Goal: Book appointment/travel/reservation

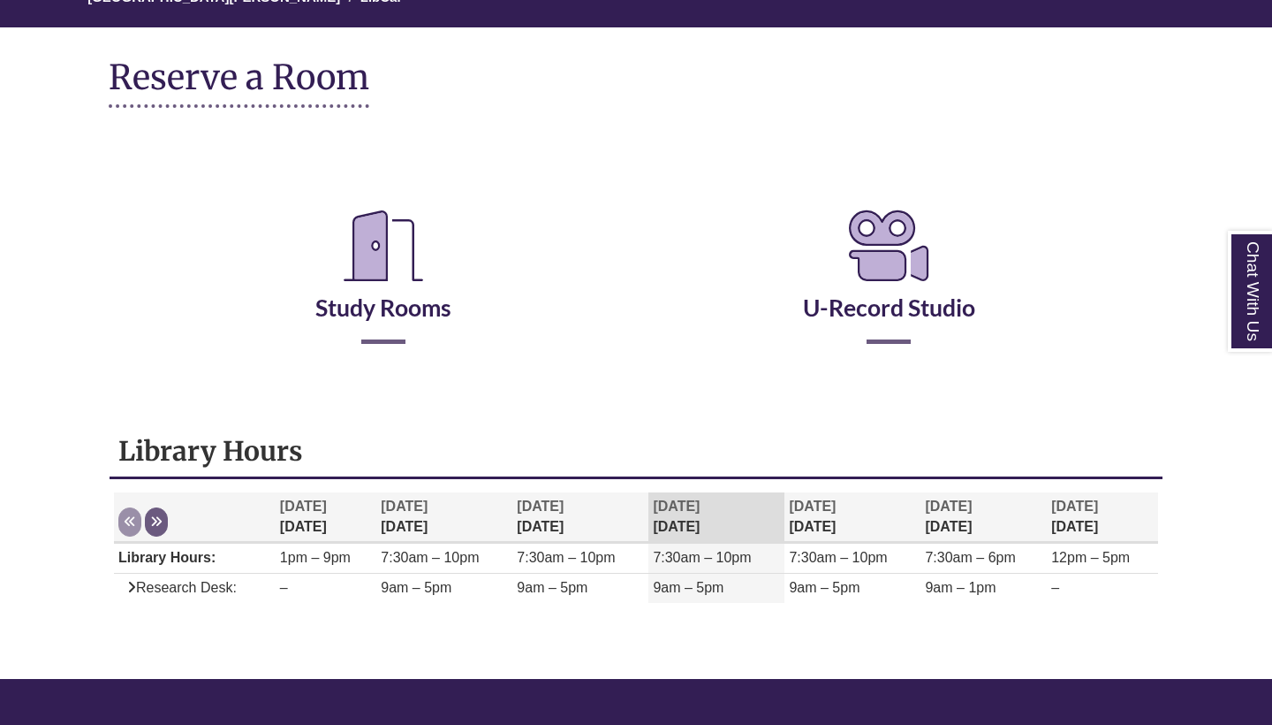
scroll to position [187, 0]
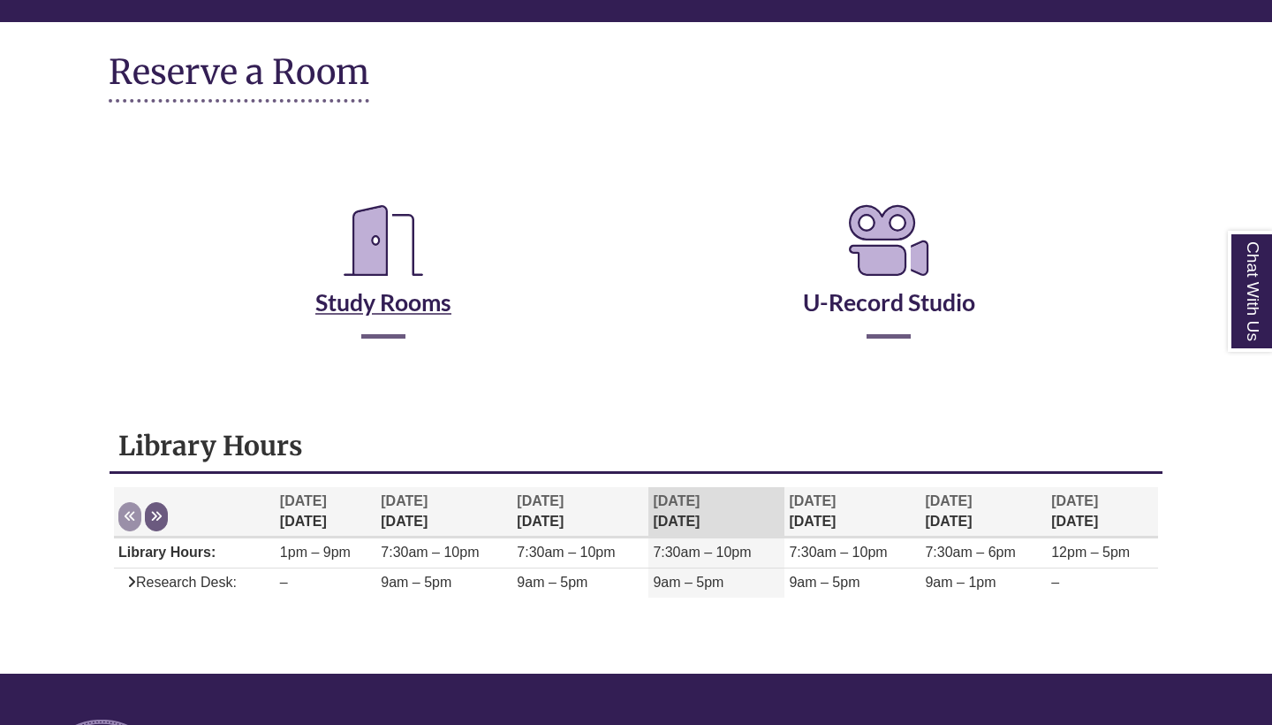
click at [378, 303] on link "Study Rooms" at bounding box center [383, 280] width 136 height 72
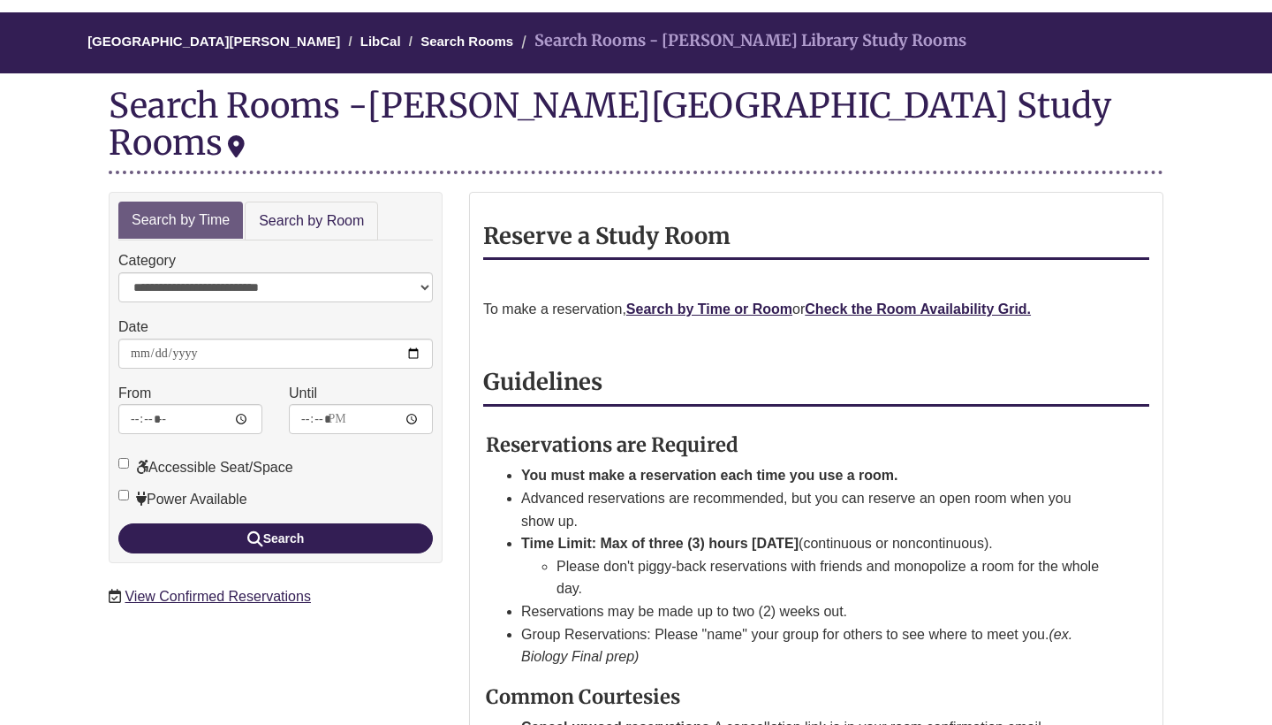
scroll to position [150, 0]
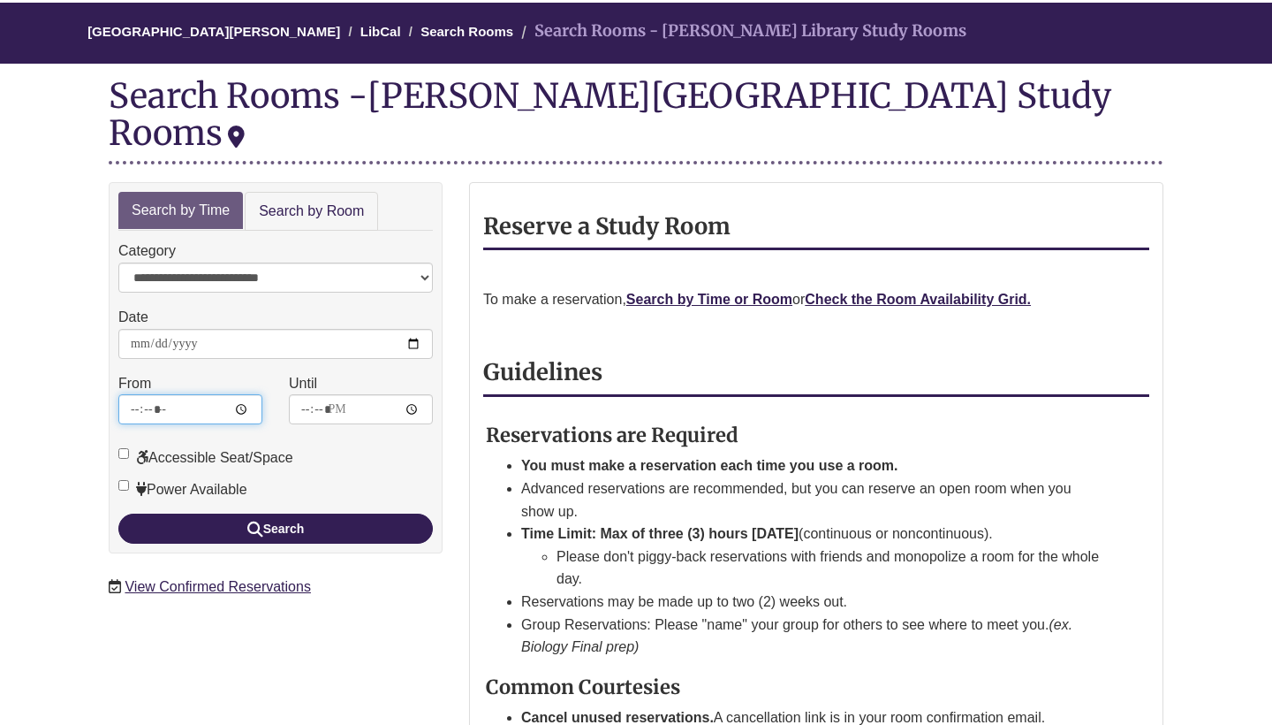
click at [152, 394] on input "*****" at bounding box center [190, 409] width 144 height 30
click at [140, 394] on input "*****" at bounding box center [190, 409] width 144 height 30
type input "*****"
click at [142, 394] on input "*****" at bounding box center [190, 409] width 144 height 30
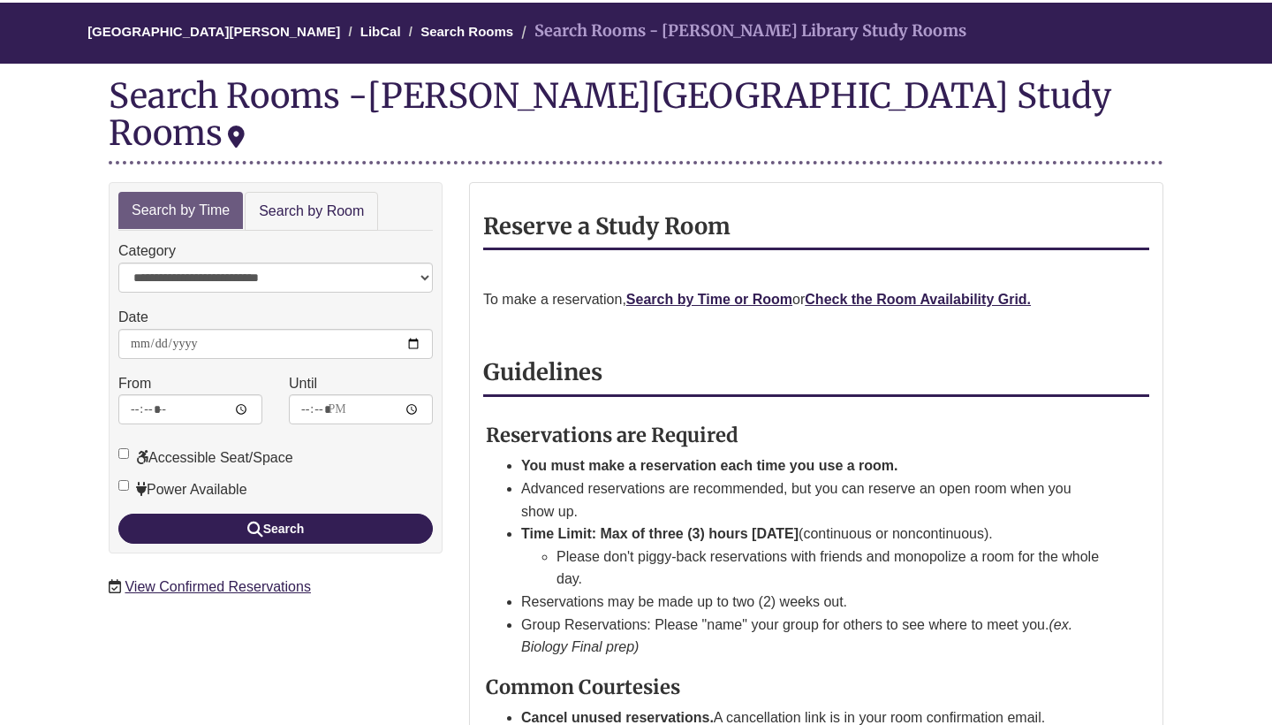
type input "*****"
click at [304, 394] on input "*****" at bounding box center [361, 409] width 144 height 30
click at [136, 394] on input "*****" at bounding box center [190, 409] width 144 height 30
click at [327, 394] on input "*****" at bounding box center [361, 409] width 144 height 30
click at [307, 394] on input "*****" at bounding box center [361, 409] width 144 height 30
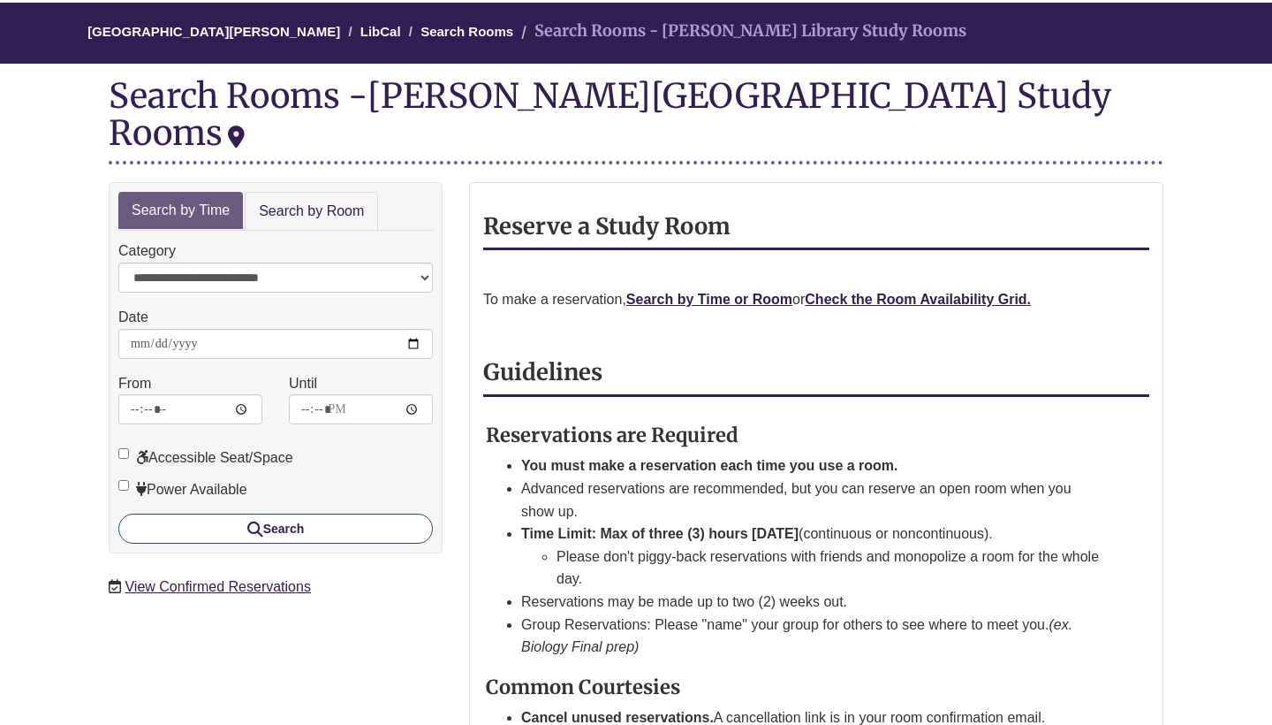
type input "*****"
click at [304, 513] on button "Search" at bounding box center [275, 528] width 315 height 30
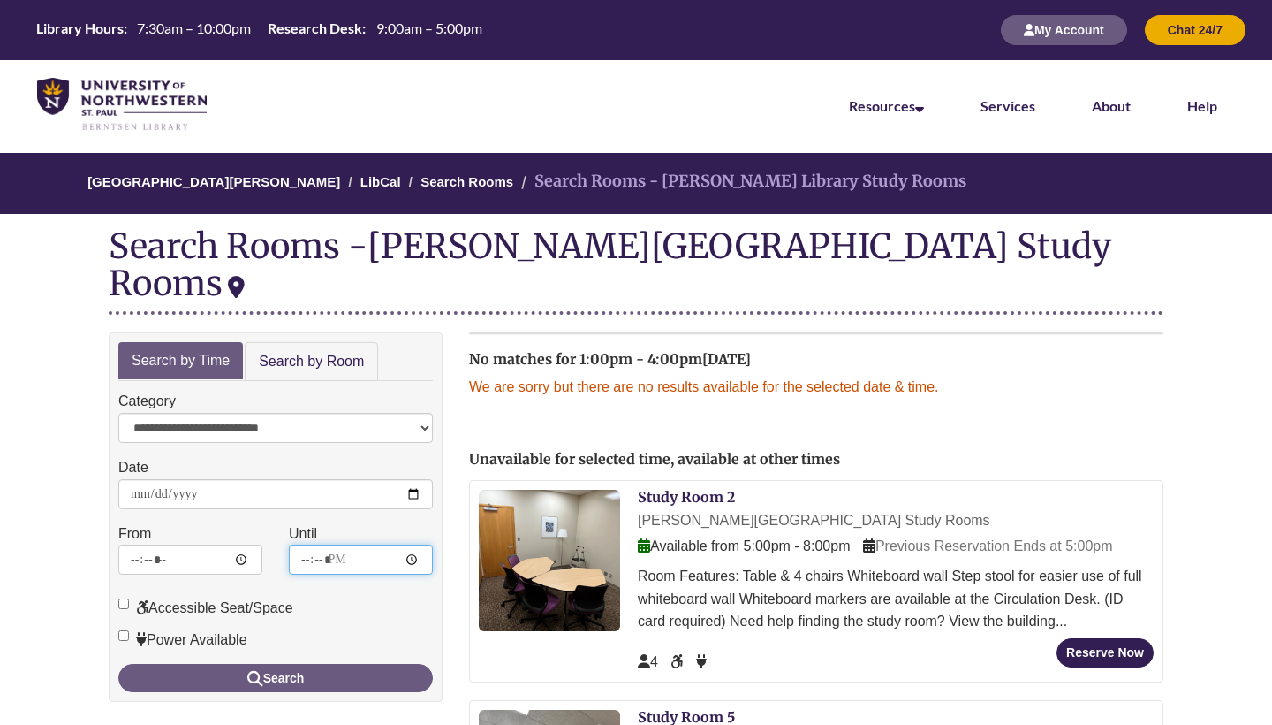
click at [308, 544] on input "*****" at bounding box center [361, 559] width 144 height 30
type input "*****"
click at [276, 664] on button "Search" at bounding box center [275, 678] width 315 height 28
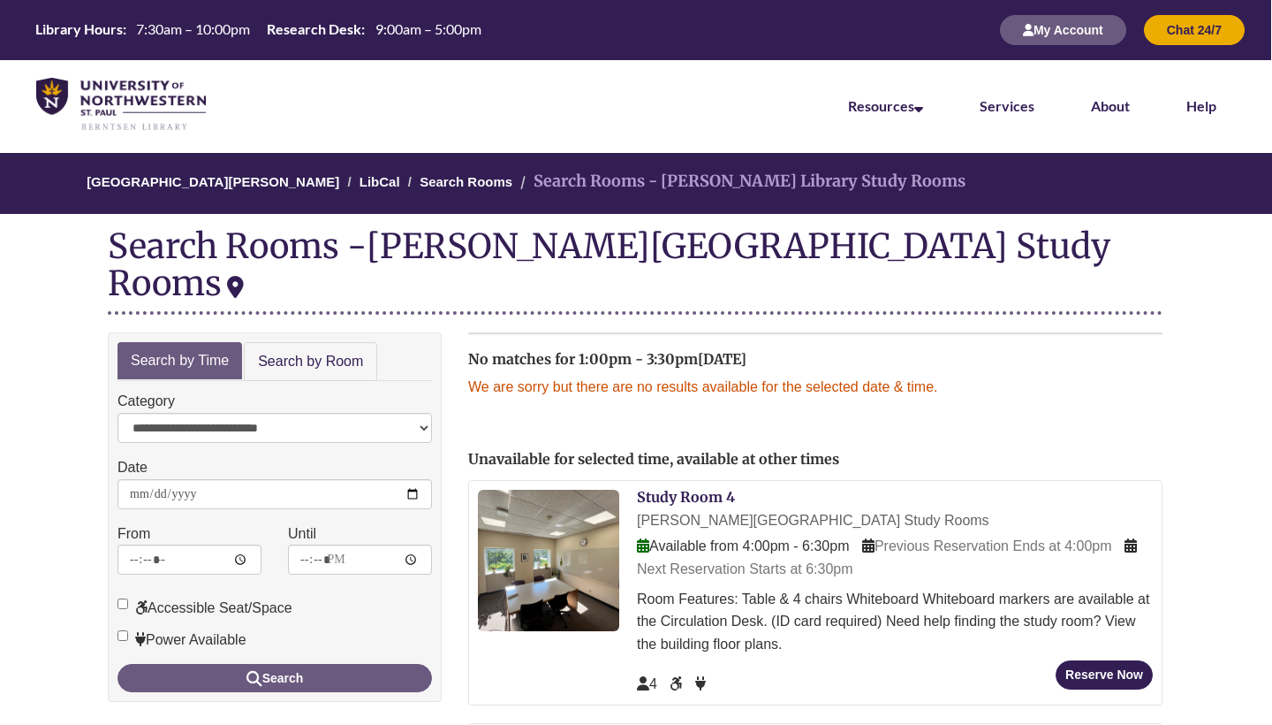
scroll to position [0, 1]
click at [325, 342] on link "Search by Room" at bounding box center [310, 362] width 133 height 40
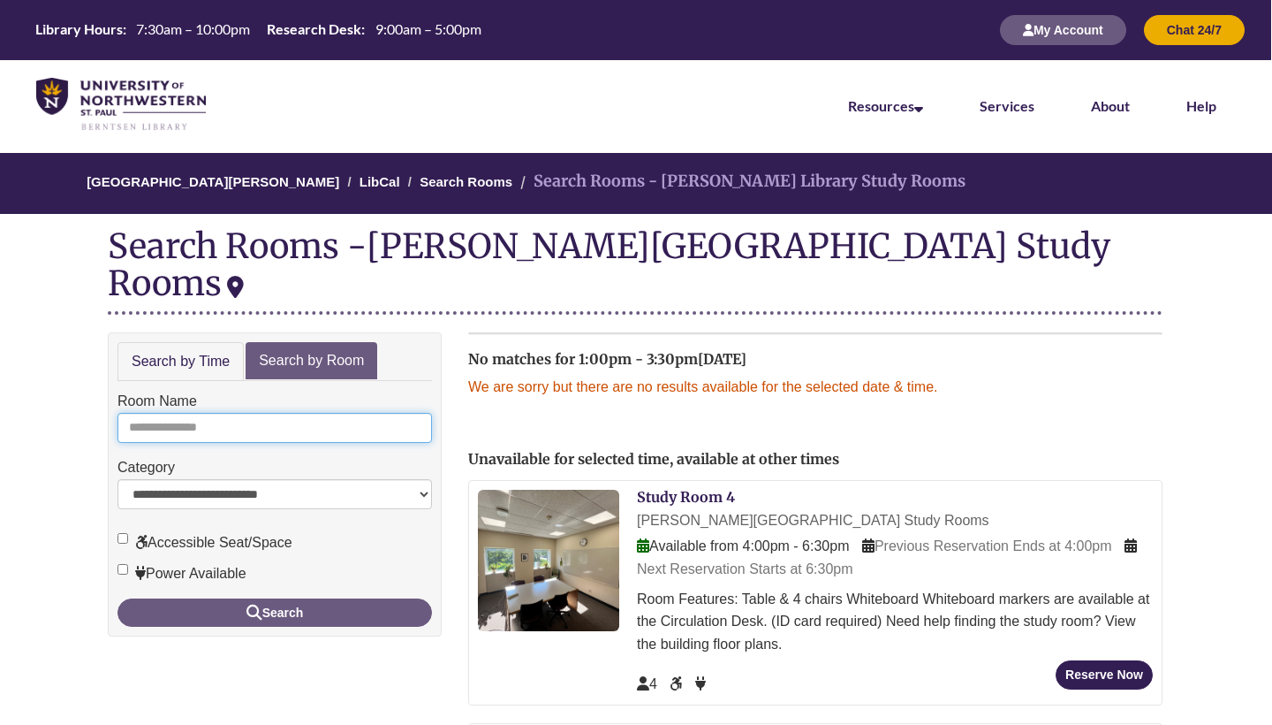
click at [262, 413] on input "Room Name" at bounding box center [275, 428] width 315 height 30
type input "*"
click at [275, 598] on button "Search" at bounding box center [275, 612] width 315 height 28
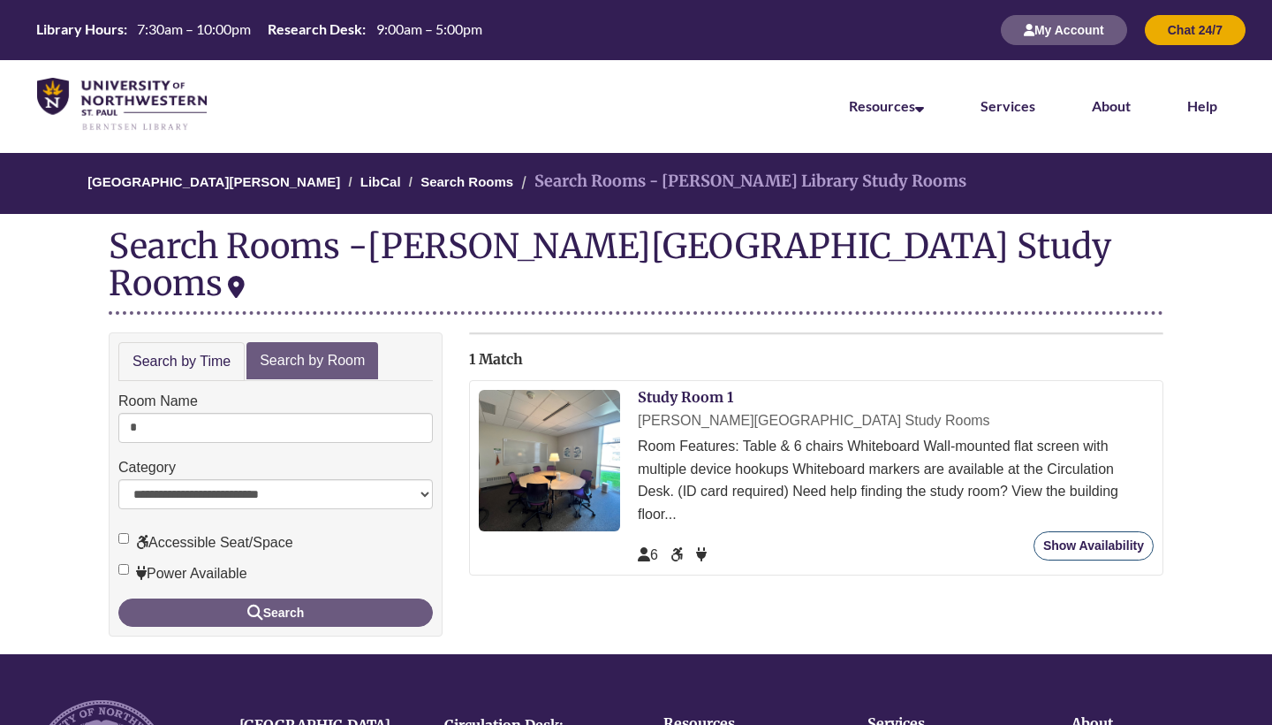
click at [1115, 531] on link "Show Availability" at bounding box center [1094, 545] width 120 height 29
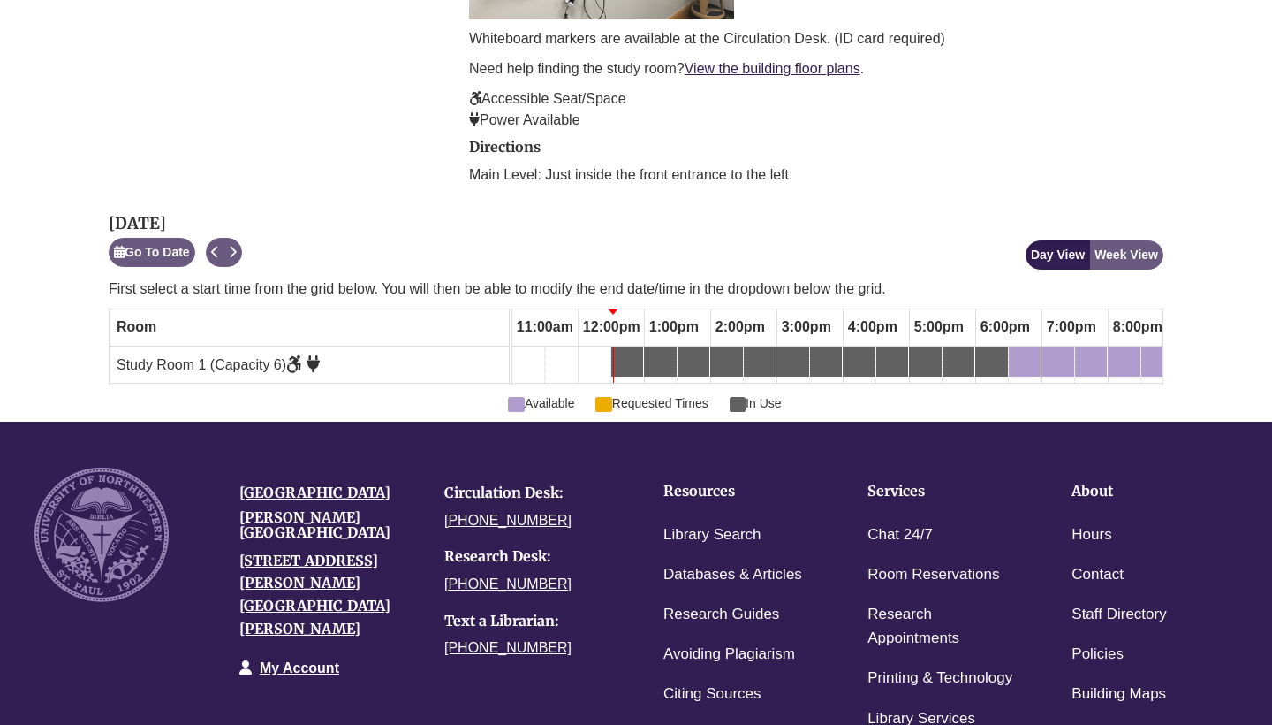
scroll to position [586, 0]
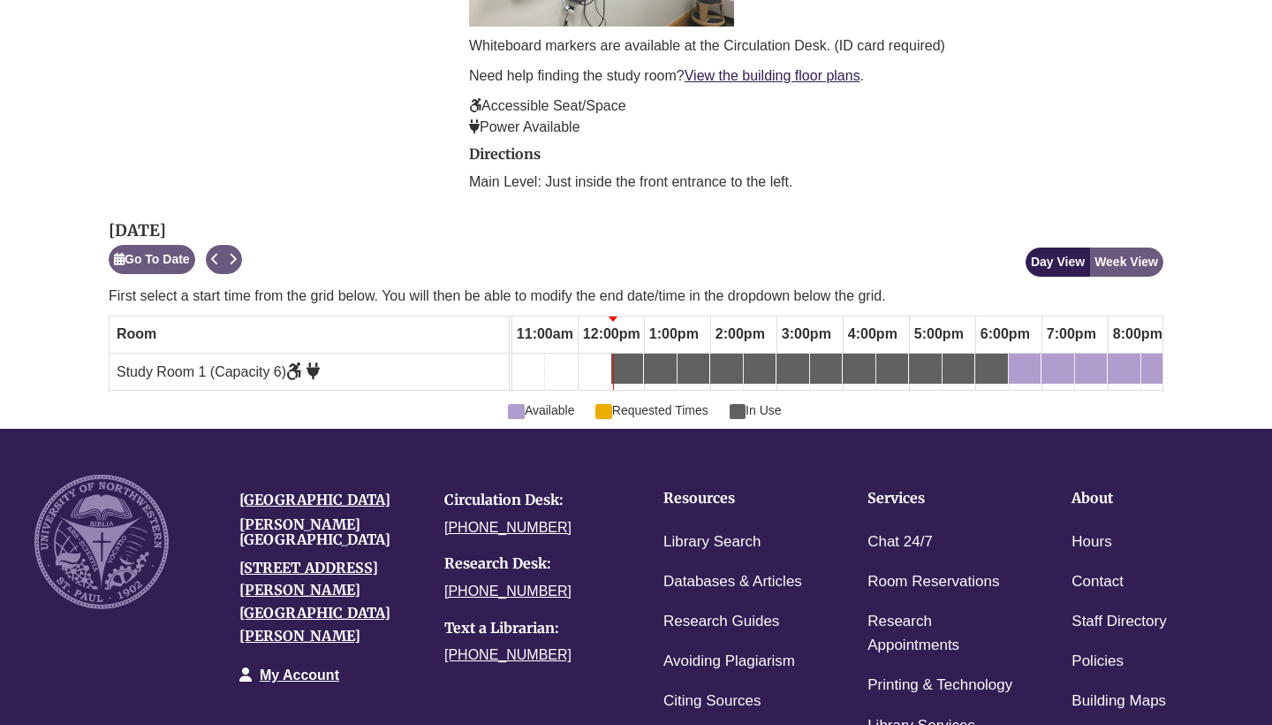
click at [256, 366] on span "Study Room 1 (Capacity 6)" at bounding box center [218, 371] width 203 height 15
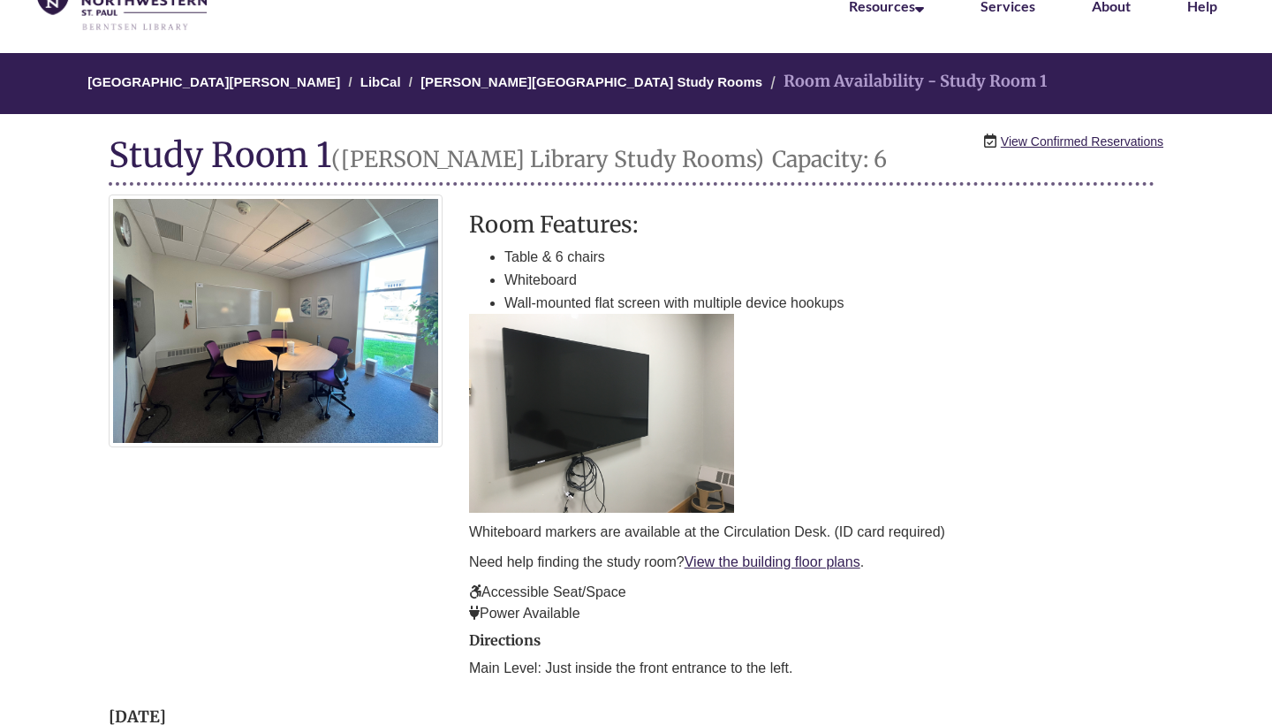
scroll to position [90, 0]
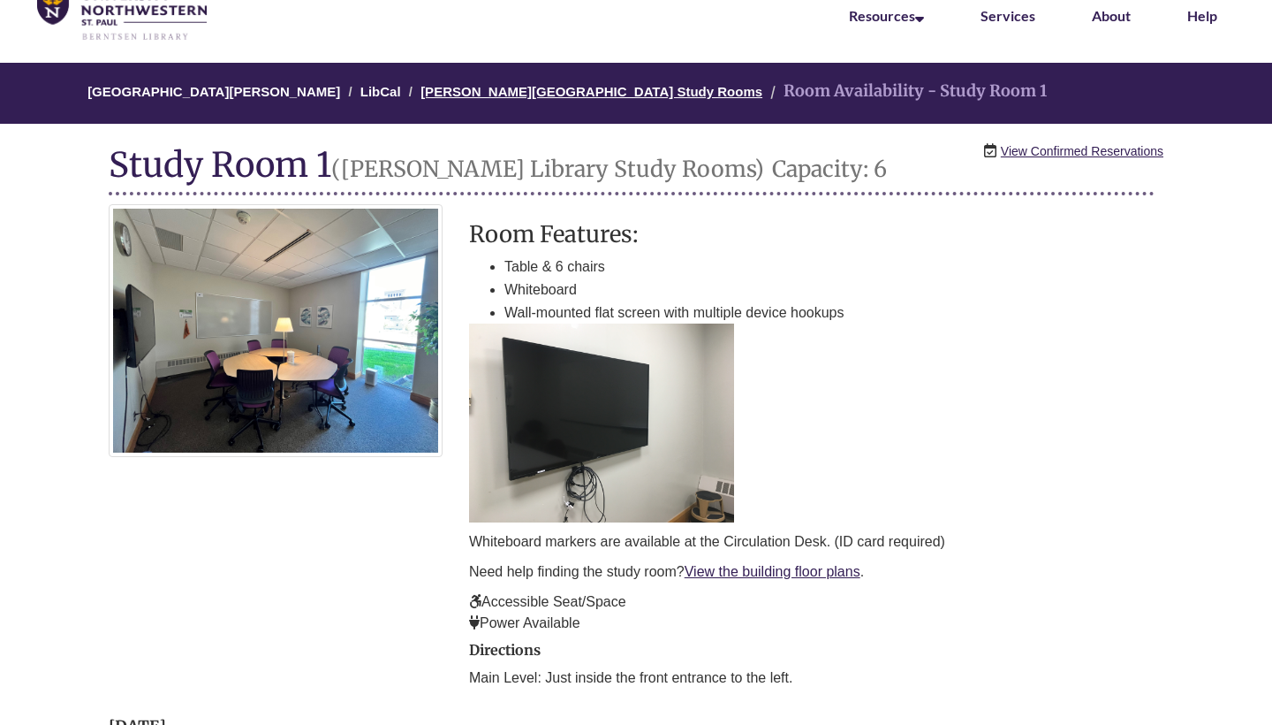
click at [553, 88] on link "[PERSON_NAME][GEOGRAPHIC_DATA] Study Rooms" at bounding box center [592, 91] width 342 height 15
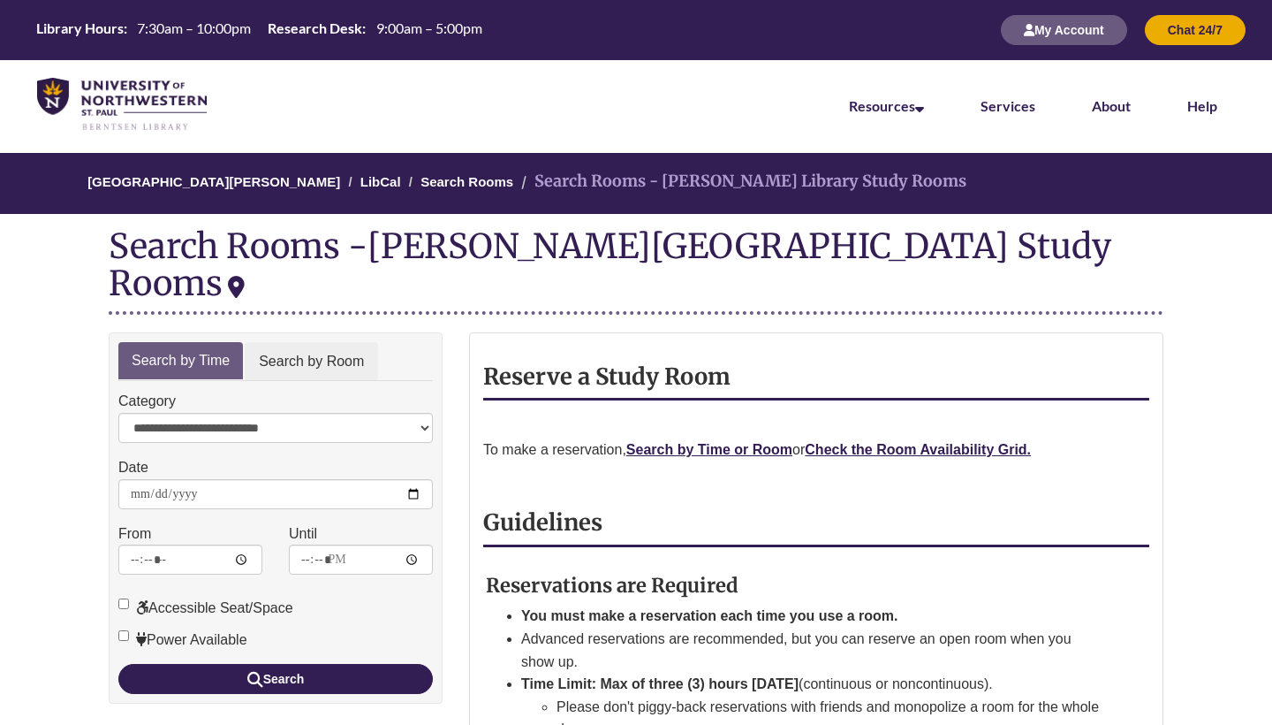
click at [292, 342] on link "Search by Room" at bounding box center [311, 362] width 133 height 40
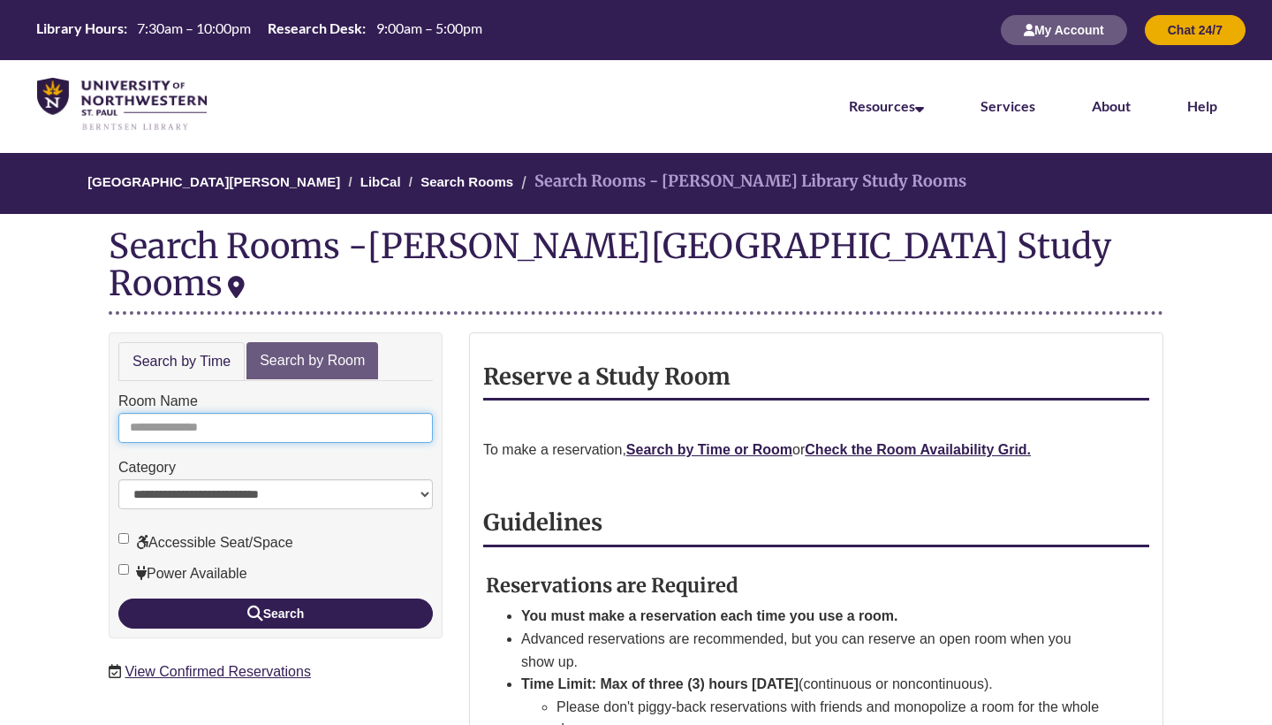
click at [202, 413] on input "Room Name" at bounding box center [275, 428] width 315 height 30
type input "*"
click at [276, 598] on button "Search" at bounding box center [275, 613] width 315 height 30
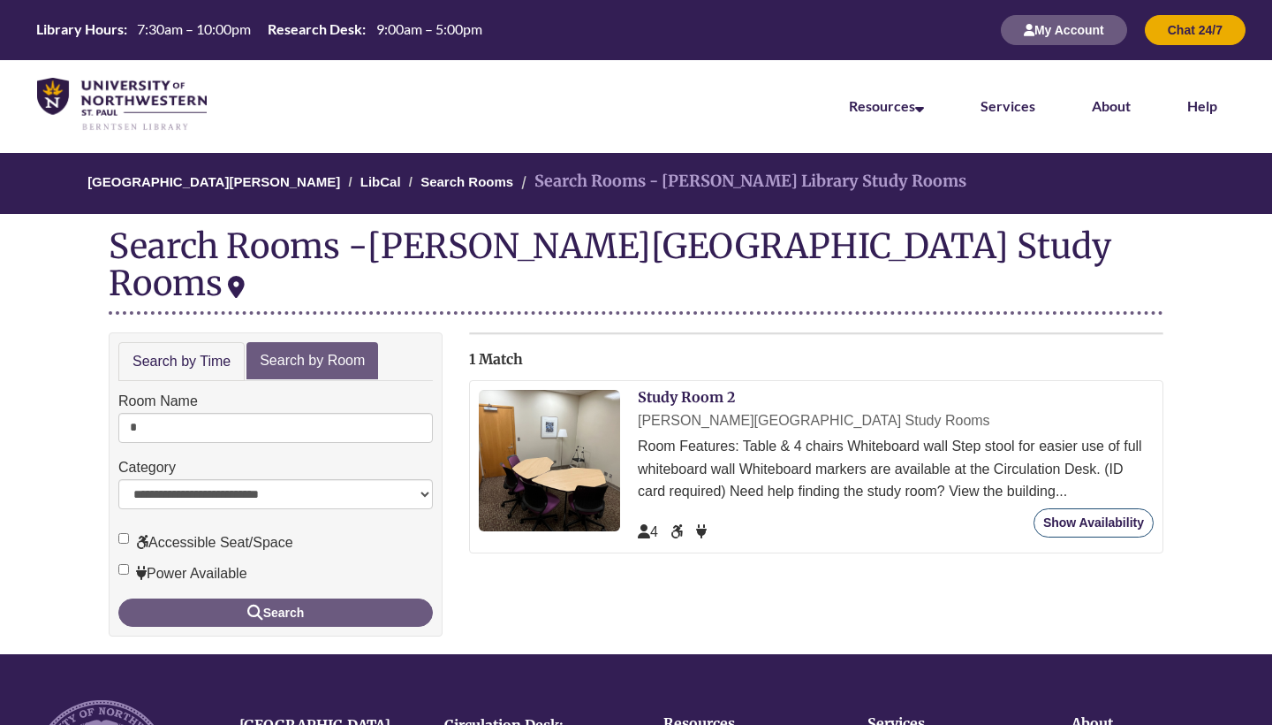
click at [1097, 508] on link "Show Availability" at bounding box center [1094, 522] width 120 height 29
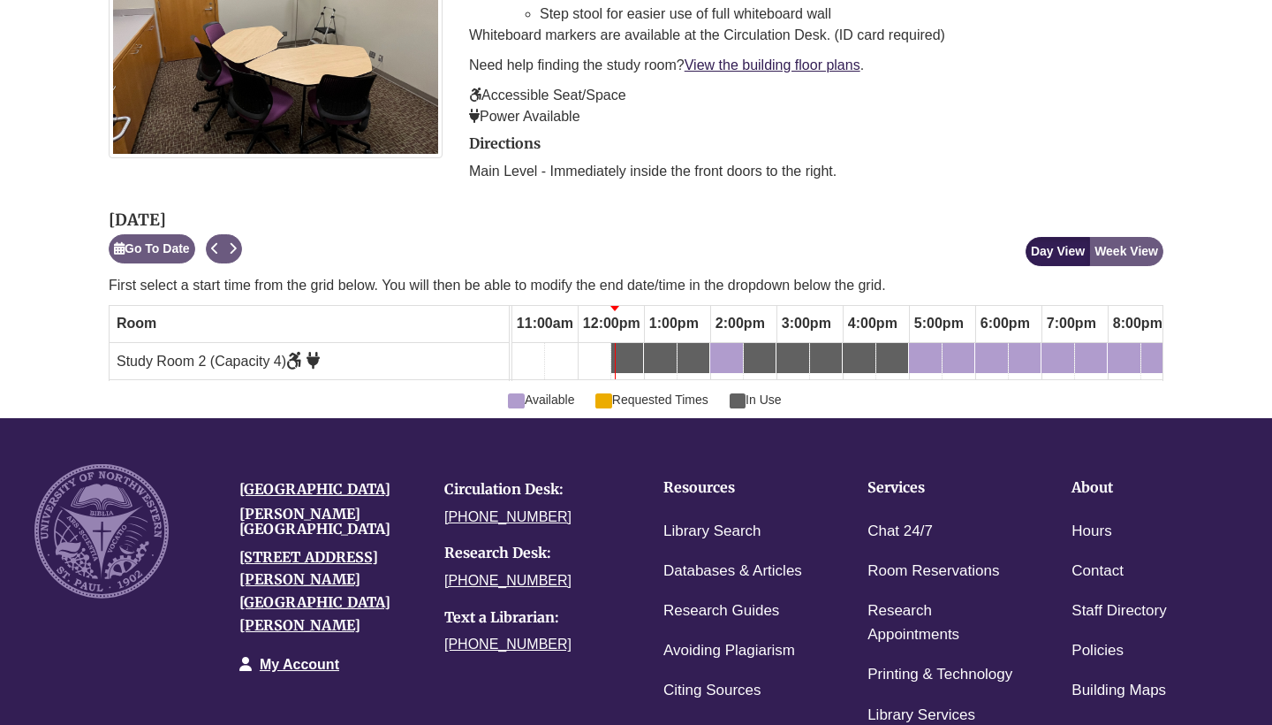
scroll to position [386, 0]
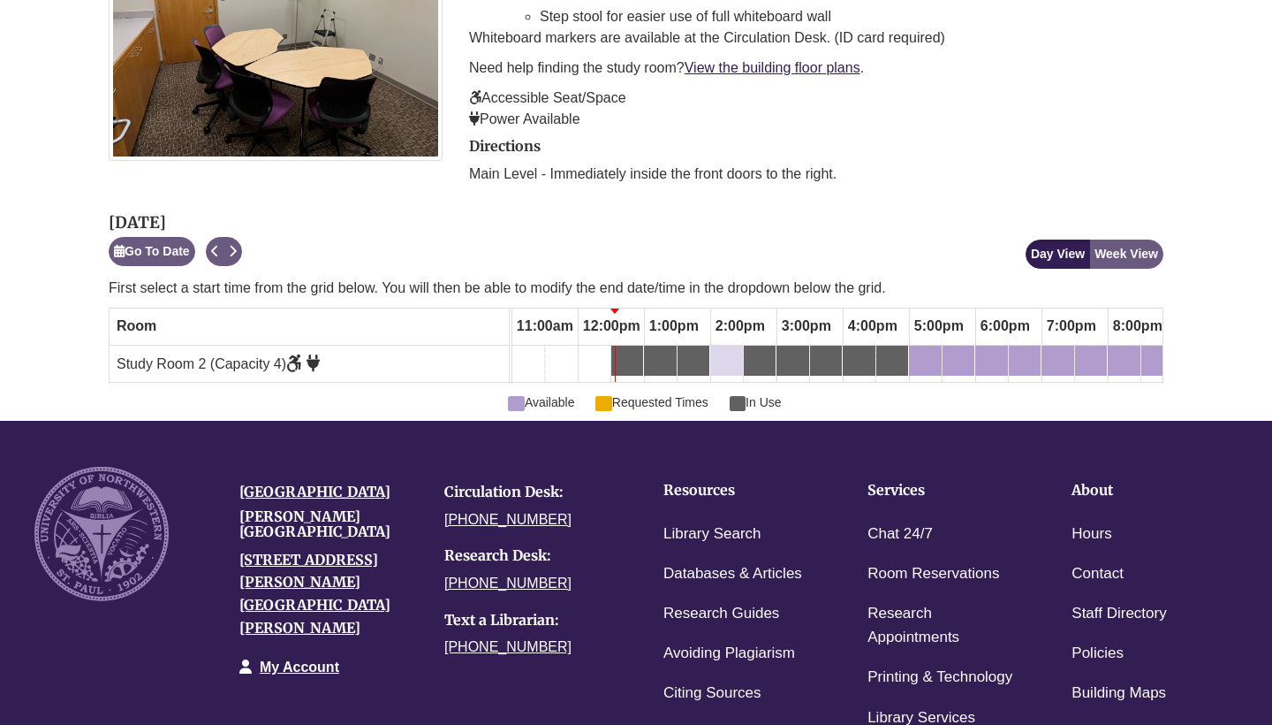
click at [719, 357] on div "2:00pm Wednesday, September 17, 2025 - Study Room 2 - Available" at bounding box center [715, 360] width 7 height 19
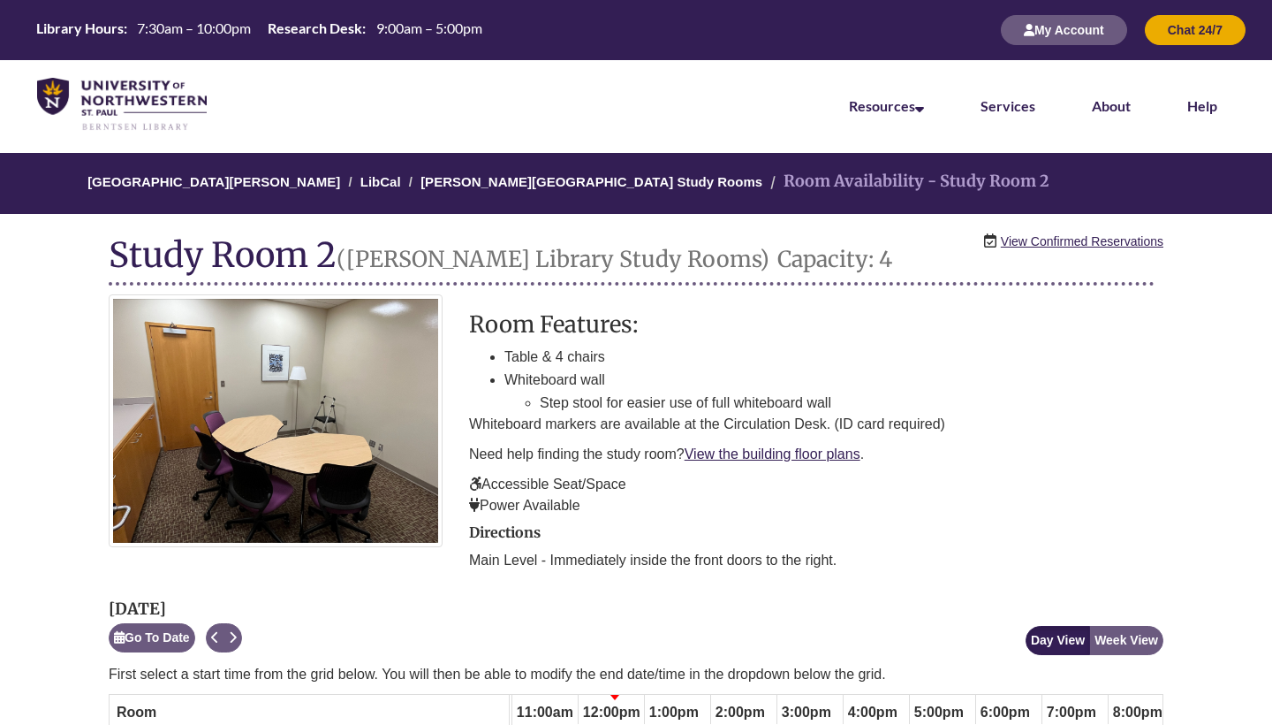
scroll to position [0, 0]
click at [542, 182] on link "[PERSON_NAME][GEOGRAPHIC_DATA] Study Rooms" at bounding box center [592, 181] width 342 height 15
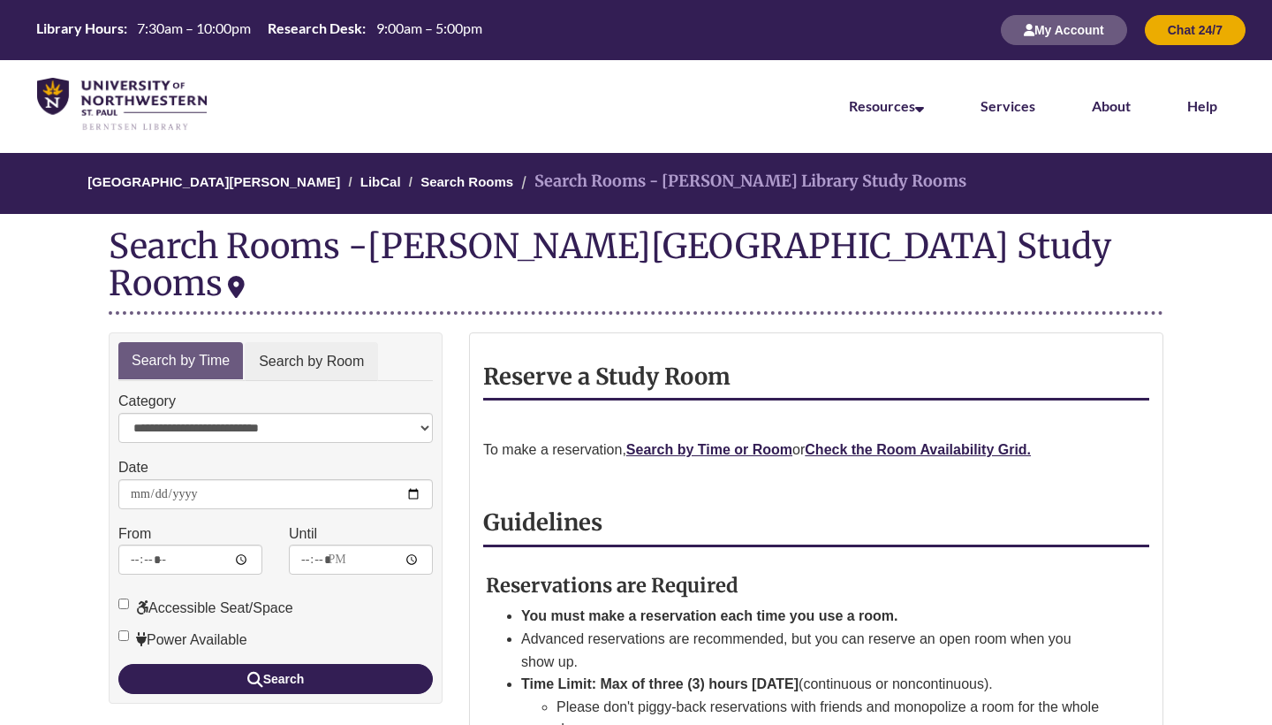
click at [311, 342] on link "Search by Room" at bounding box center [311, 362] width 133 height 40
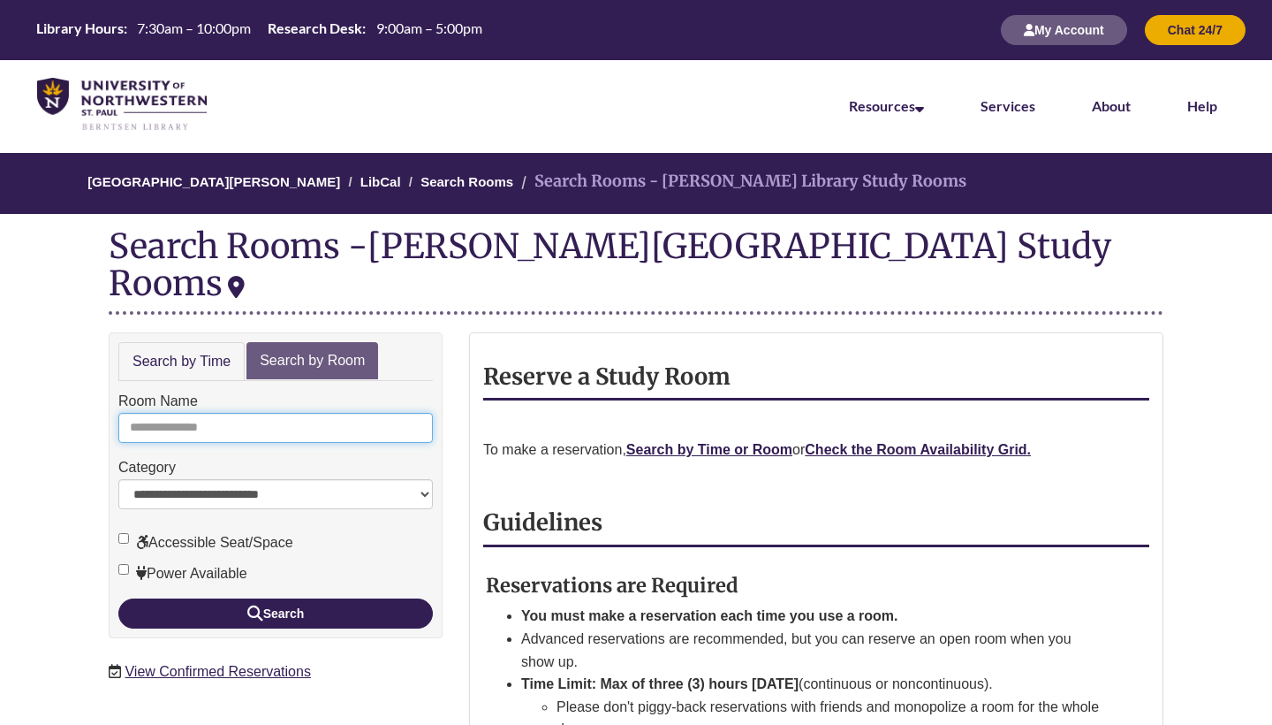
click at [257, 413] on input "Room Name" at bounding box center [275, 428] width 315 height 30
type input "*"
click at [276, 598] on button "Search" at bounding box center [275, 613] width 315 height 30
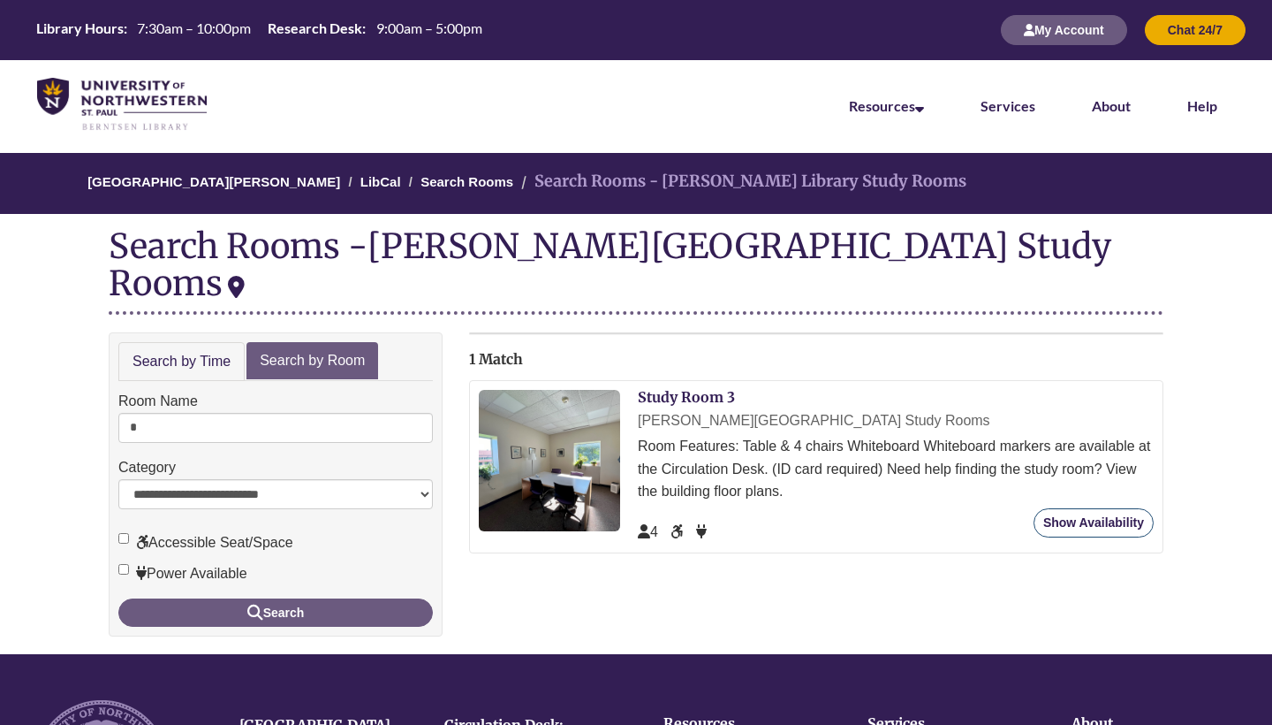
click at [1070, 508] on link "Show Availability" at bounding box center [1094, 522] width 120 height 29
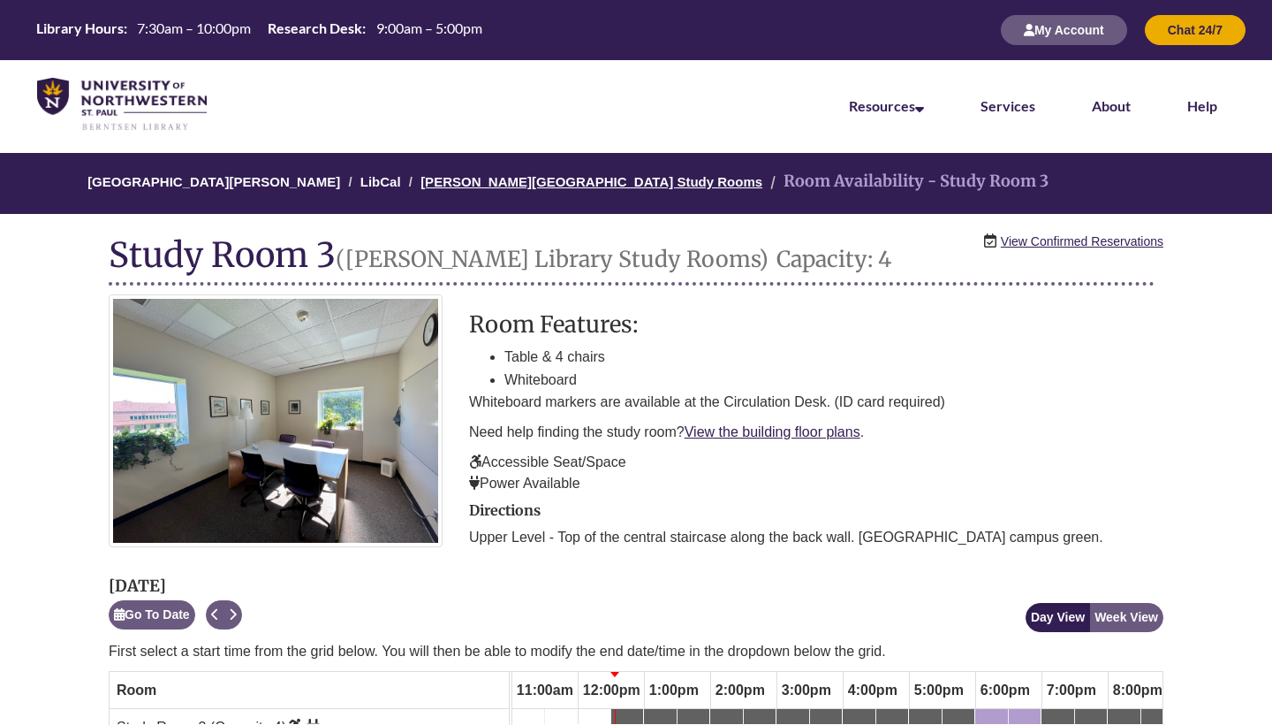
click at [530, 181] on link "[PERSON_NAME][GEOGRAPHIC_DATA] Study Rooms" at bounding box center [592, 181] width 342 height 15
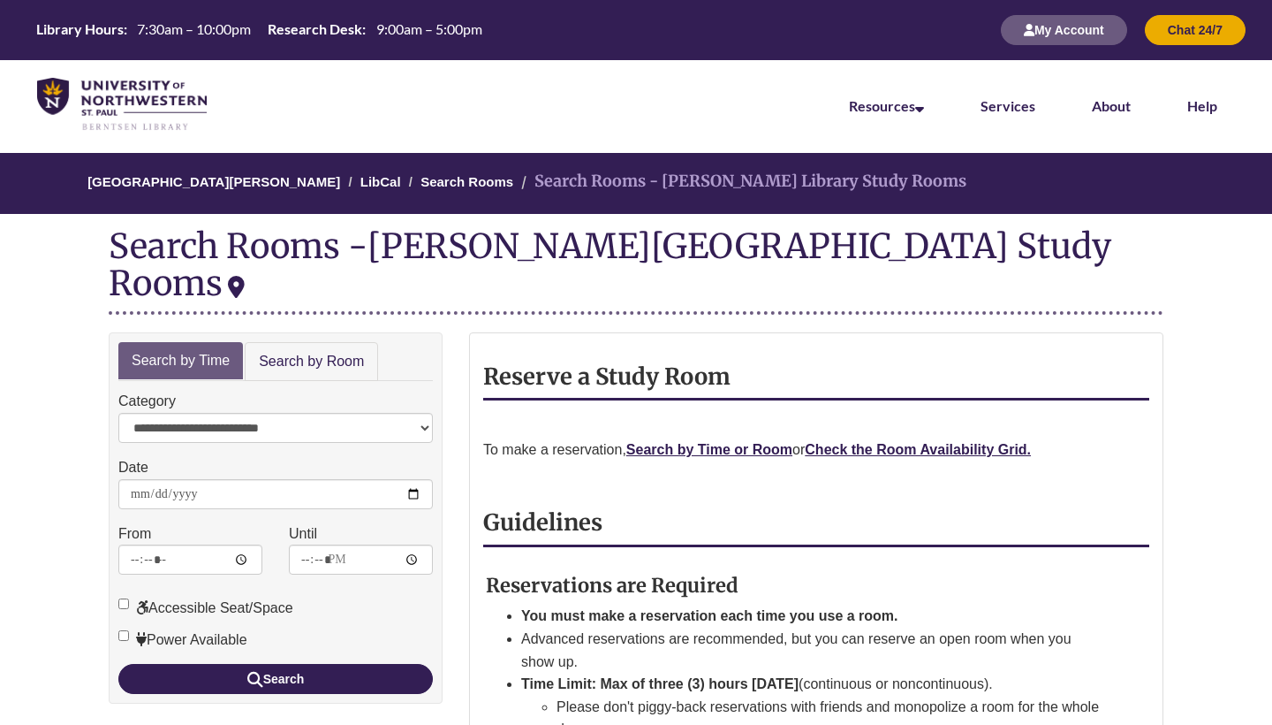
click at [300, 342] on link "Search by Room" at bounding box center [311, 362] width 133 height 40
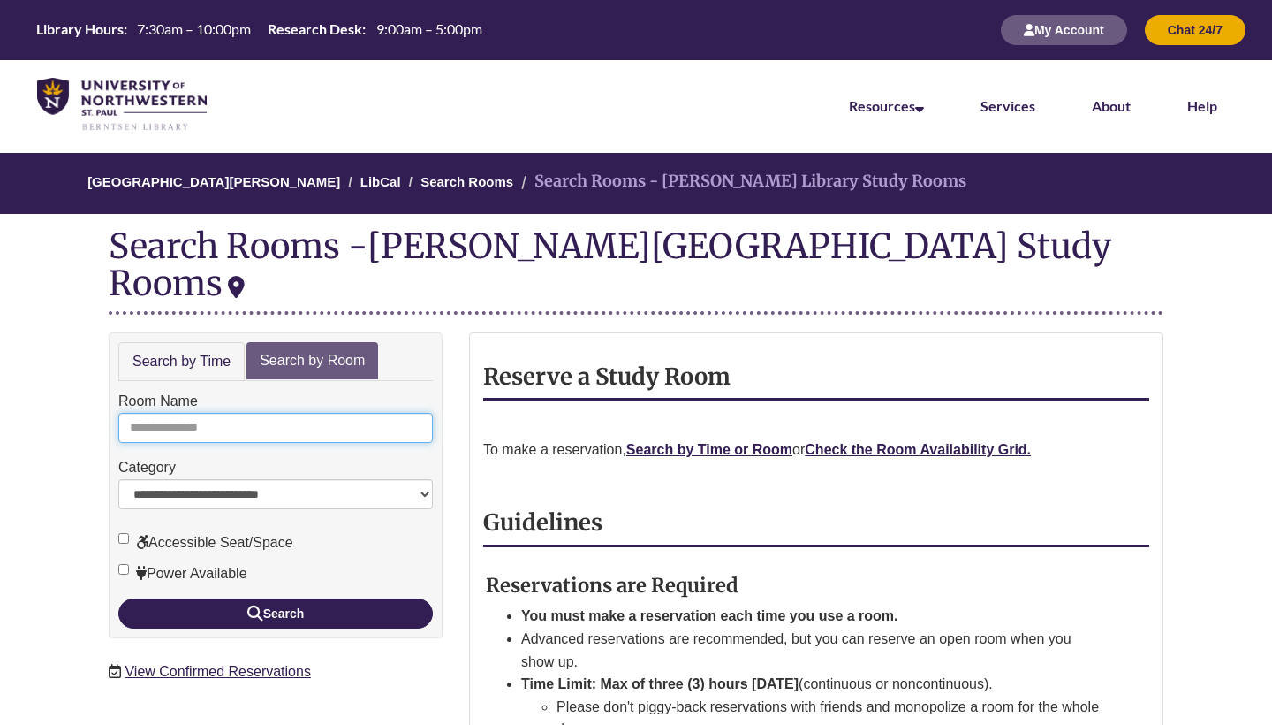
click at [239, 413] on input "Room Name" at bounding box center [275, 428] width 315 height 30
type input "*"
click at [276, 598] on button "Search" at bounding box center [275, 613] width 315 height 30
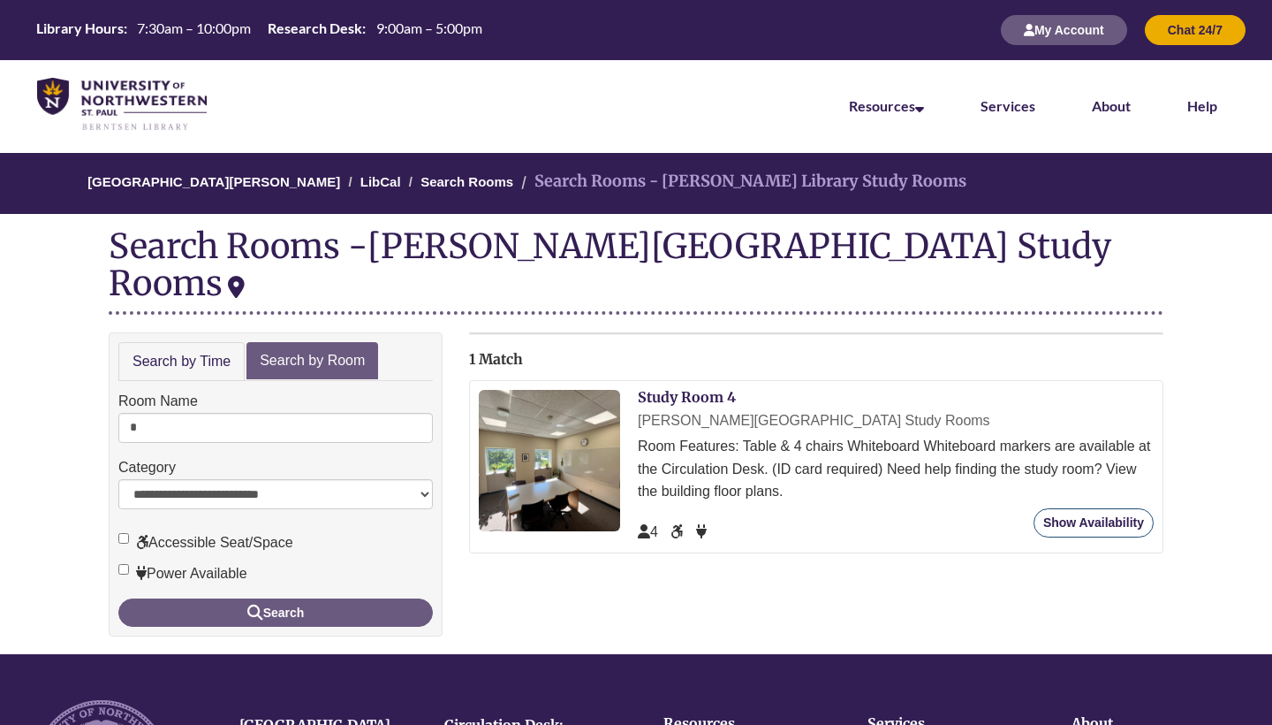
click at [1103, 508] on link "Show Availability" at bounding box center [1094, 522] width 120 height 29
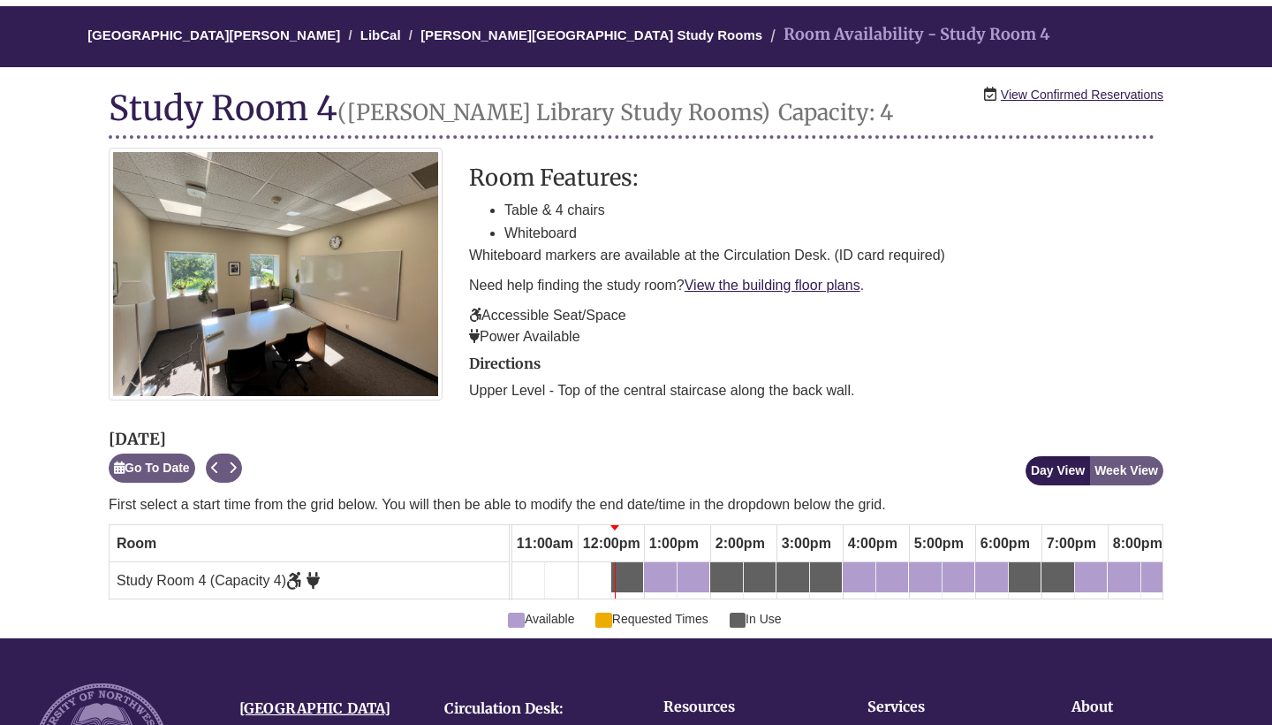
scroll to position [176, 0]
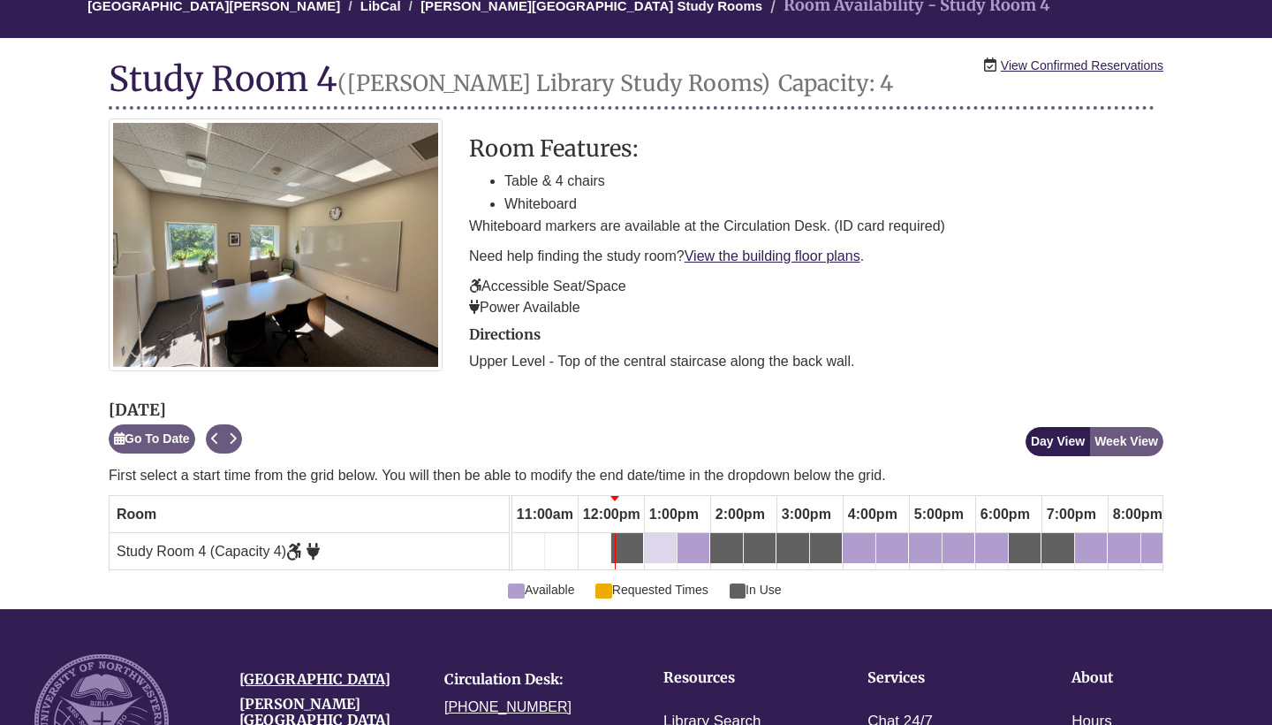
click at [663, 543] on div "1:00pm Wednesday, September 17, 2025 - Study Room 4 - Available" at bounding box center [660, 547] width 29 height 19
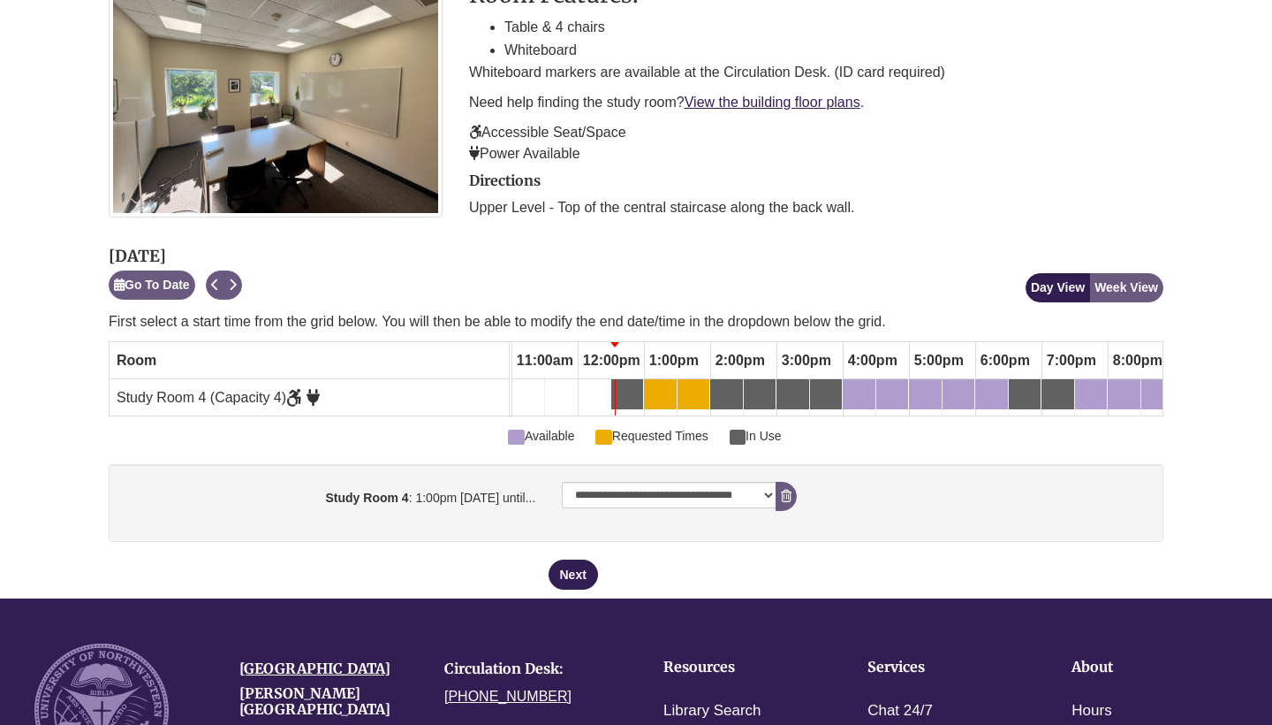
scroll to position [331, 0]
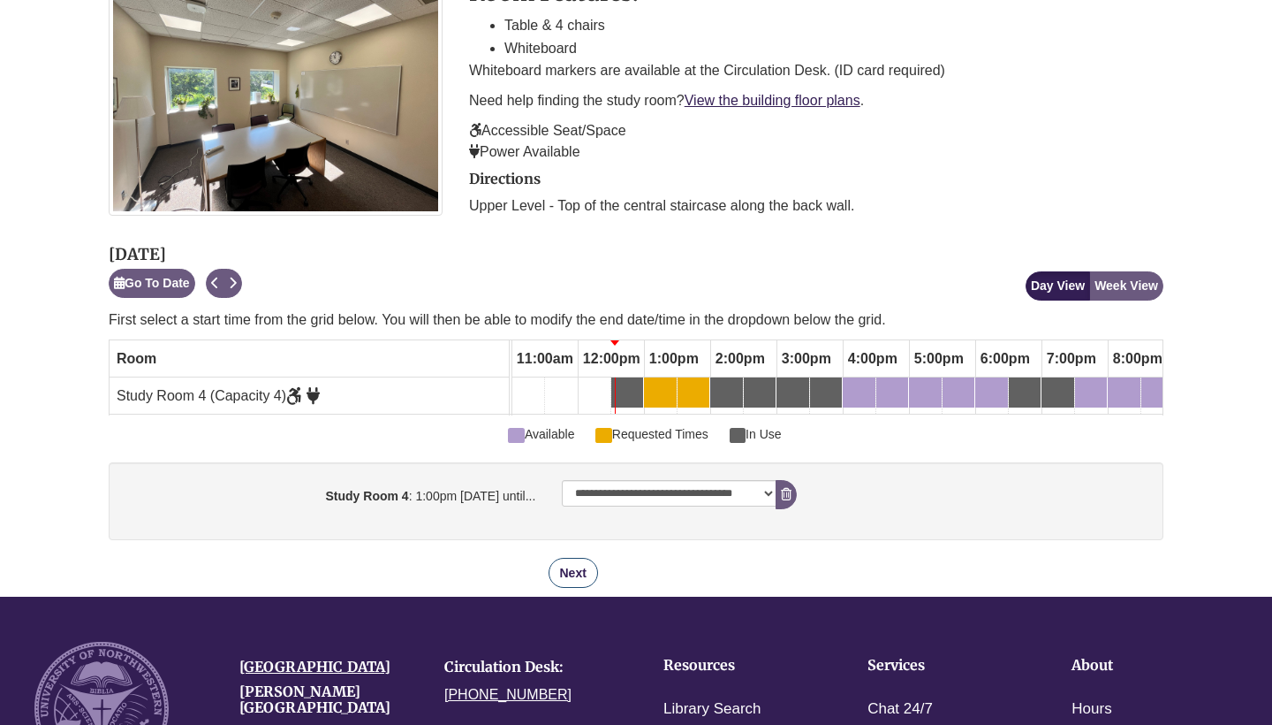
click at [569, 566] on button "Next" at bounding box center [573, 573] width 49 height 30
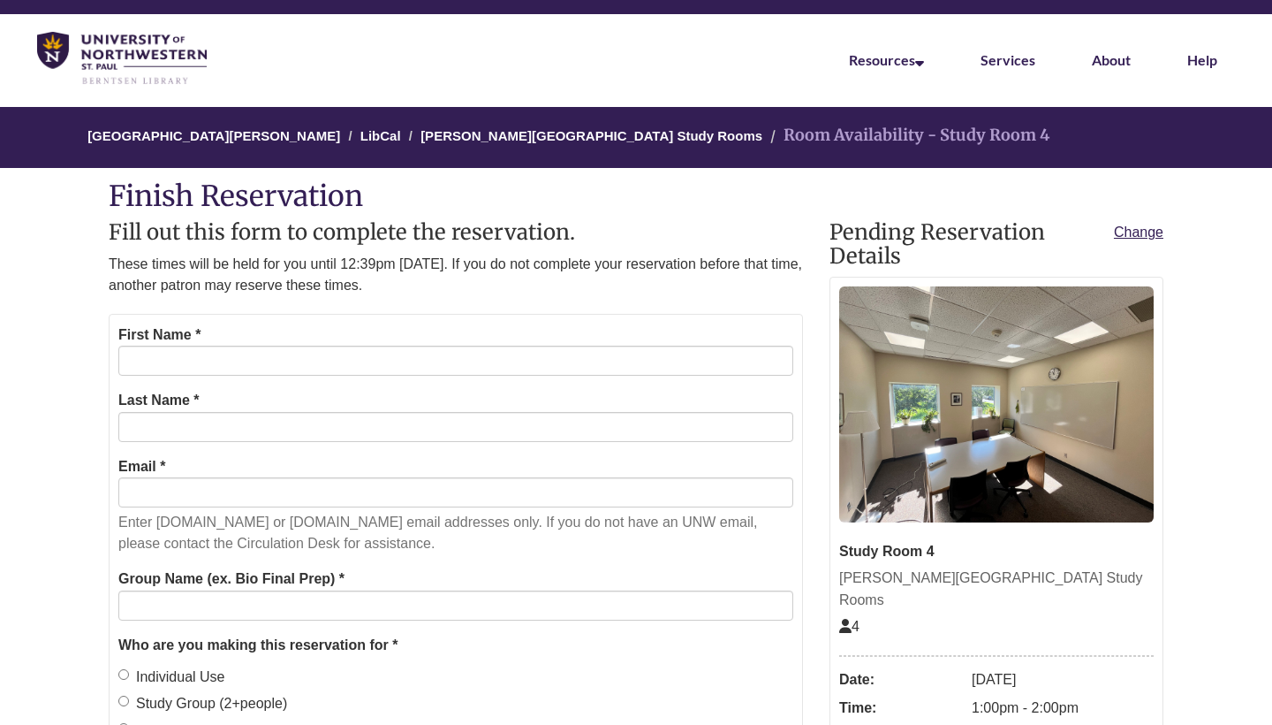
scroll to position [17, 0]
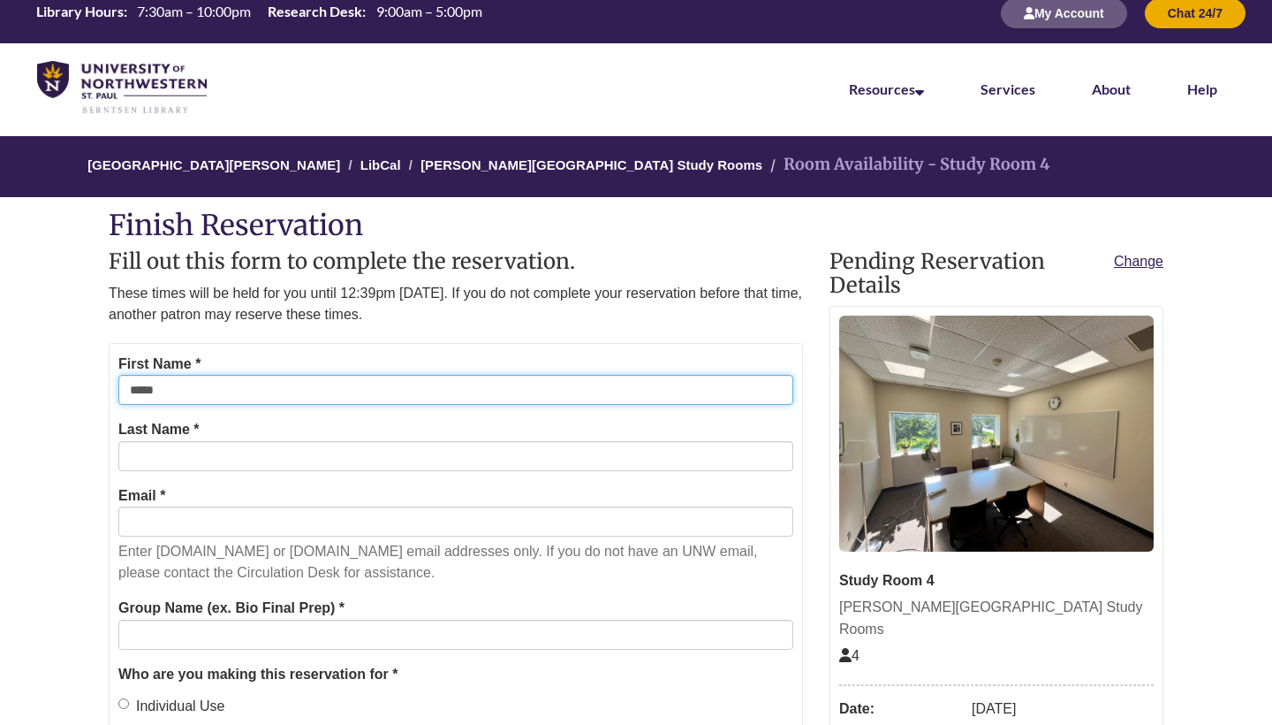
type input "*****"
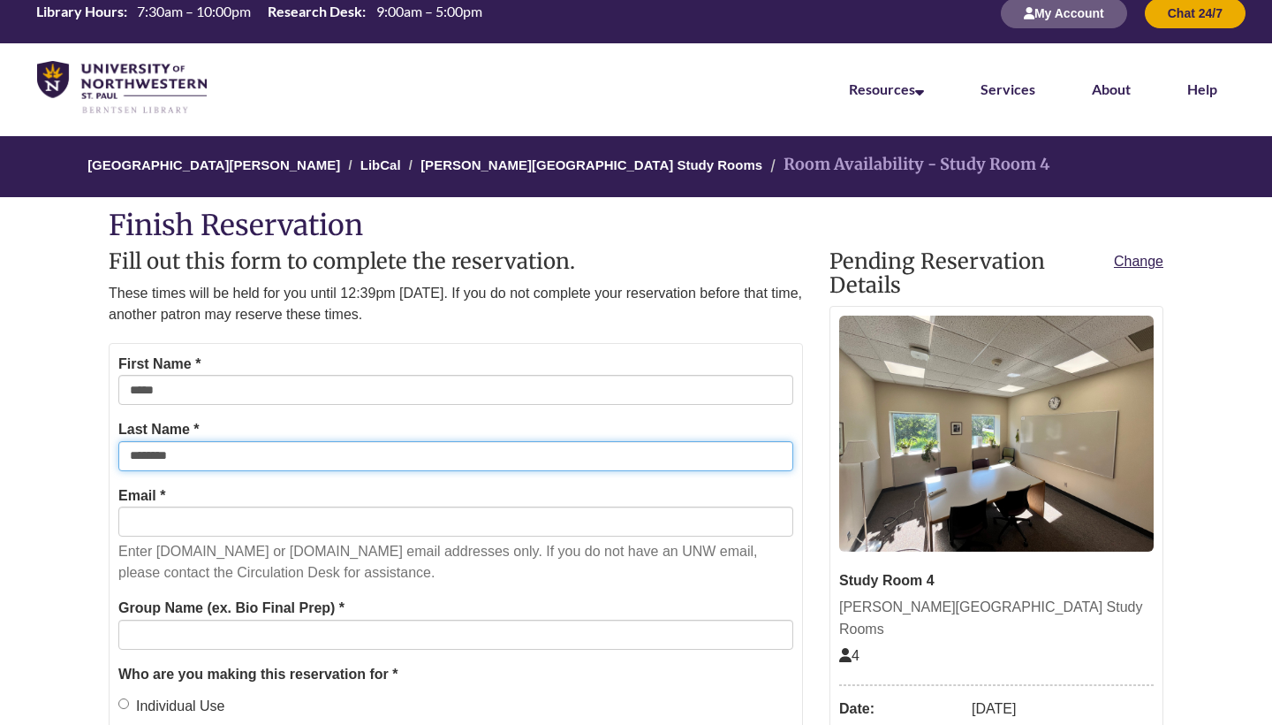
type input "********"
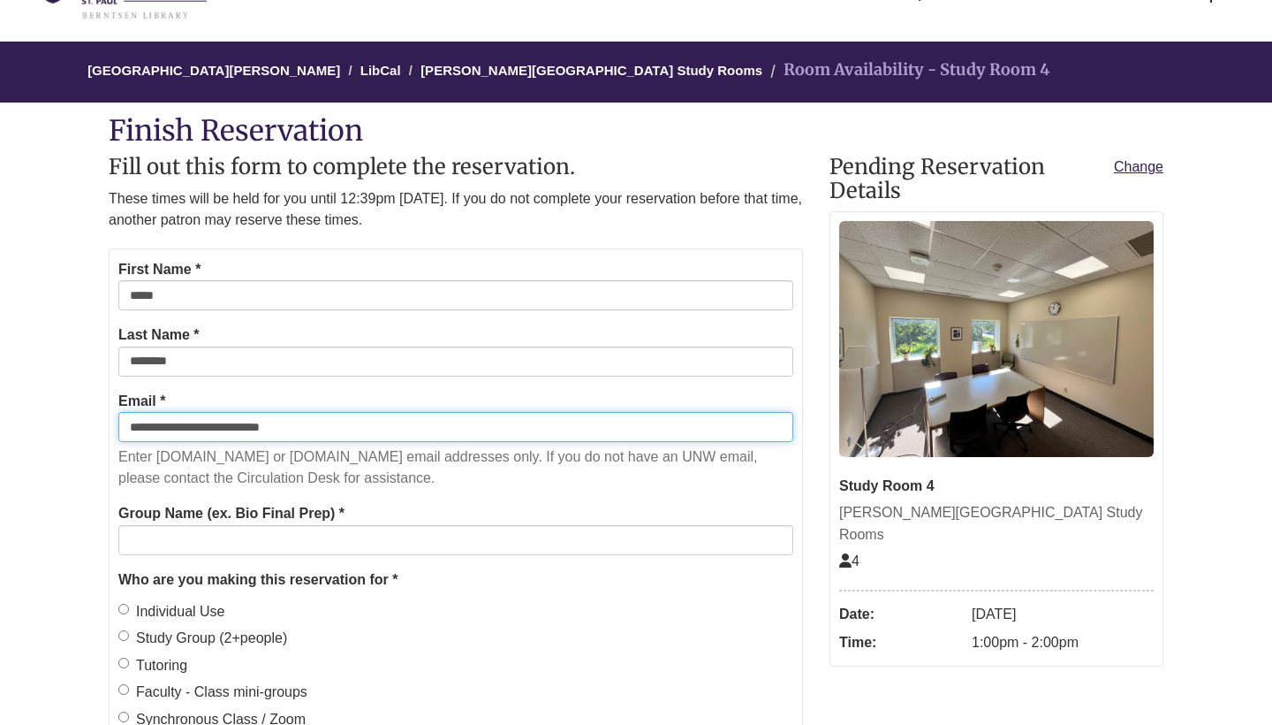
scroll to position [134, 0]
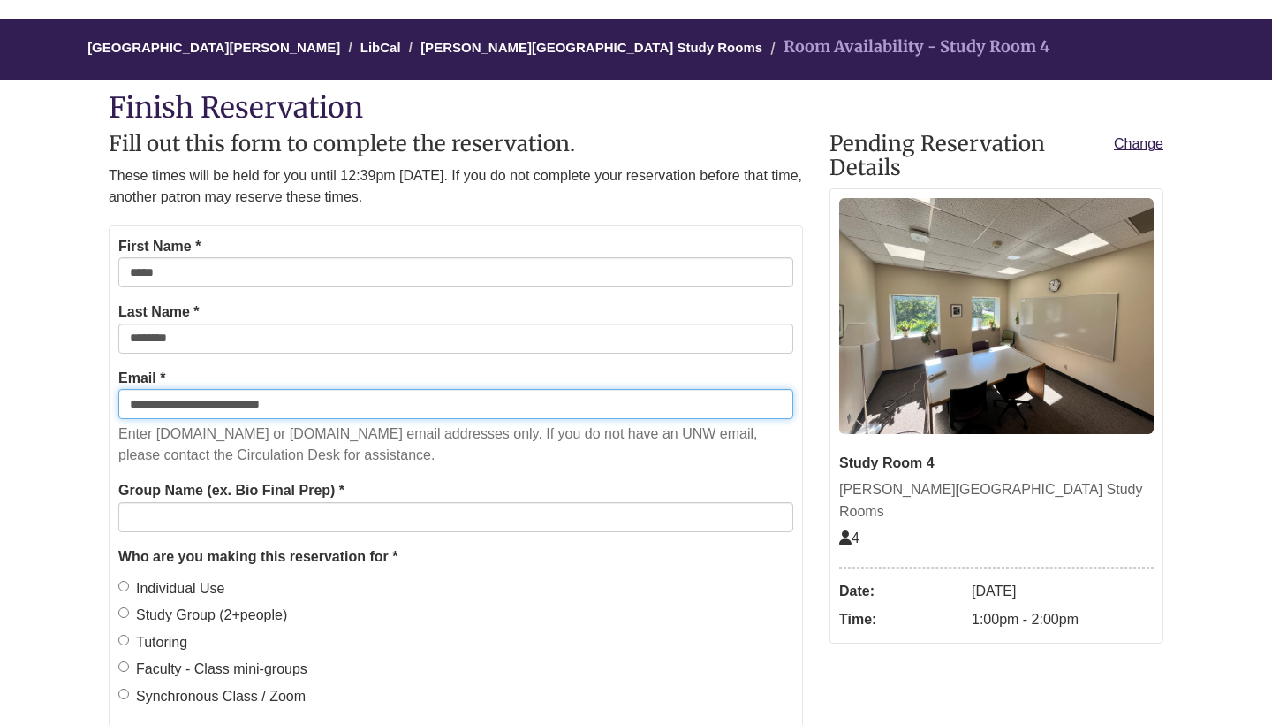
type input "**********"
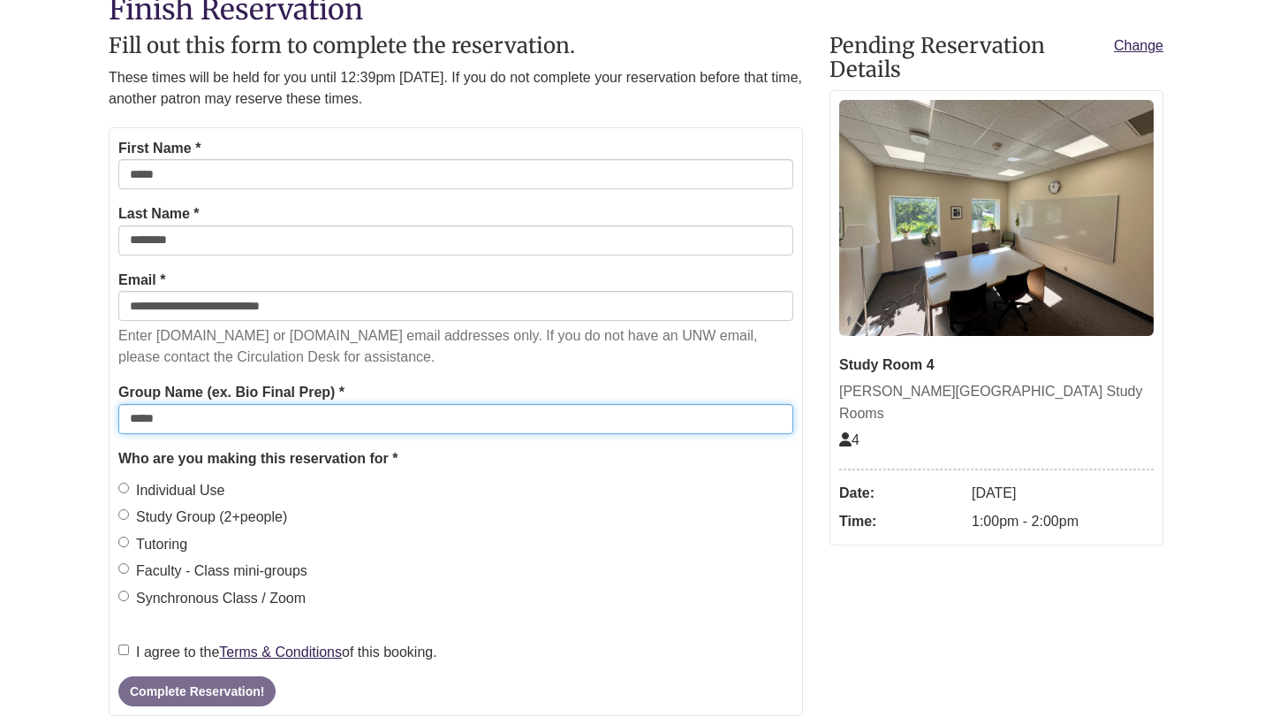
scroll to position [312, 0]
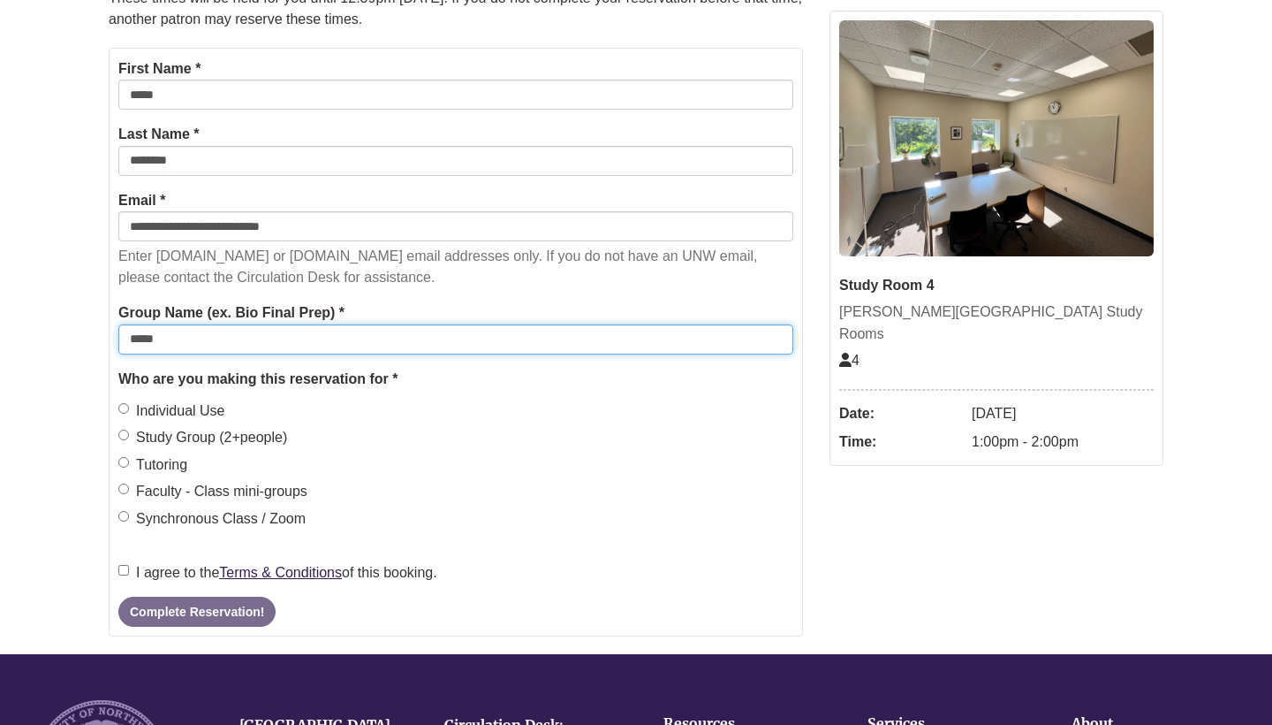
type input "*****"
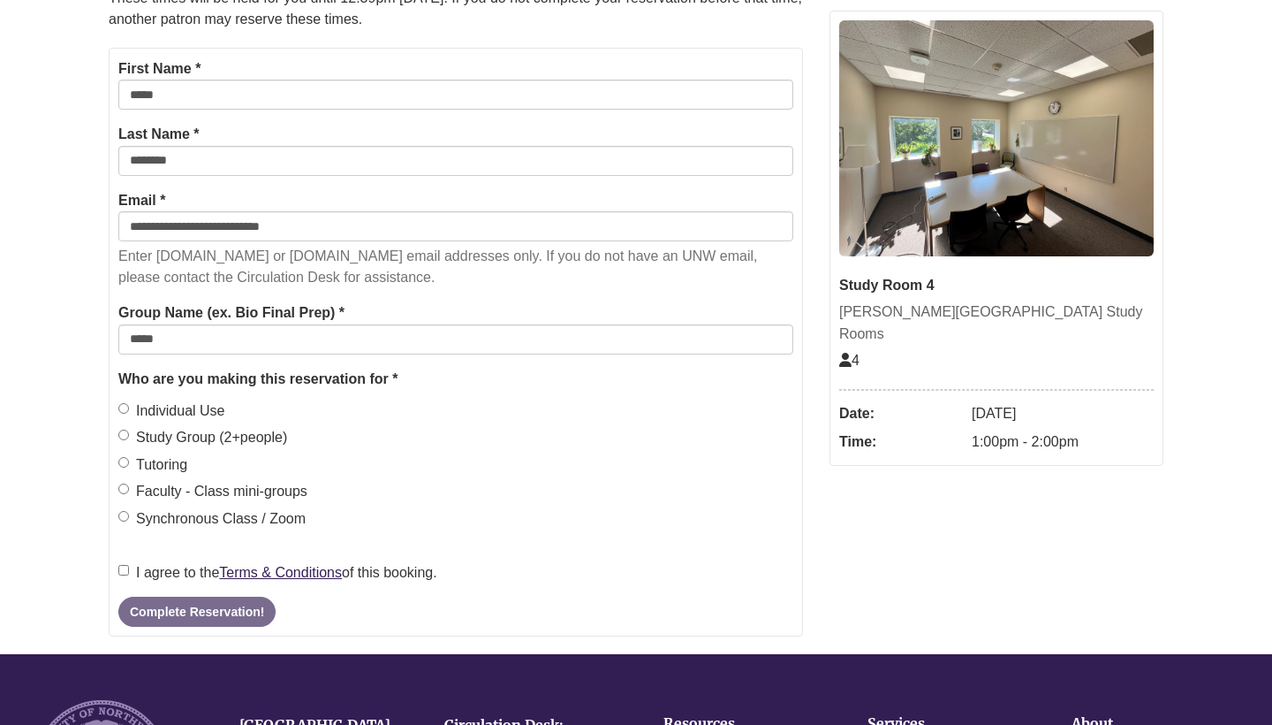
click at [130, 563] on label "I agree to the Terms & Conditions of this booking." at bounding box center [277, 572] width 319 height 23
click at [201, 604] on button "Complete Reservation!" at bounding box center [196, 611] width 157 height 30
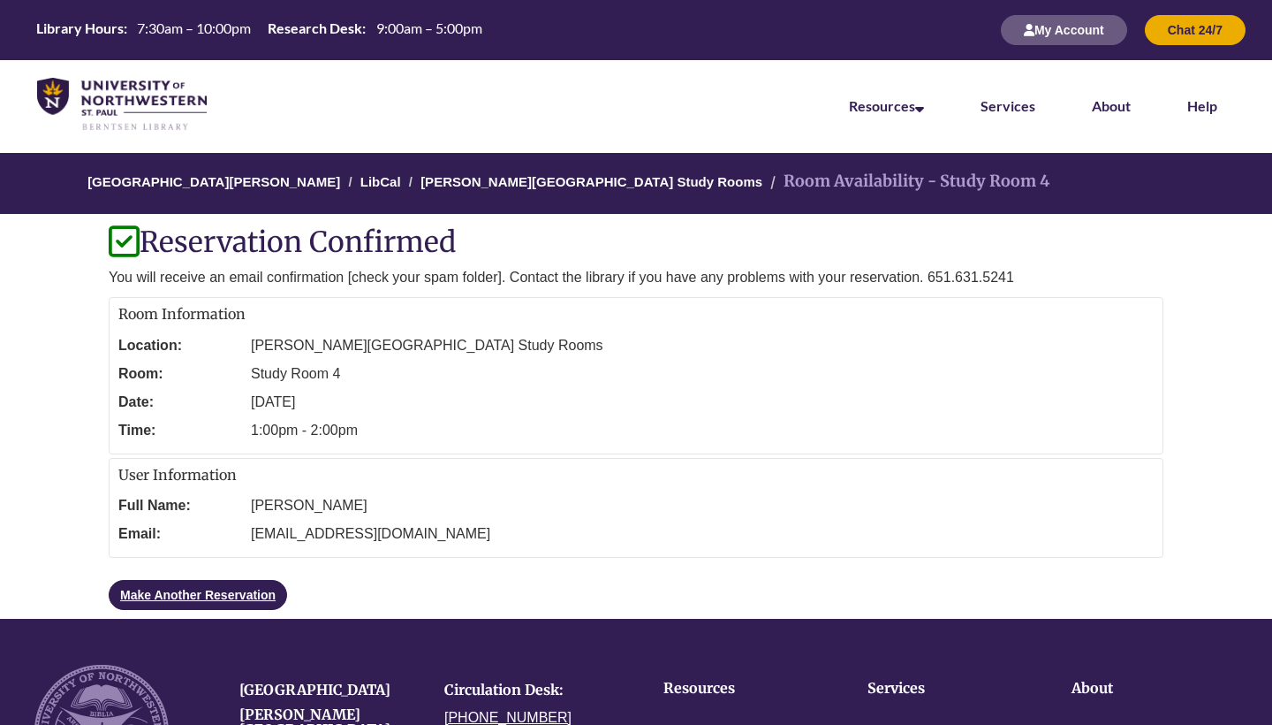
scroll to position [0, 0]
click at [213, 591] on link "Make Another Reservation" at bounding box center [198, 595] width 178 height 30
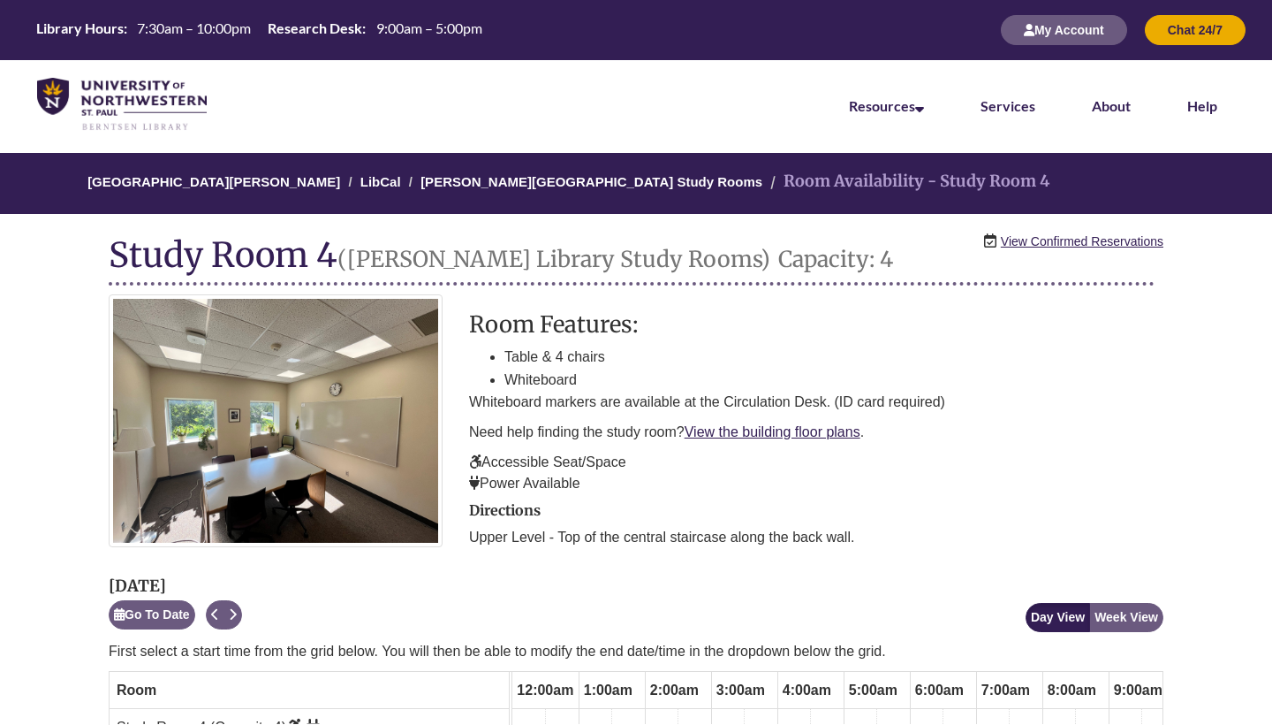
scroll to position [0, 730]
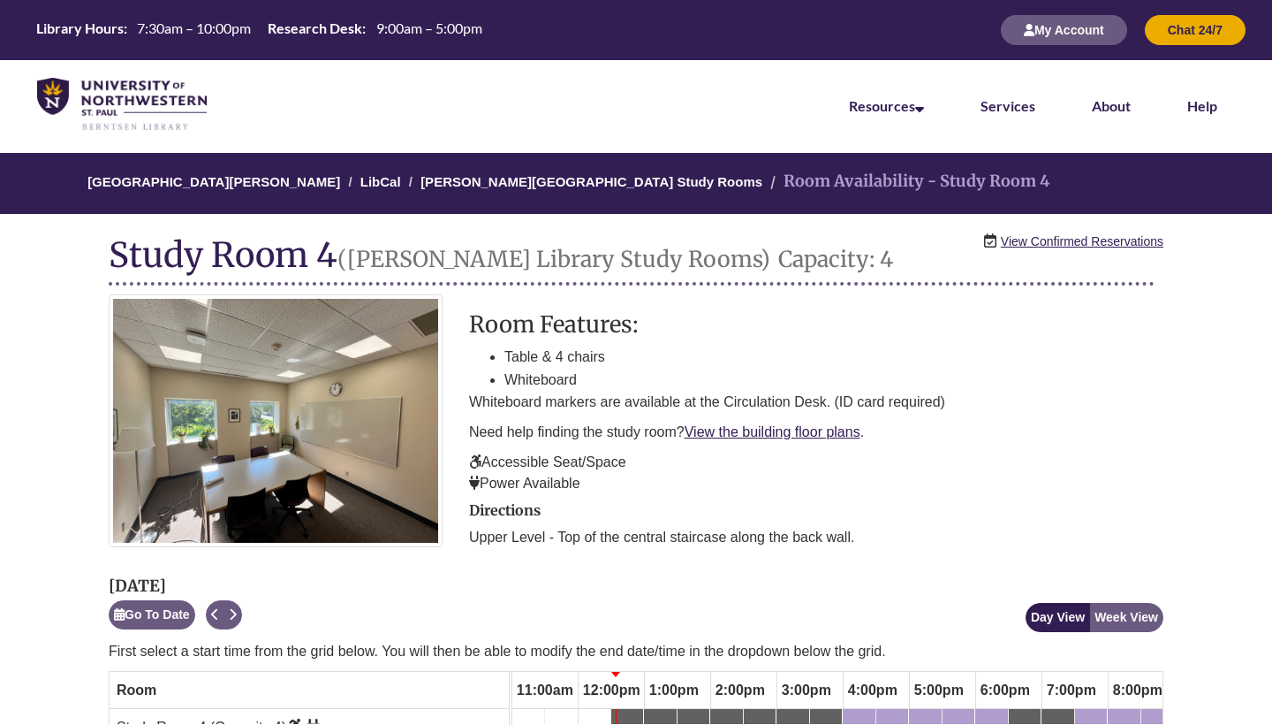
click at [515, 189] on li "[PERSON_NAME][GEOGRAPHIC_DATA] Study Rooms" at bounding box center [584, 181] width 358 height 21
click at [493, 178] on link "[PERSON_NAME][GEOGRAPHIC_DATA] Study Rooms" at bounding box center [592, 181] width 342 height 15
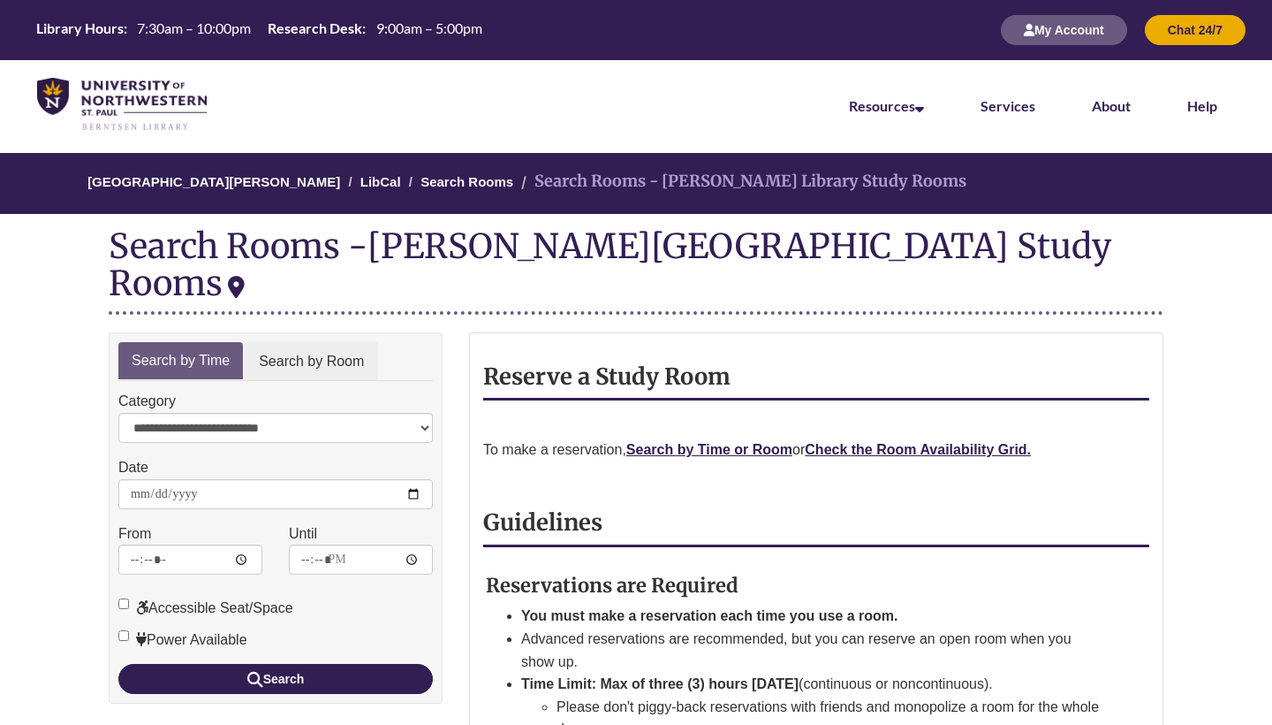
click at [282, 342] on link "Search by Room" at bounding box center [311, 362] width 133 height 40
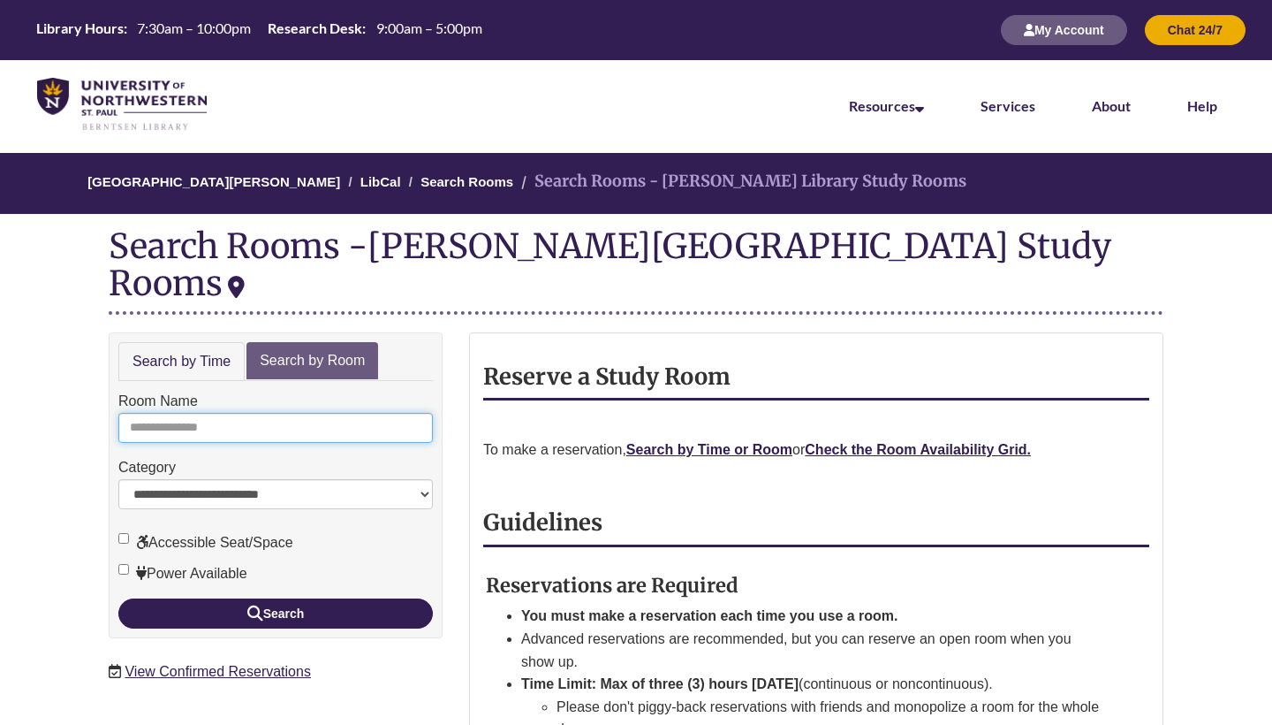
click at [246, 413] on input "Room Name" at bounding box center [275, 428] width 315 height 30
type input "*"
click at [276, 598] on button "Search" at bounding box center [275, 613] width 315 height 30
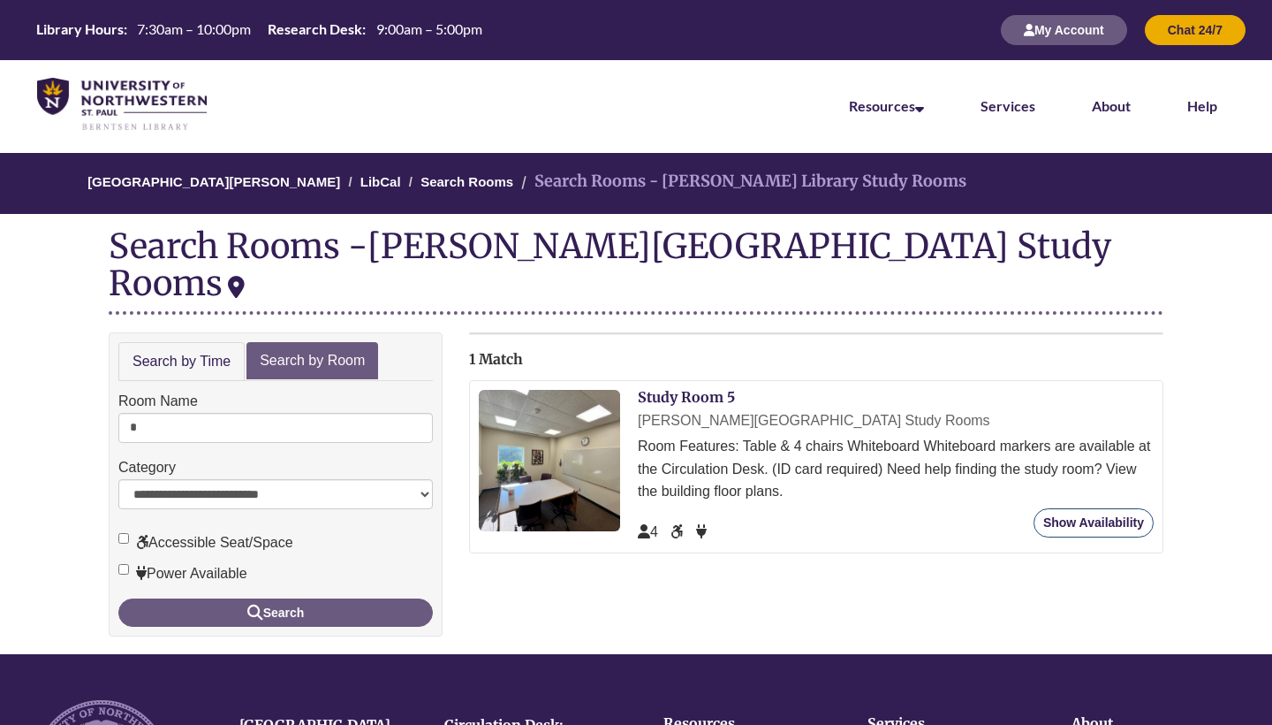
click at [1088, 508] on link "Show Availability" at bounding box center [1094, 522] width 120 height 29
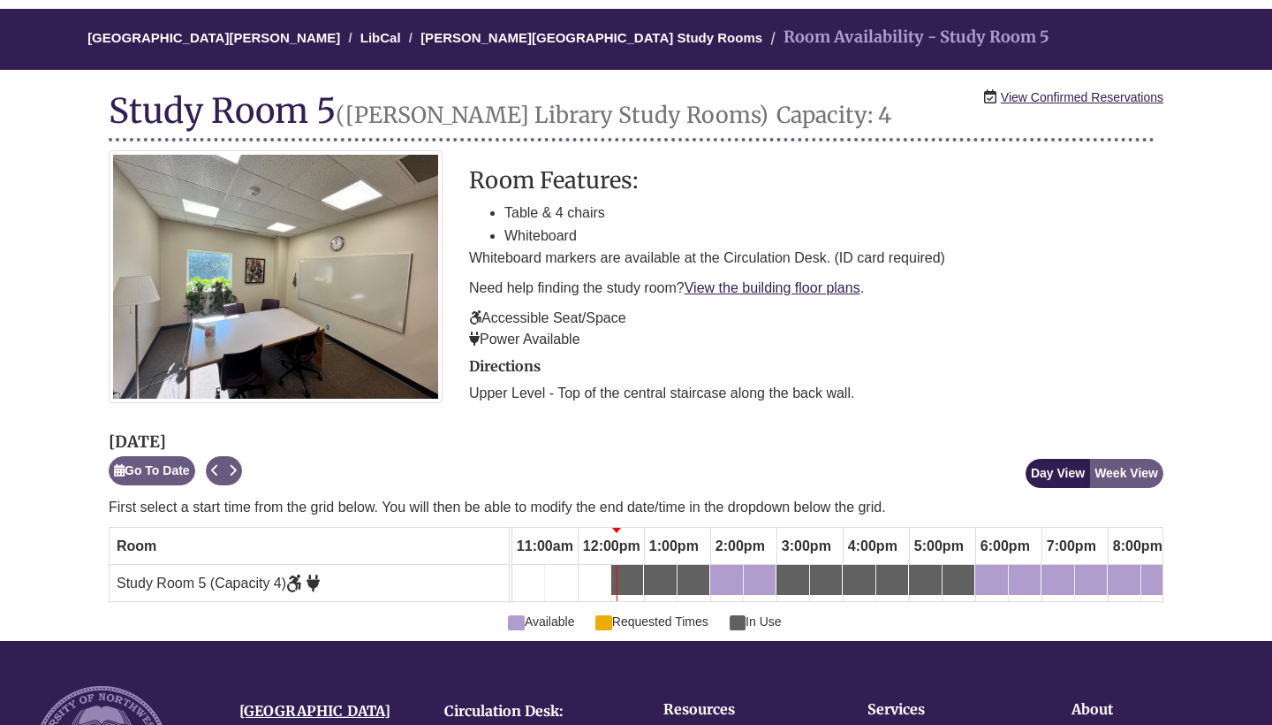
scroll to position [145, 0]
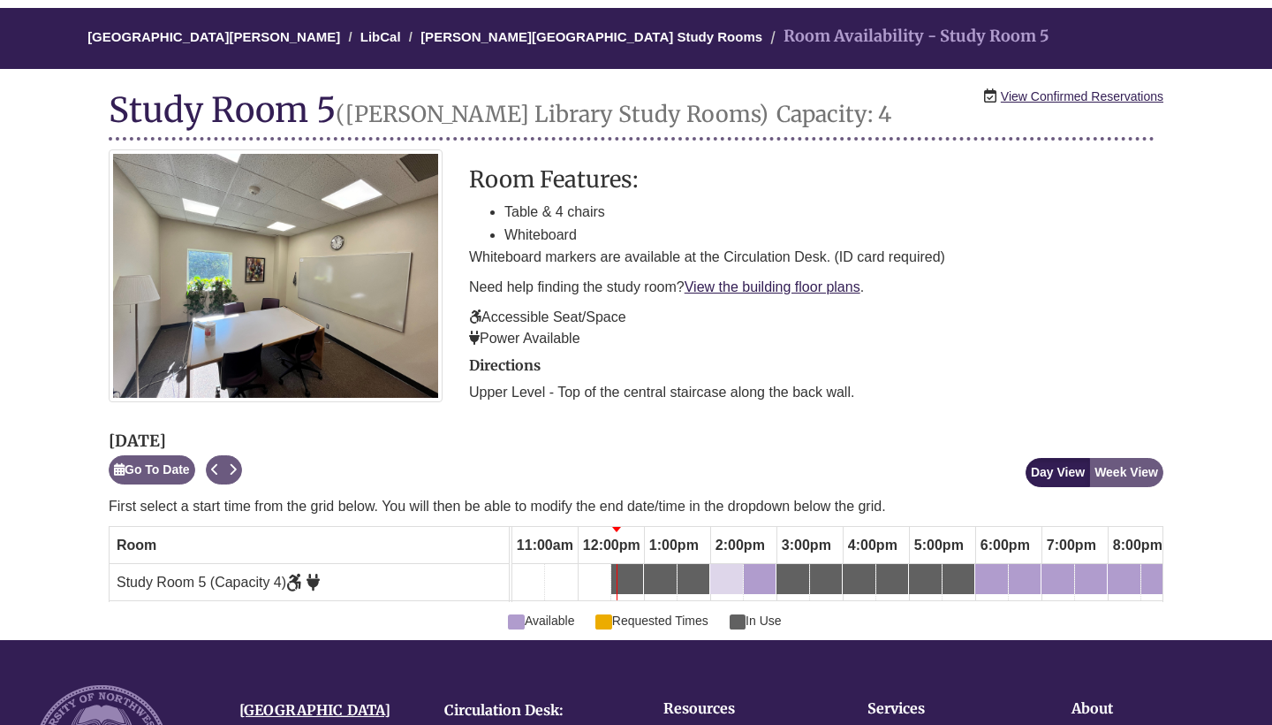
click at [731, 580] on div "2:00pm Wednesday, September 17, 2025 - Study Room 5 - Available" at bounding box center [726, 578] width 29 height 19
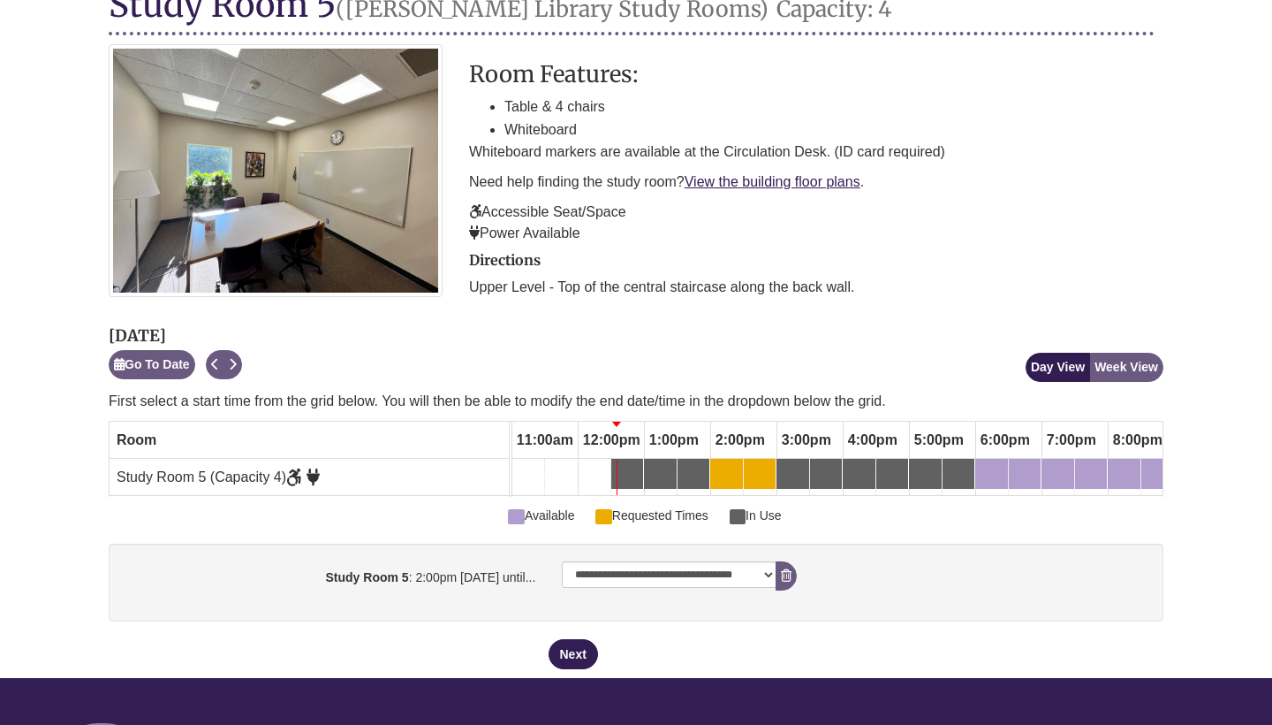
scroll to position [261, 0]
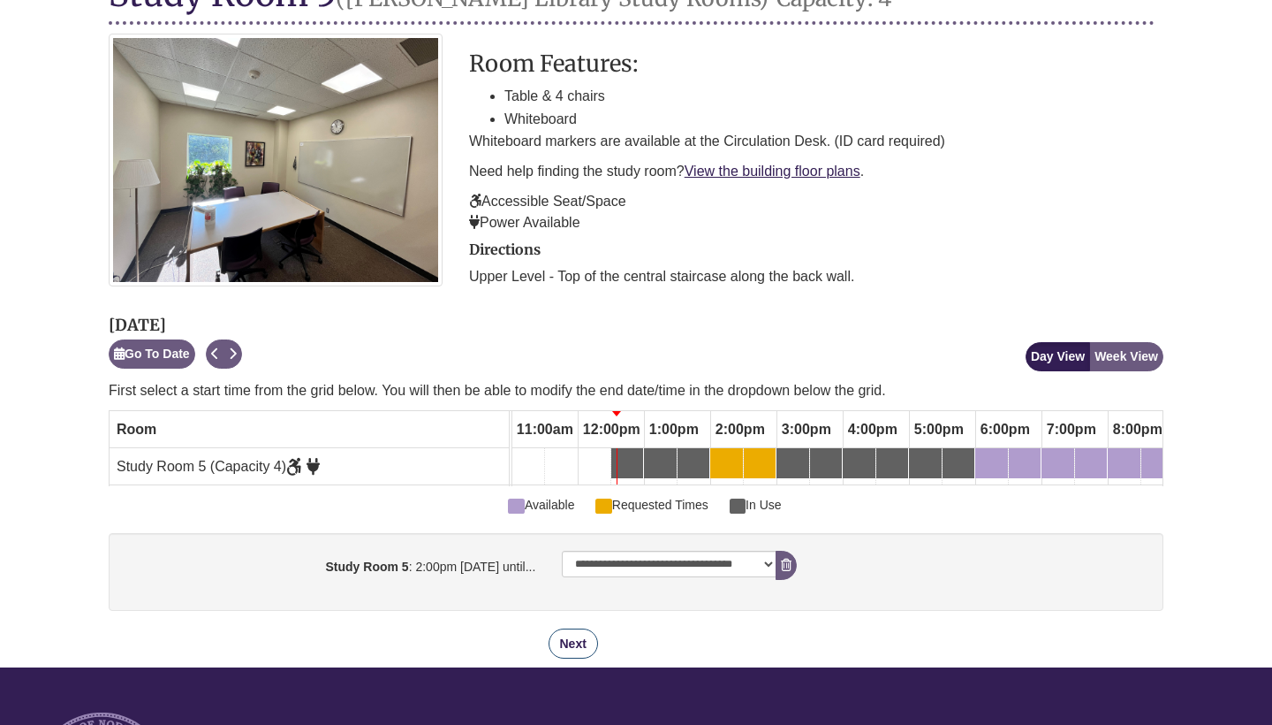
click at [563, 640] on button "Next" at bounding box center [573, 643] width 49 height 30
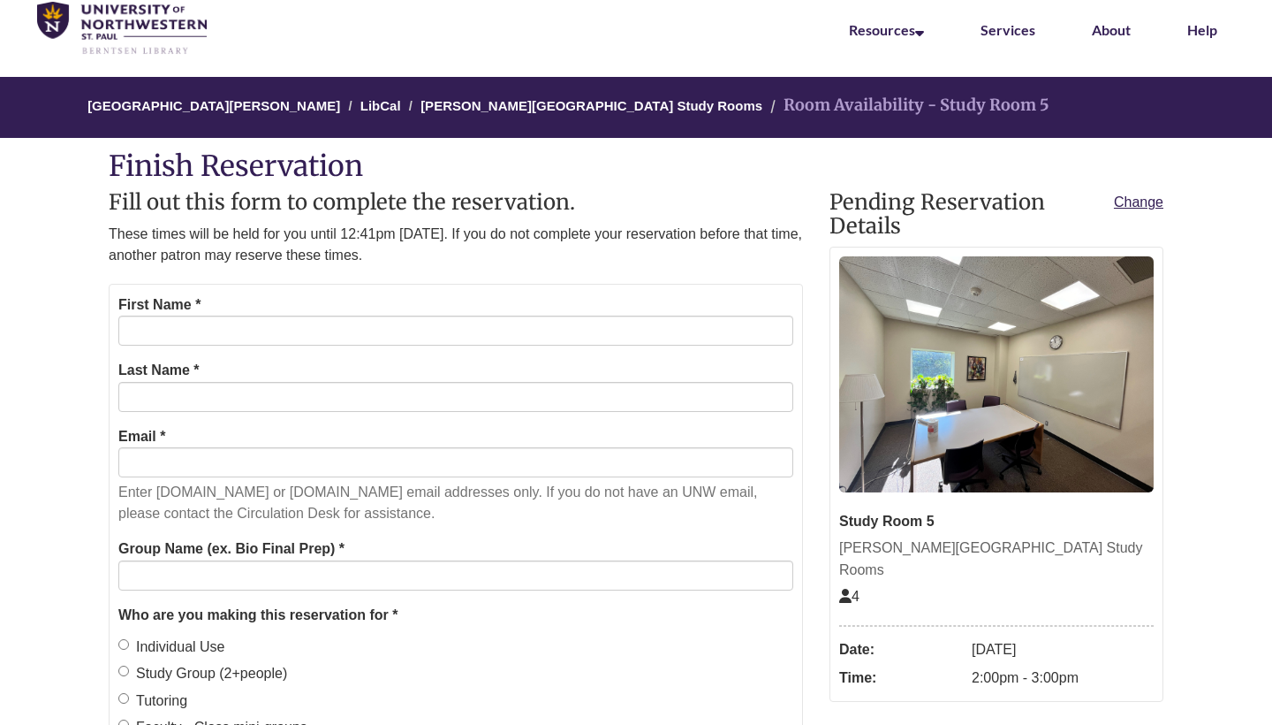
scroll to position [64, 0]
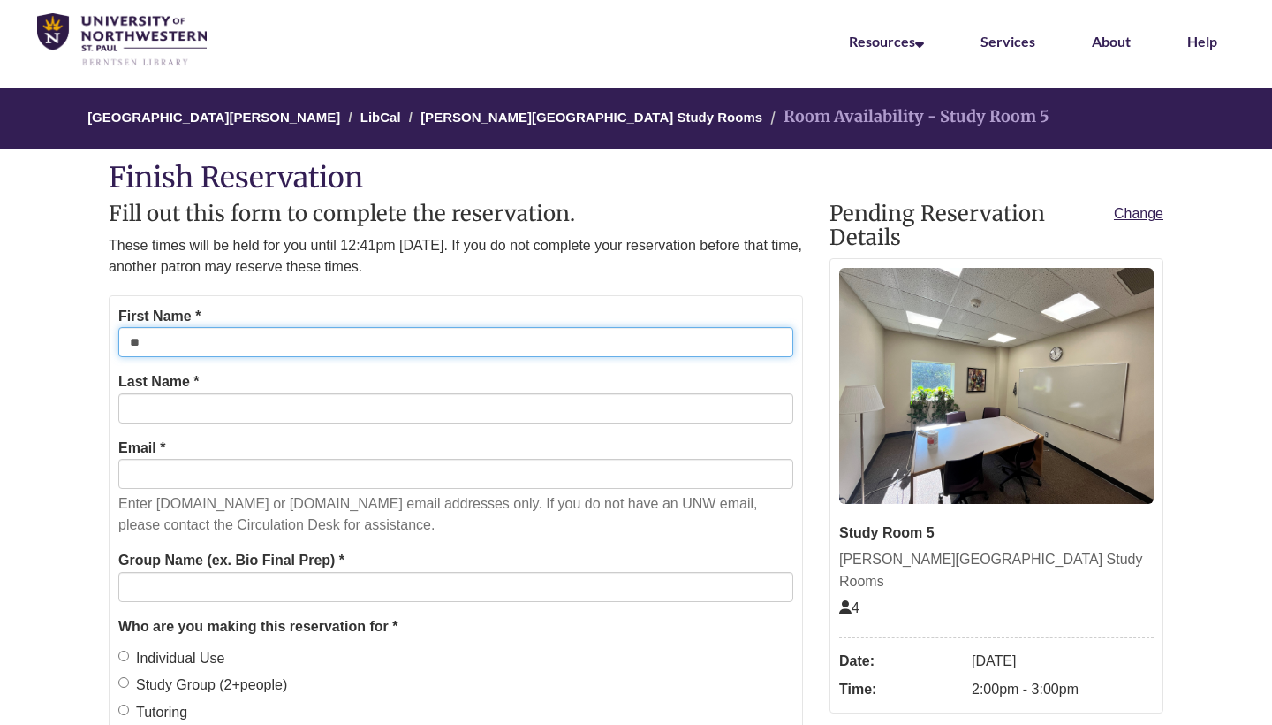
type input "*****"
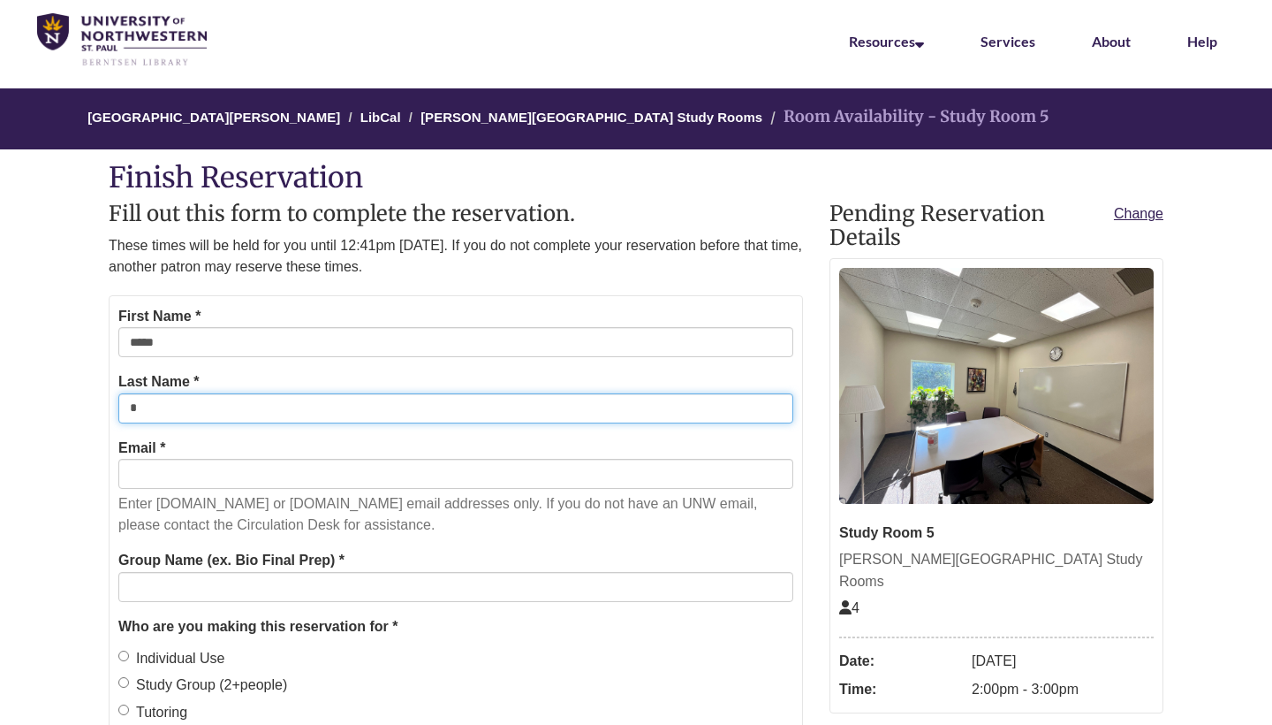
type input "********"
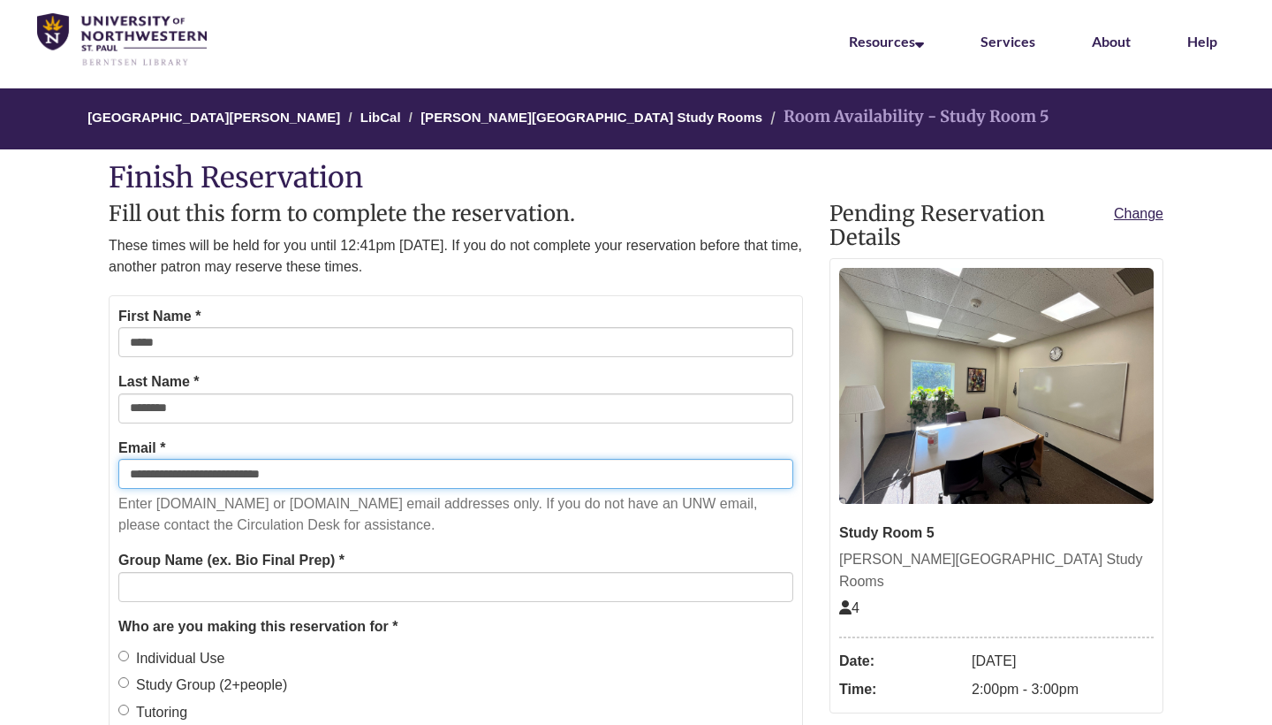
type input "**********"
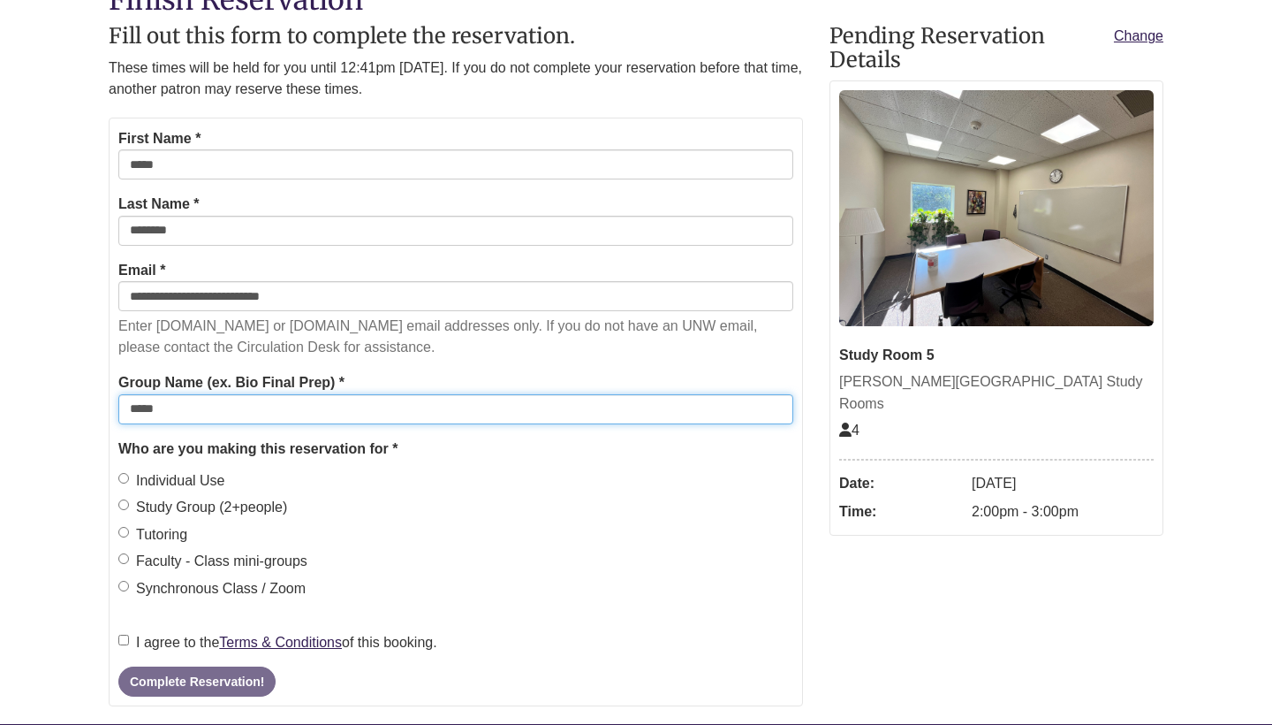
scroll to position [249, 0]
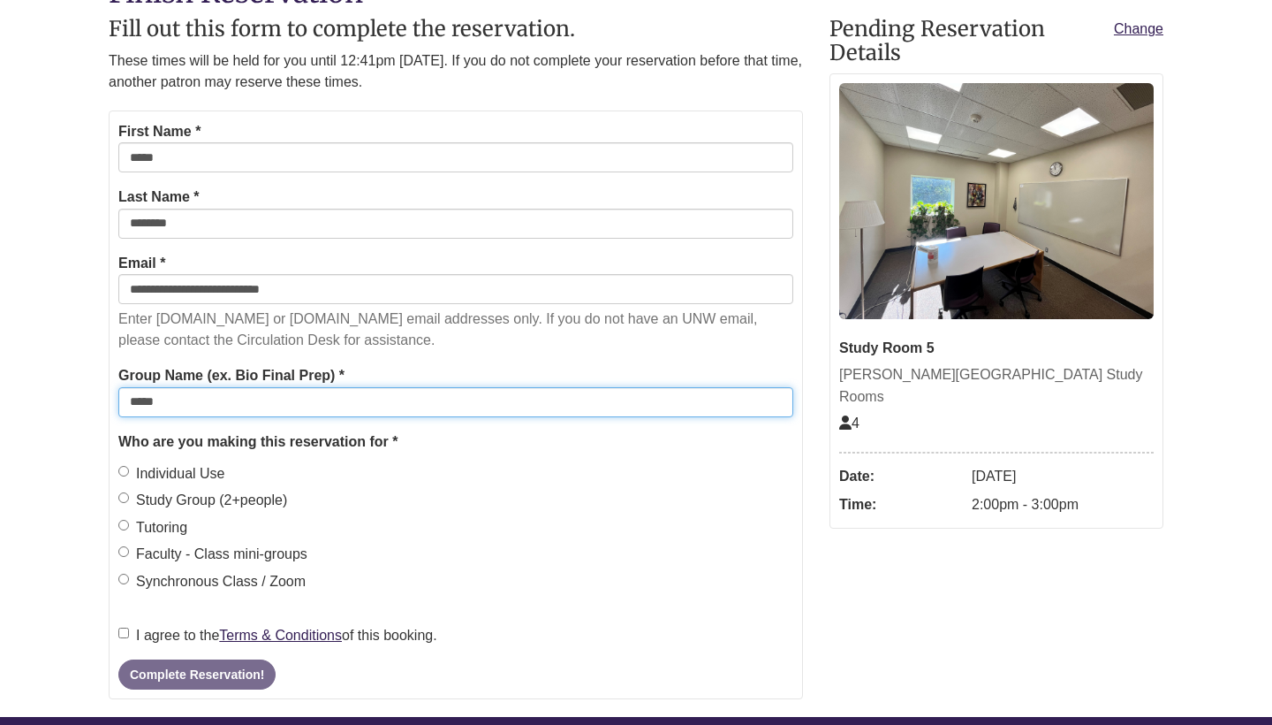
type input "*****"
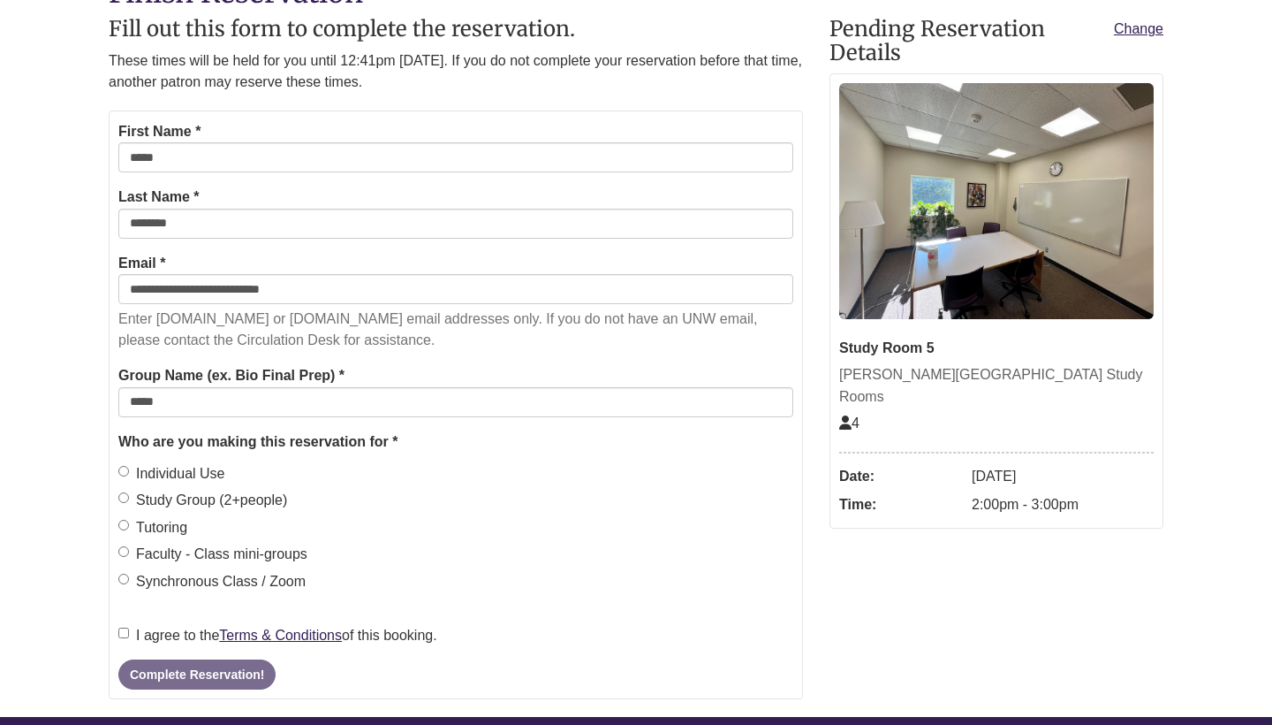
click at [122, 630] on label "I agree to the Terms & Conditions of this booking." at bounding box center [277, 635] width 319 height 23
click at [197, 669] on button "Complete Reservation!" at bounding box center [196, 674] width 157 height 30
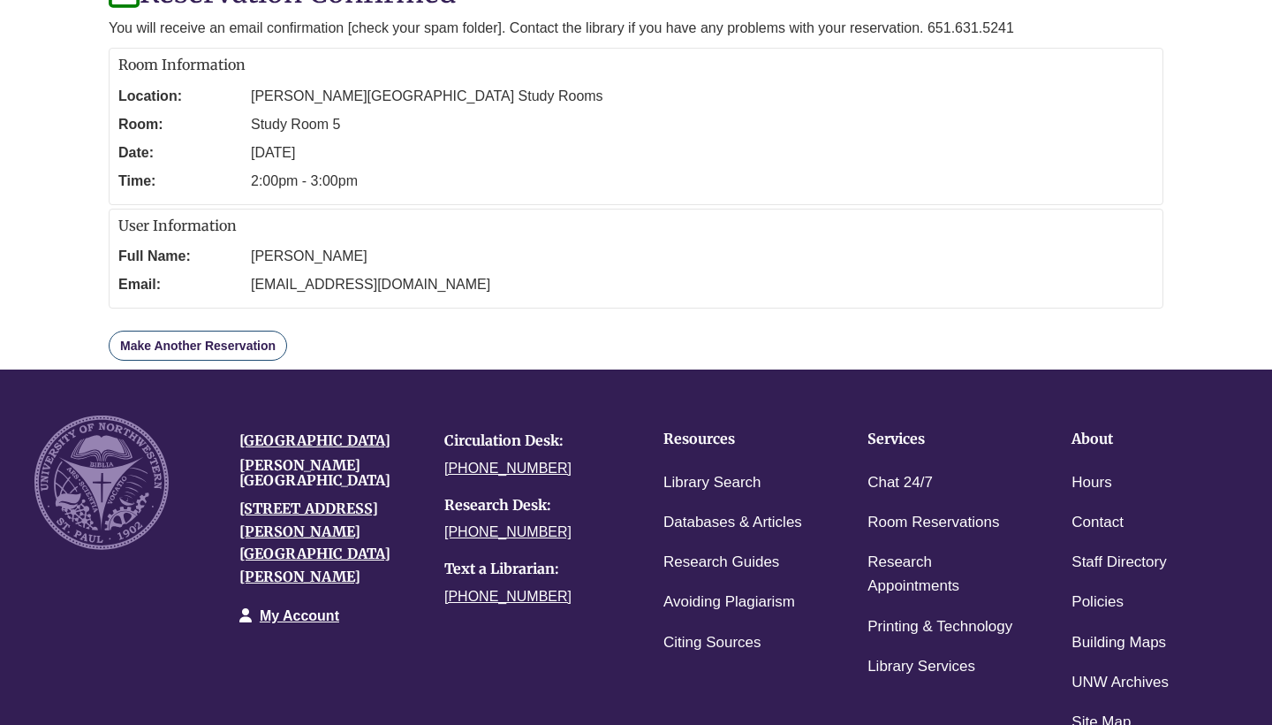
click at [262, 353] on link "Make Another Reservation" at bounding box center [198, 345] width 178 height 30
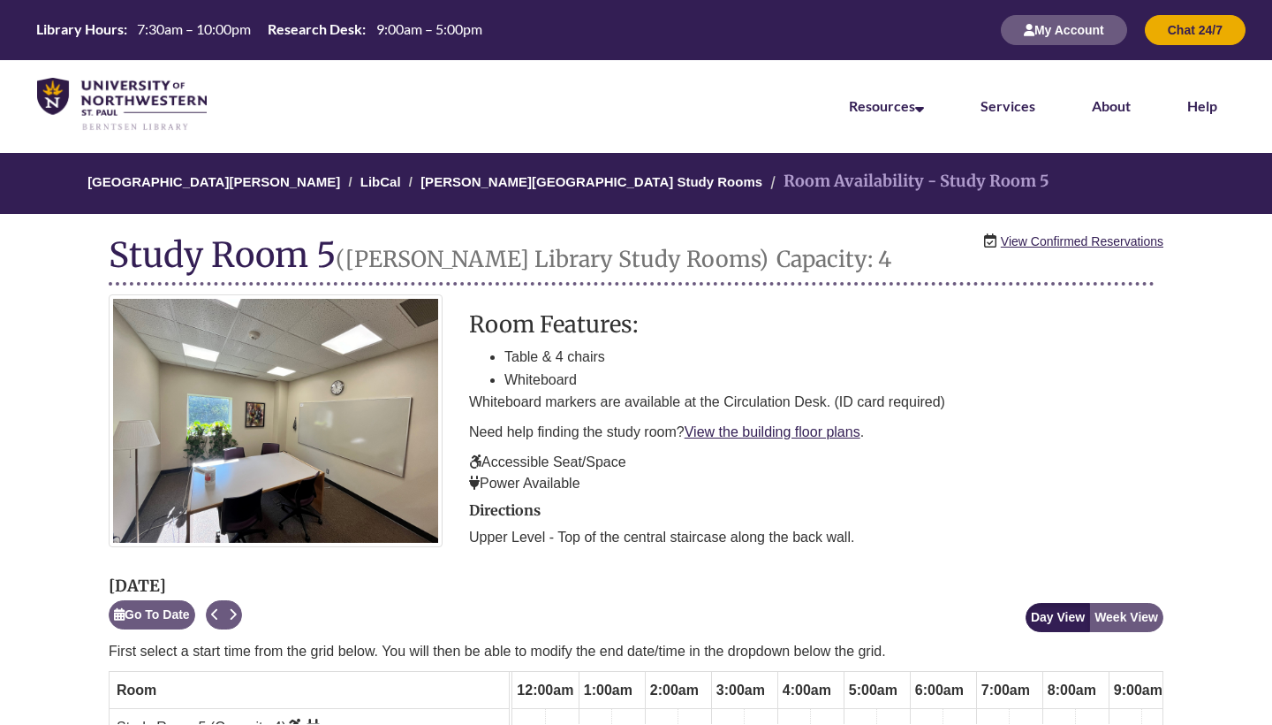
scroll to position [0, 730]
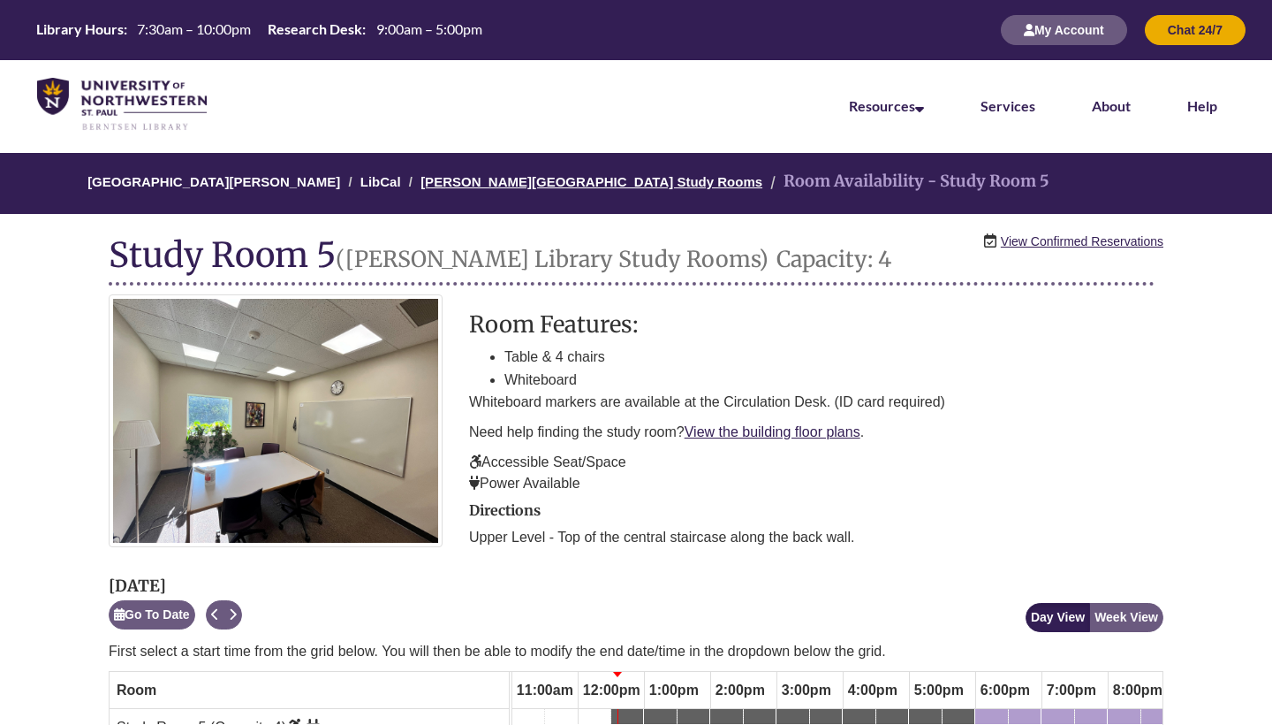
click at [506, 186] on link "[PERSON_NAME][GEOGRAPHIC_DATA] Study Rooms" at bounding box center [592, 181] width 342 height 15
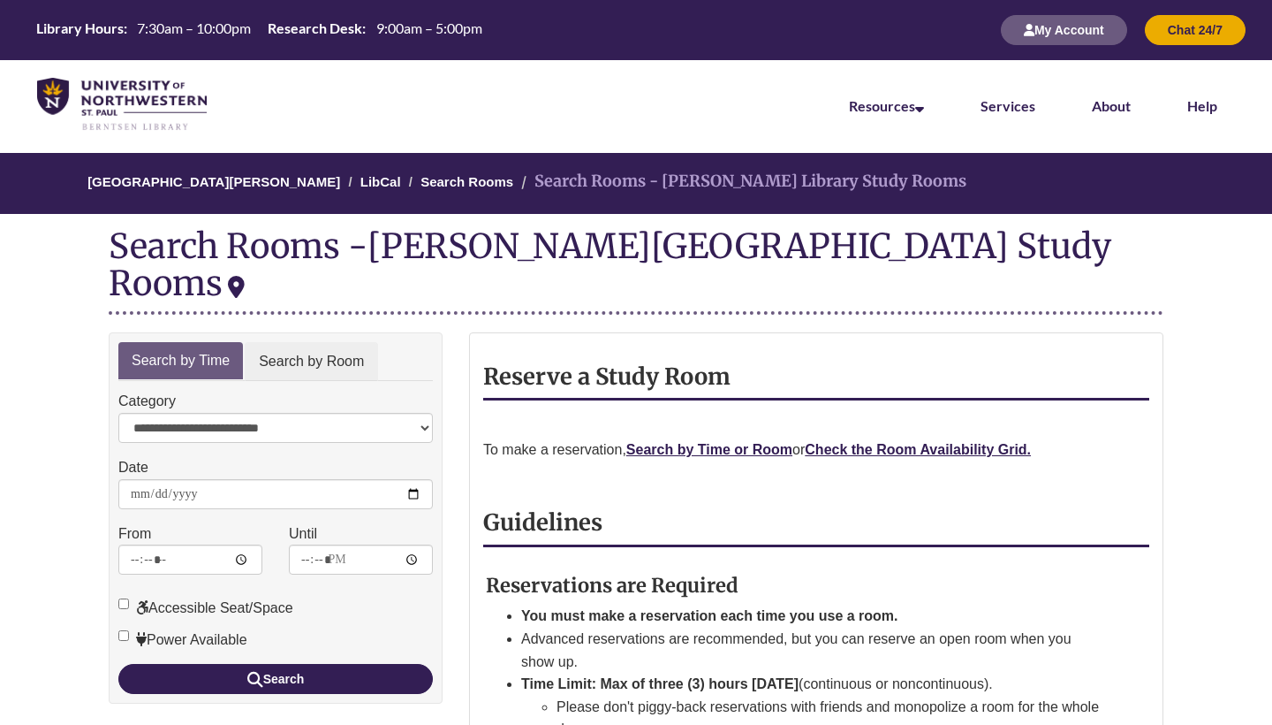
click at [299, 342] on link "Search by Room" at bounding box center [311, 362] width 133 height 40
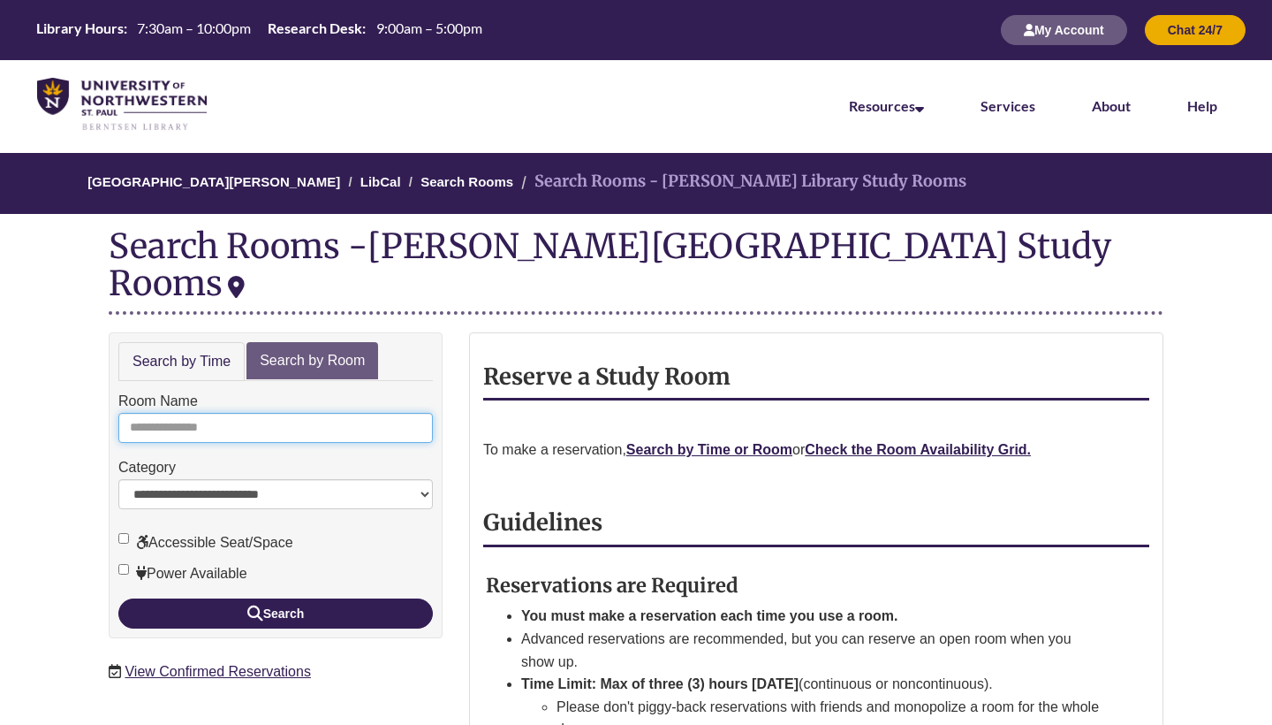
click at [224, 413] on input "Room Name" at bounding box center [275, 428] width 315 height 30
type input "*"
click at [276, 598] on button "Search" at bounding box center [275, 613] width 315 height 30
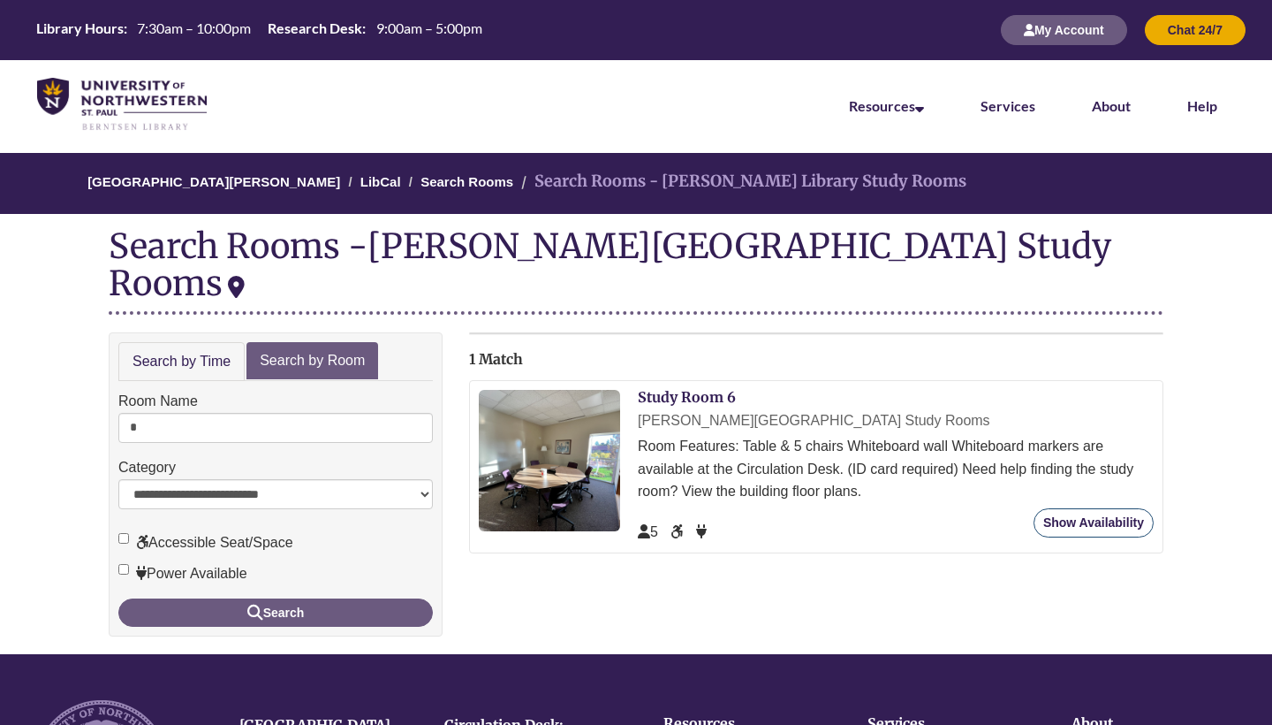
click at [1085, 508] on link "Show Availability" at bounding box center [1094, 522] width 120 height 29
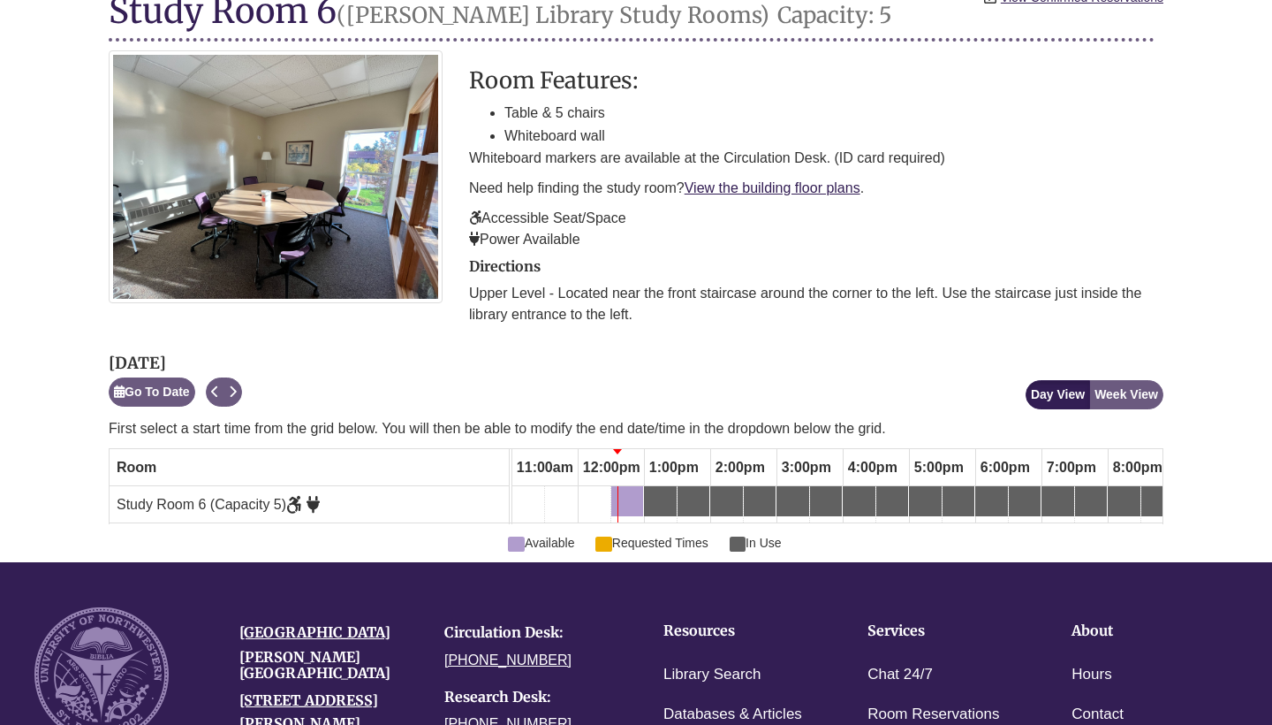
scroll to position [246, 0]
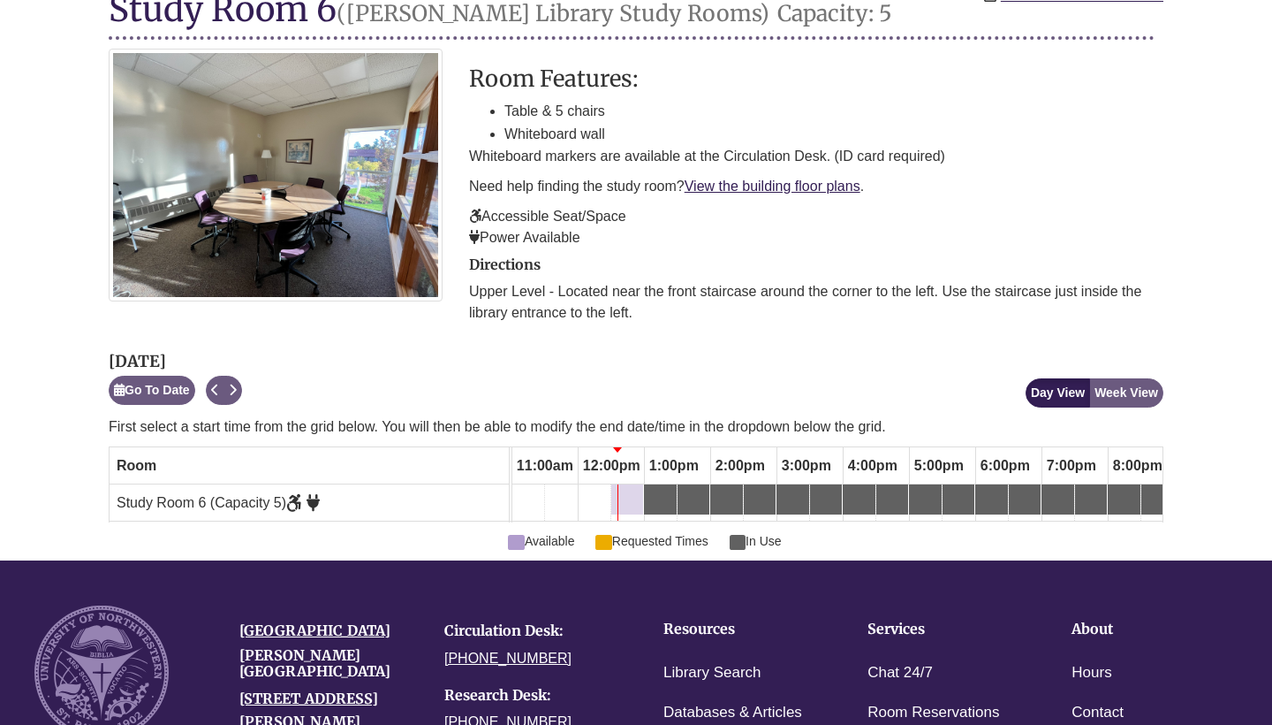
click at [630, 495] on div "12:30pm Wednesday, September 17, 2025 - Study Room 6 - Available" at bounding box center [627, 498] width 28 height 19
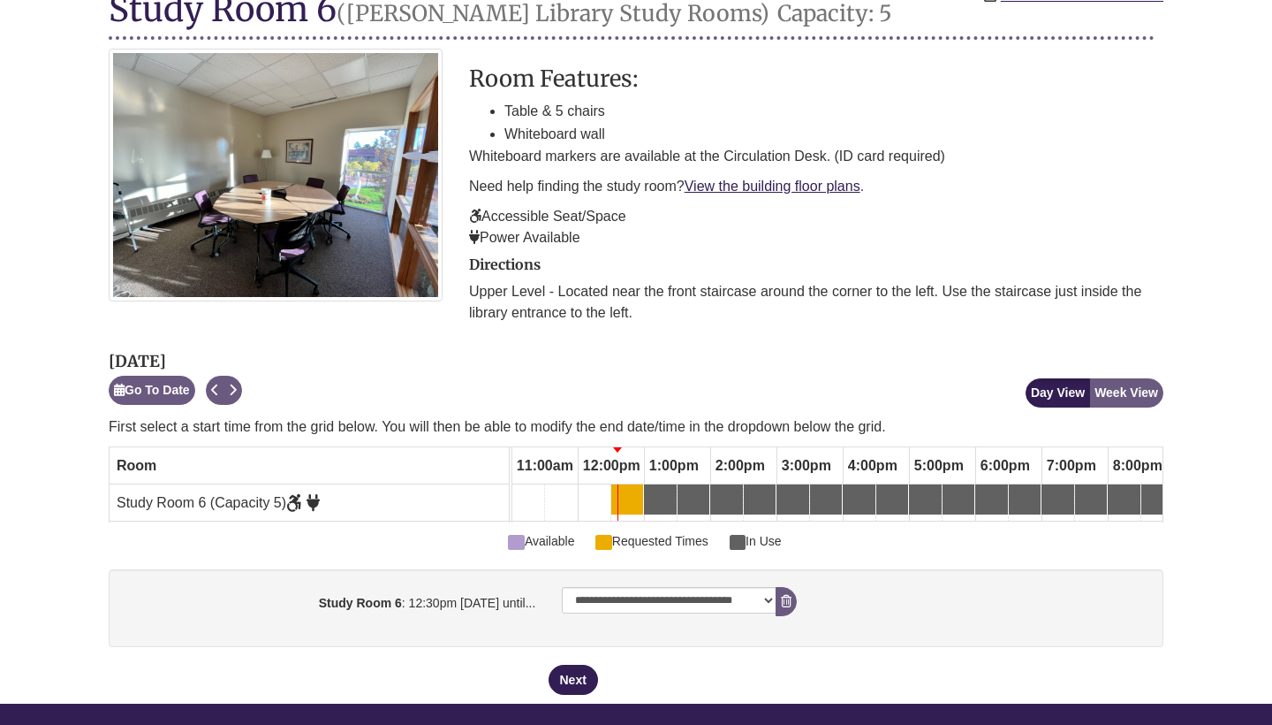
click at [648, 380] on div "Wednesday, September 17, 2025 Go To Date Next Available Loading... Day View Wee…" at bounding box center [636, 378] width 1055 height 57
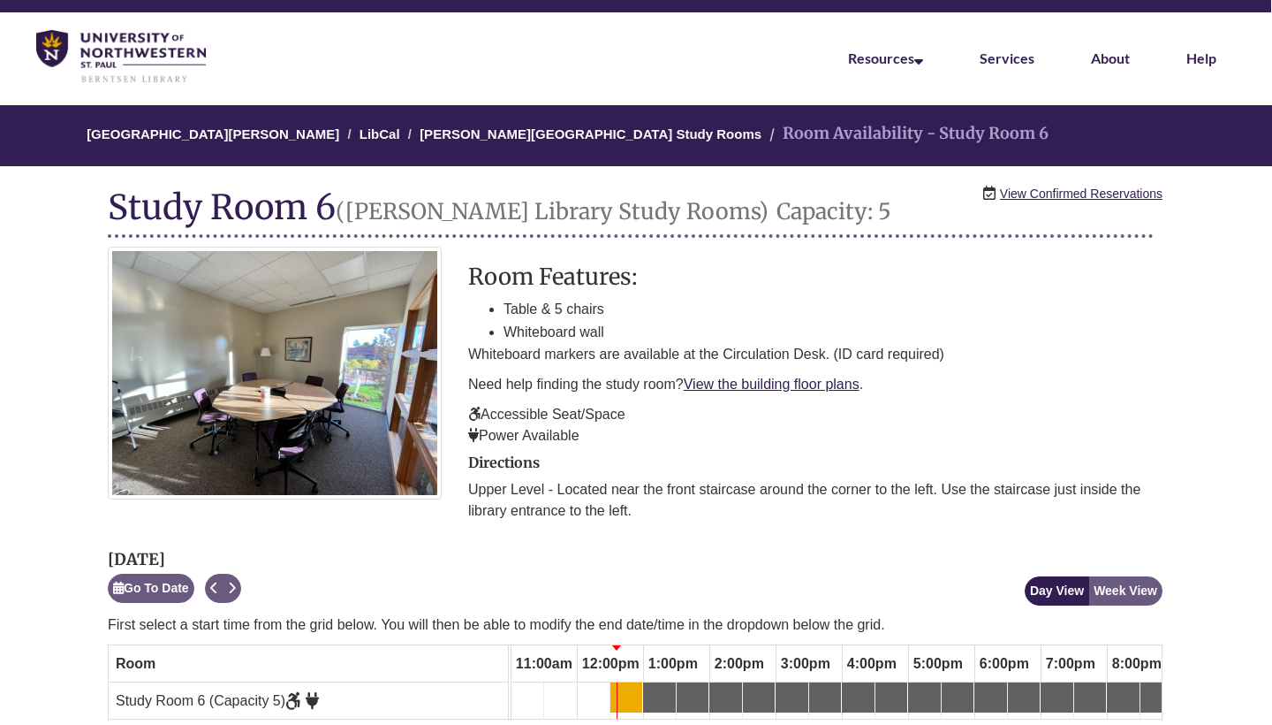
scroll to position [45, 1]
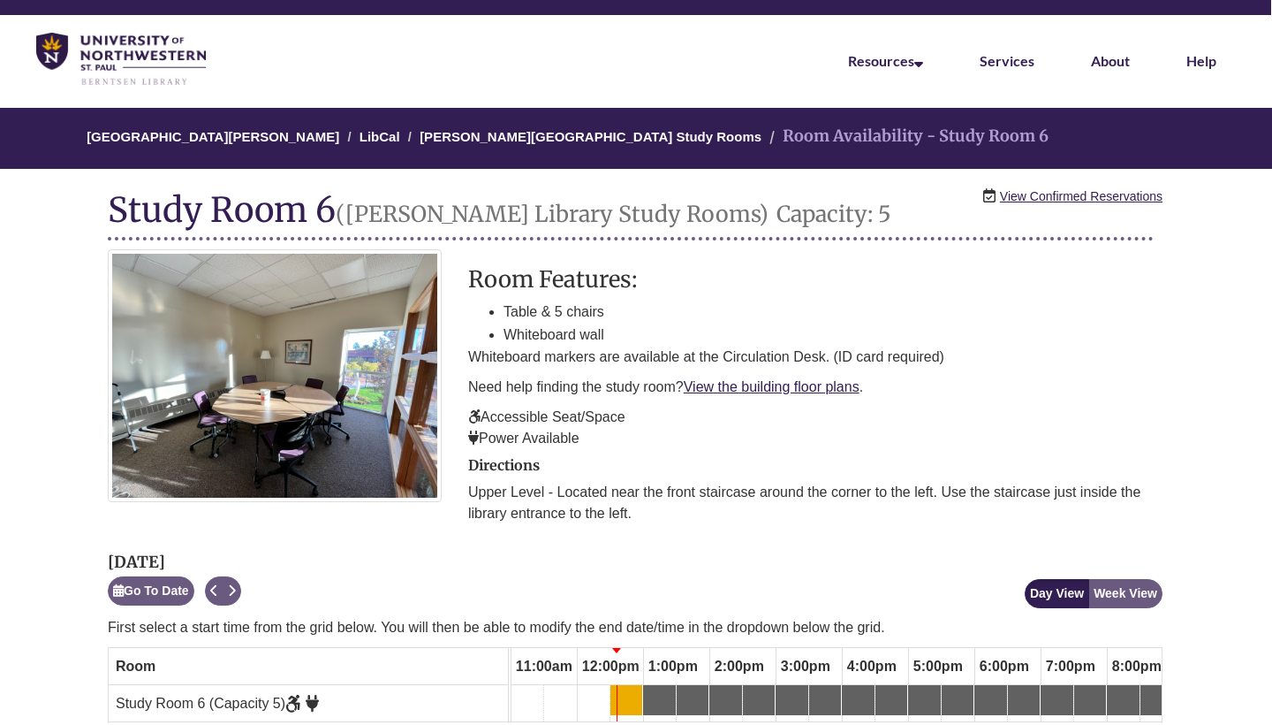
click at [513, 151] on ol "University of Northwestern - St. Paul LibCal Berntsen Library Study Rooms Room …" at bounding box center [666, 138] width 1371 height 61
click at [507, 149] on ol "University of Northwestern - St. Paul LibCal Berntsen Library Study Rooms Room …" at bounding box center [666, 138] width 1371 height 61
click at [494, 142] on link "[PERSON_NAME][GEOGRAPHIC_DATA] Study Rooms" at bounding box center [591, 136] width 342 height 15
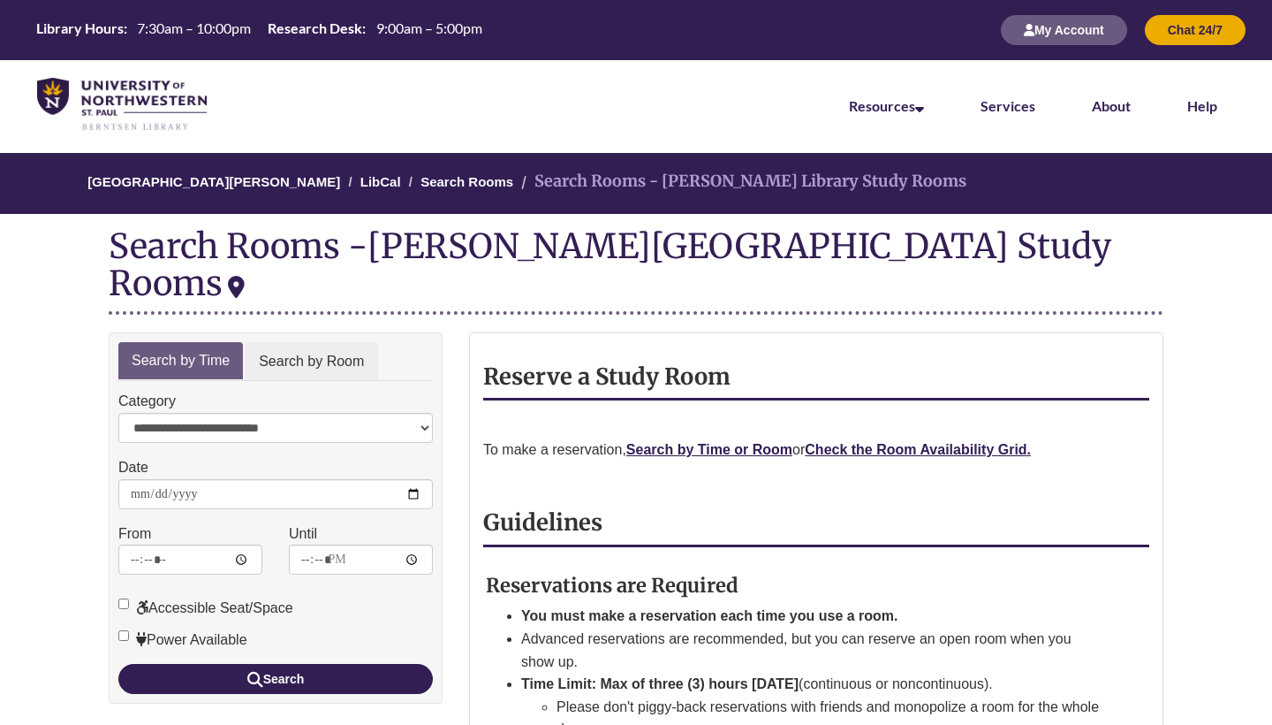
click at [344, 342] on link "Search by Room" at bounding box center [311, 362] width 133 height 40
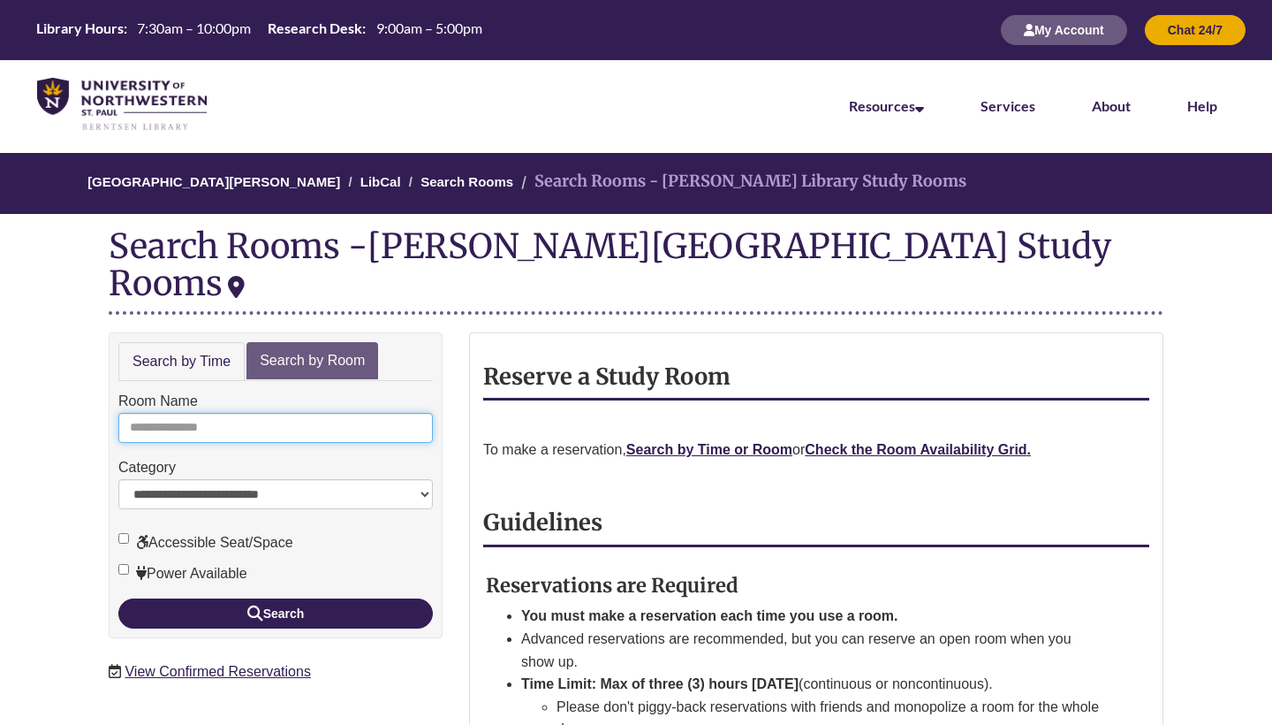
click at [247, 413] on input "Room Name" at bounding box center [275, 428] width 315 height 30
type input "*"
click at [276, 598] on button "Search" at bounding box center [275, 613] width 315 height 30
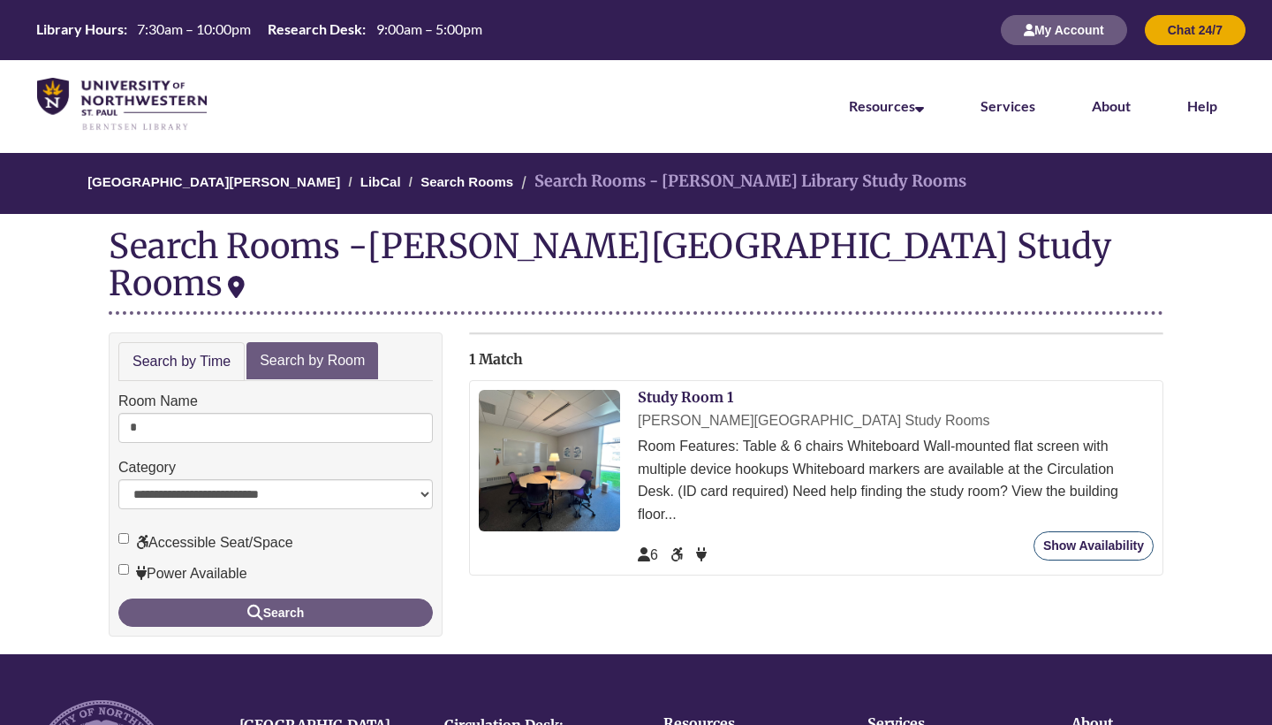
click at [1065, 531] on link "Show Availability" at bounding box center [1094, 545] width 120 height 29
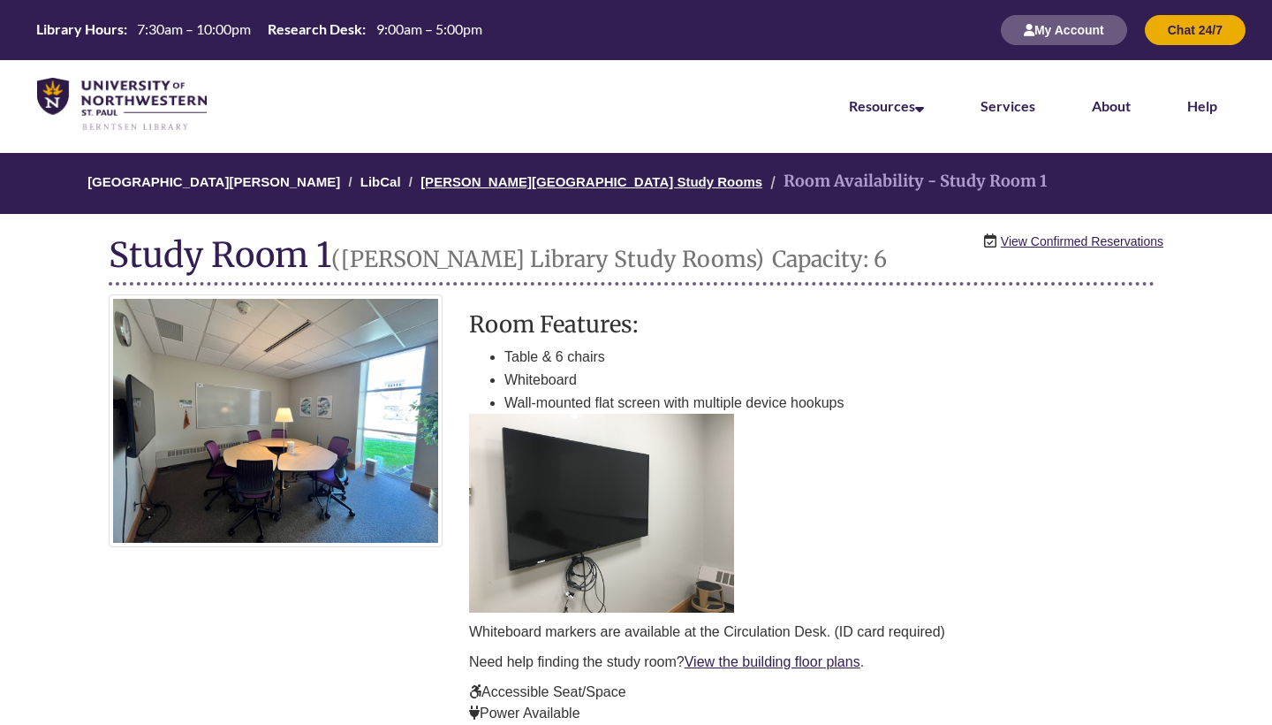
click at [552, 184] on link "[PERSON_NAME][GEOGRAPHIC_DATA] Study Rooms" at bounding box center [592, 181] width 342 height 15
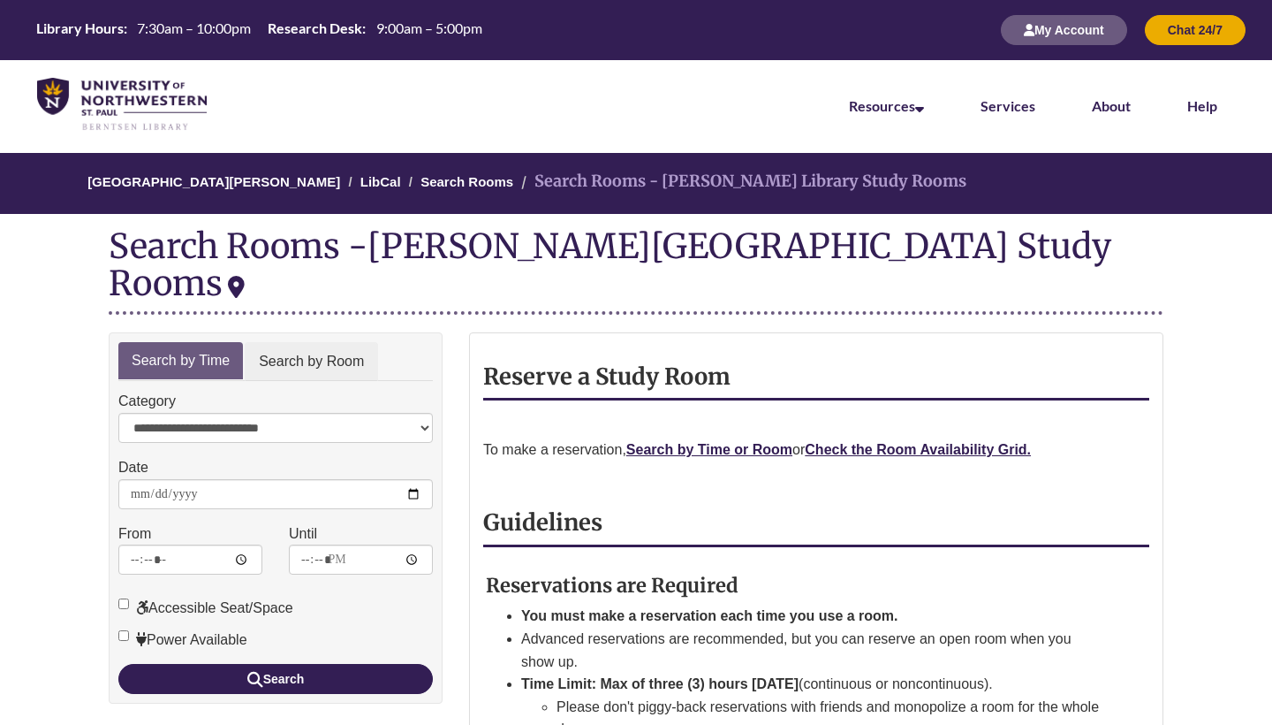
click at [335, 342] on link "Search by Room" at bounding box center [311, 362] width 133 height 40
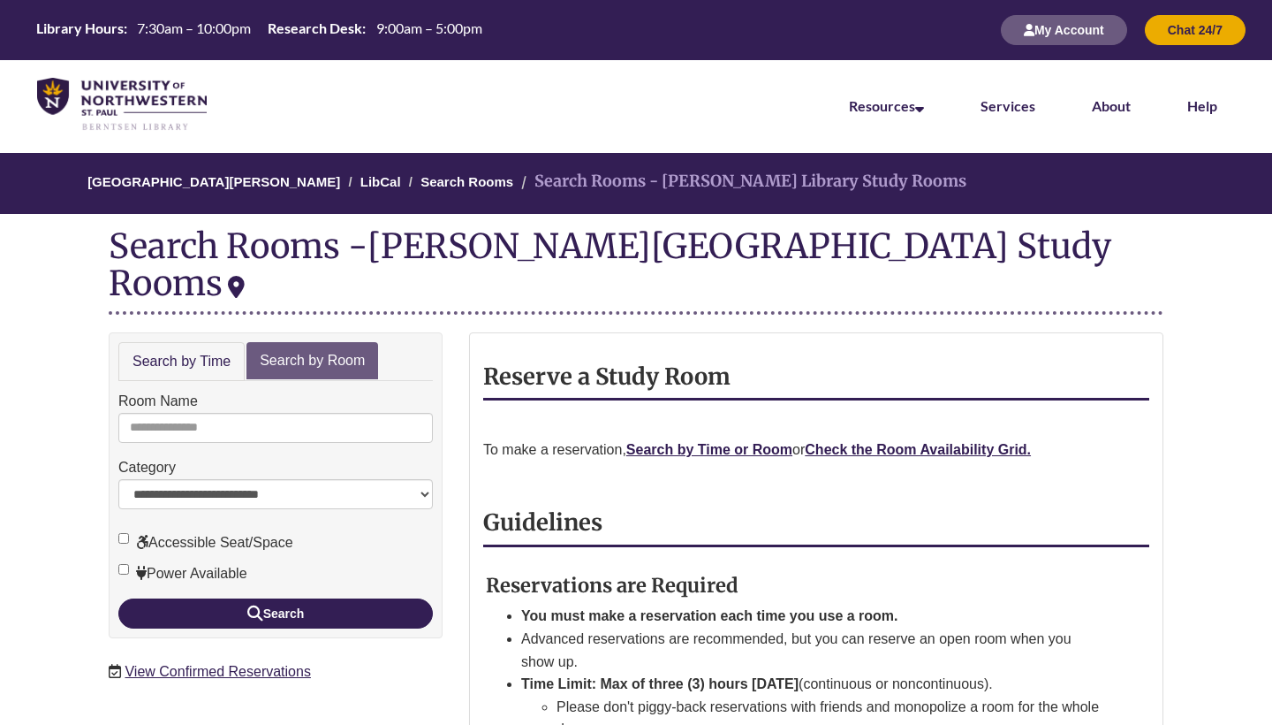
click at [307, 390] on div "Room Name" at bounding box center [275, 416] width 315 height 53
click at [282, 408] on form "**********" at bounding box center [275, 509] width 315 height 238
click at [275, 413] on input "Room Name" at bounding box center [275, 428] width 315 height 30
type input "*"
click at [276, 598] on button "Search" at bounding box center [275, 613] width 315 height 30
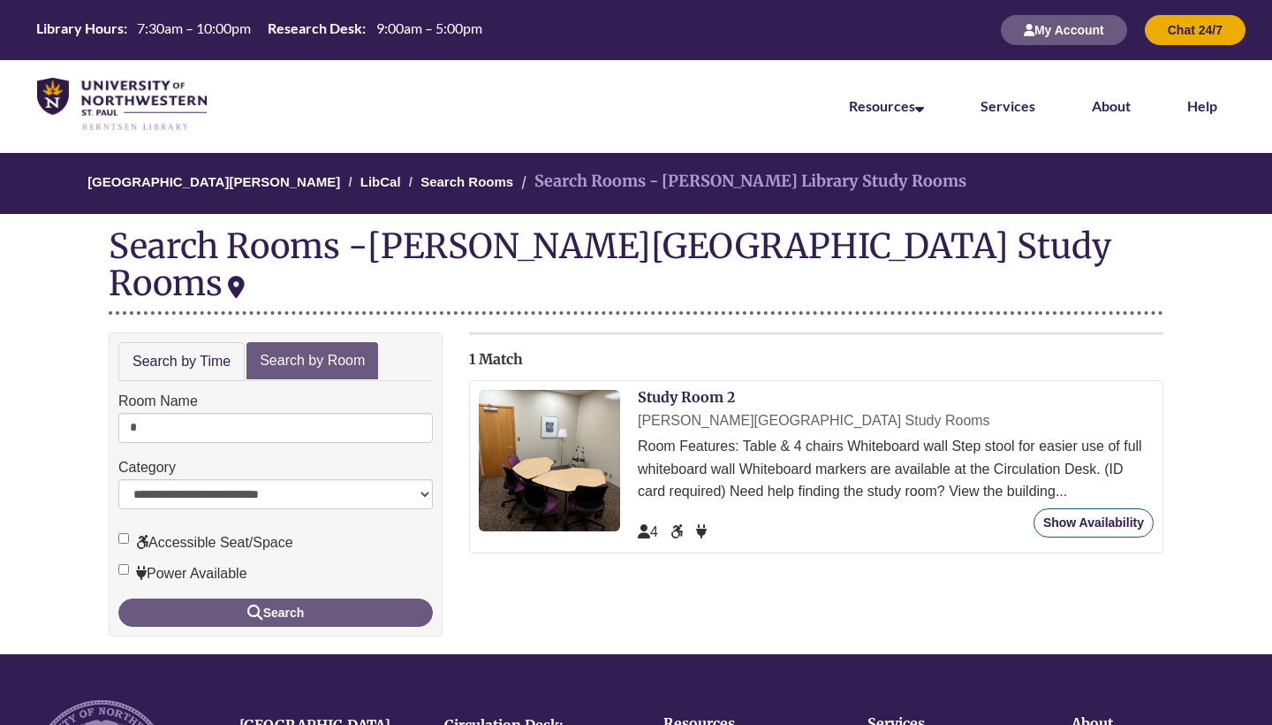
click at [1119, 508] on link "Show Availability" at bounding box center [1094, 522] width 120 height 29
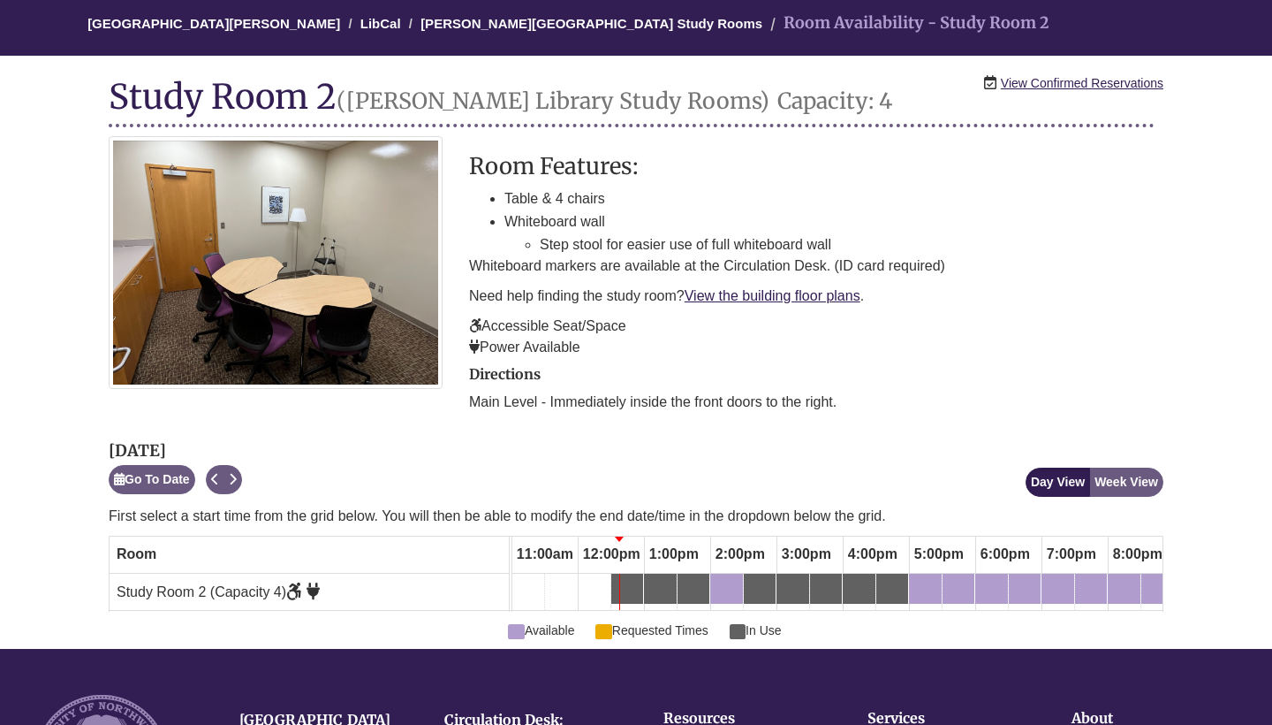
scroll to position [182, 0]
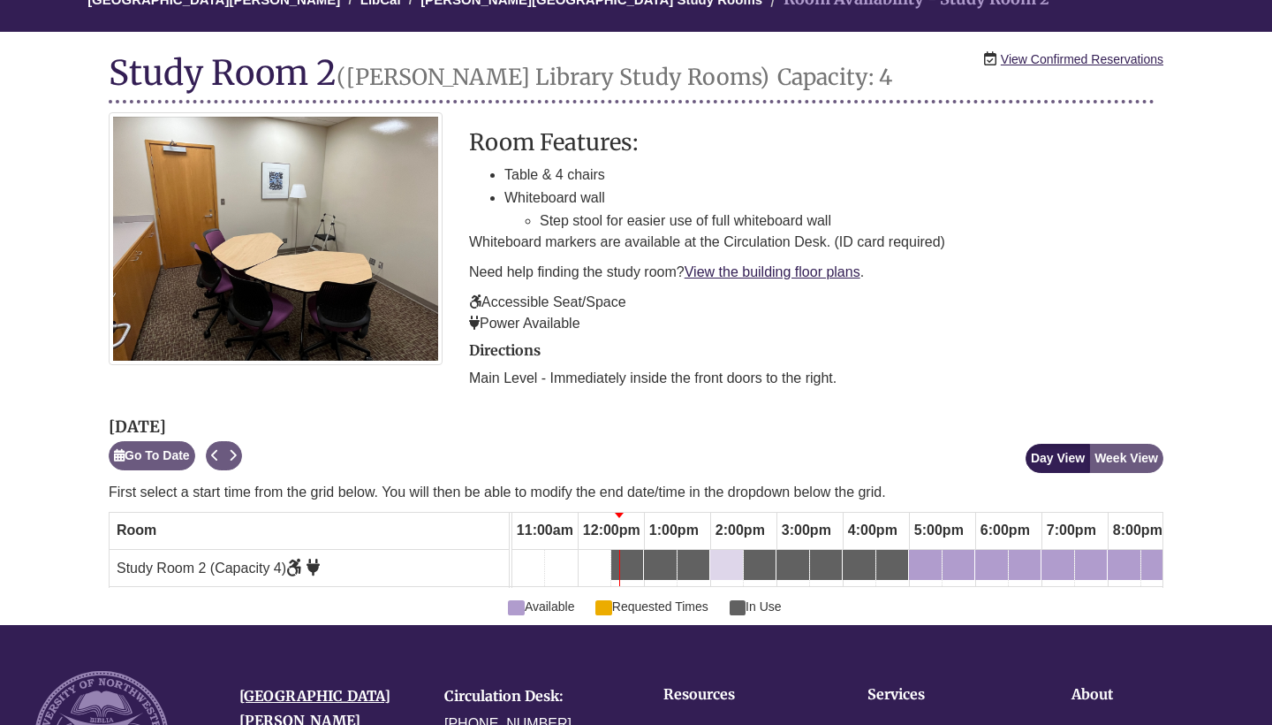
click at [718, 555] on div "2:00pm Wednesday, September 17, 2025 - Study Room 2 - Available" at bounding box center [715, 564] width 7 height 19
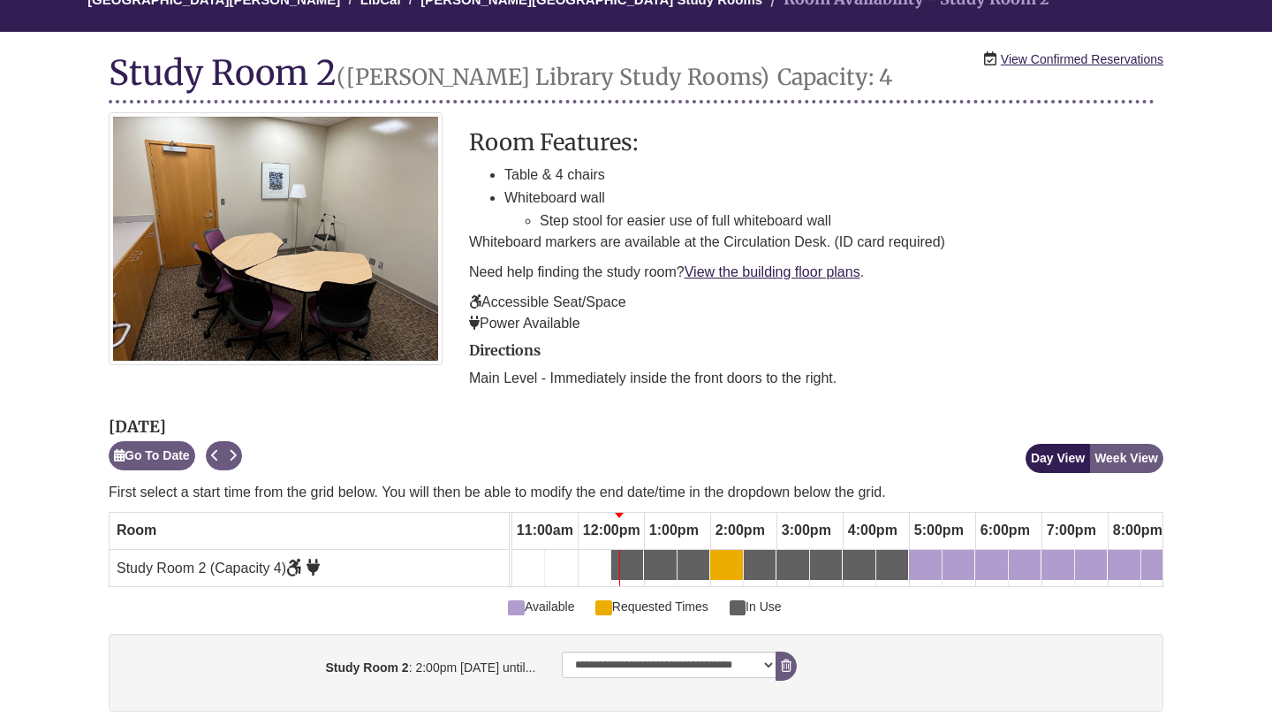
click at [904, 306] on p "Accessible Seat/Space Power Available" at bounding box center [816, 313] width 694 height 42
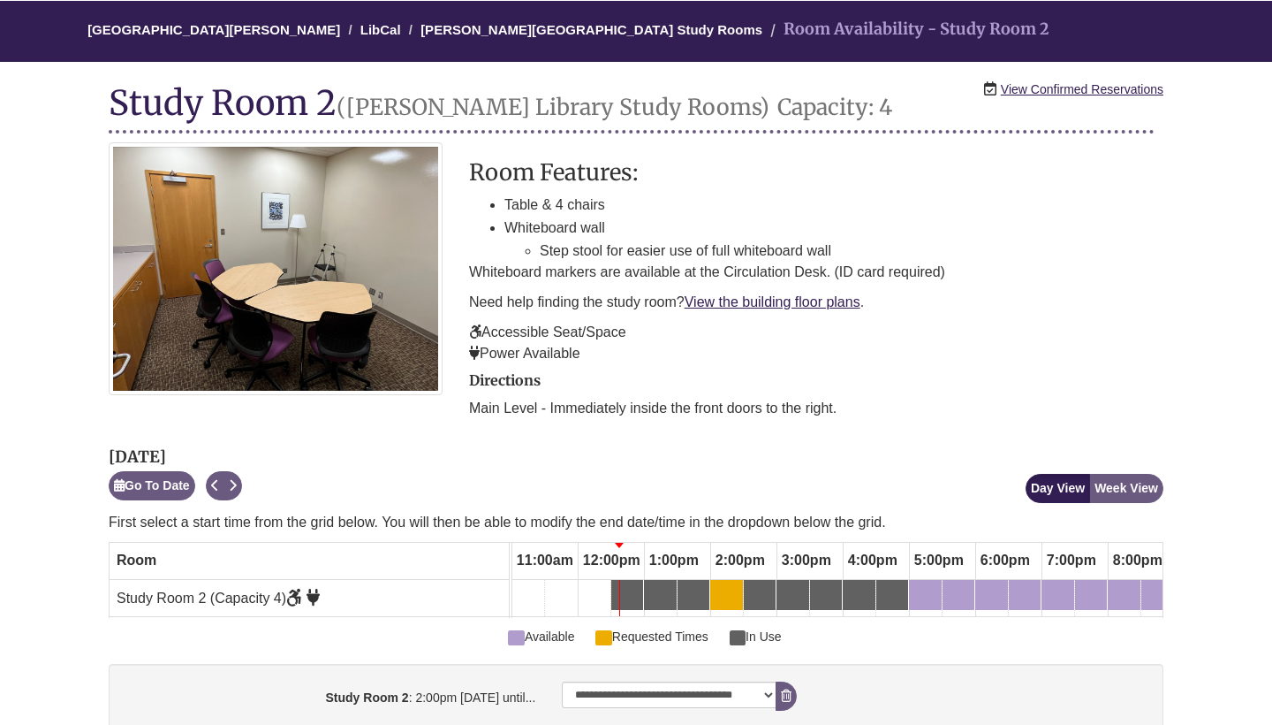
scroll to position [107, 0]
